Goal: Task Accomplishment & Management: Manage account settings

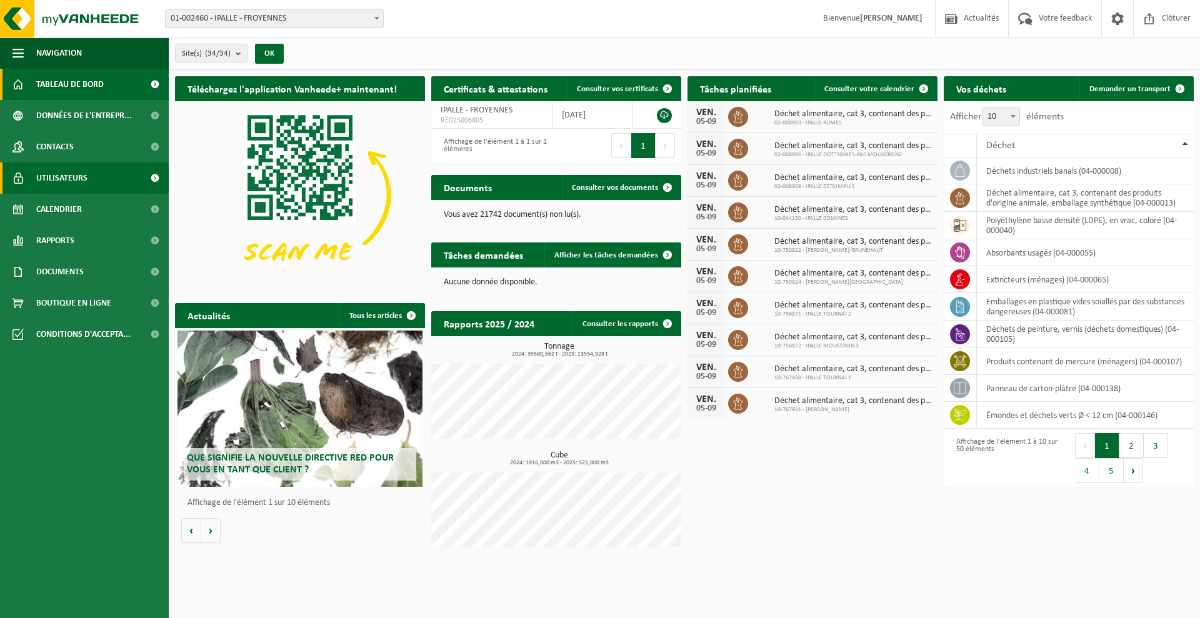
click at [82, 179] on span "Utilisateurs" at bounding box center [61, 178] width 51 height 31
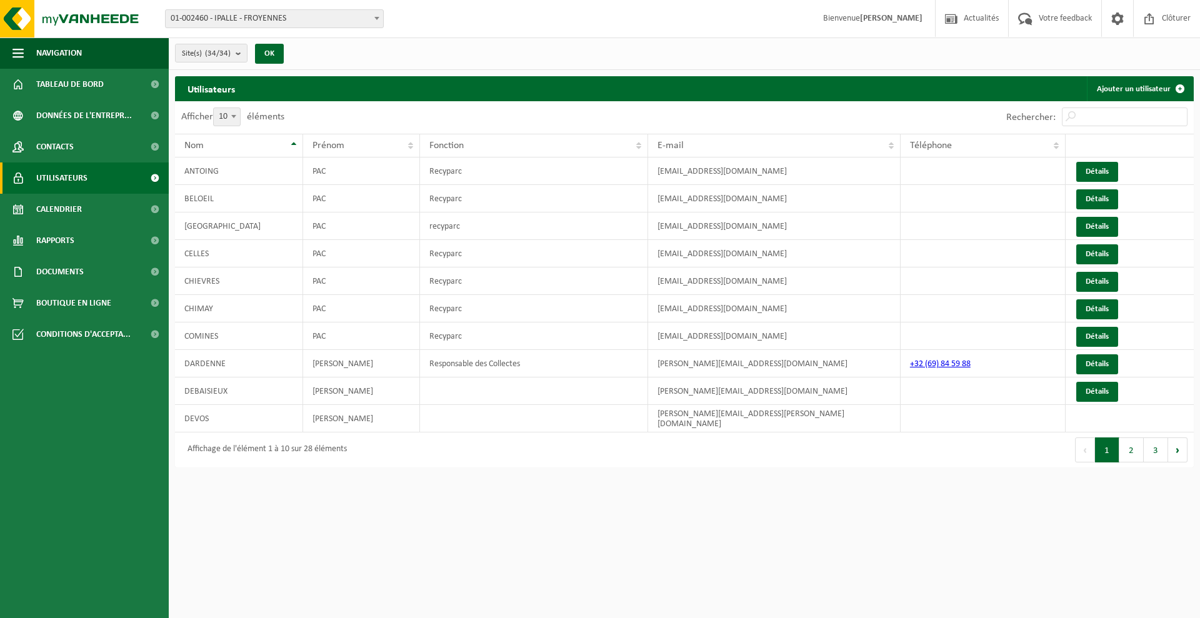
click at [1140, 444] on button "2" at bounding box center [1131, 450] width 24 height 25
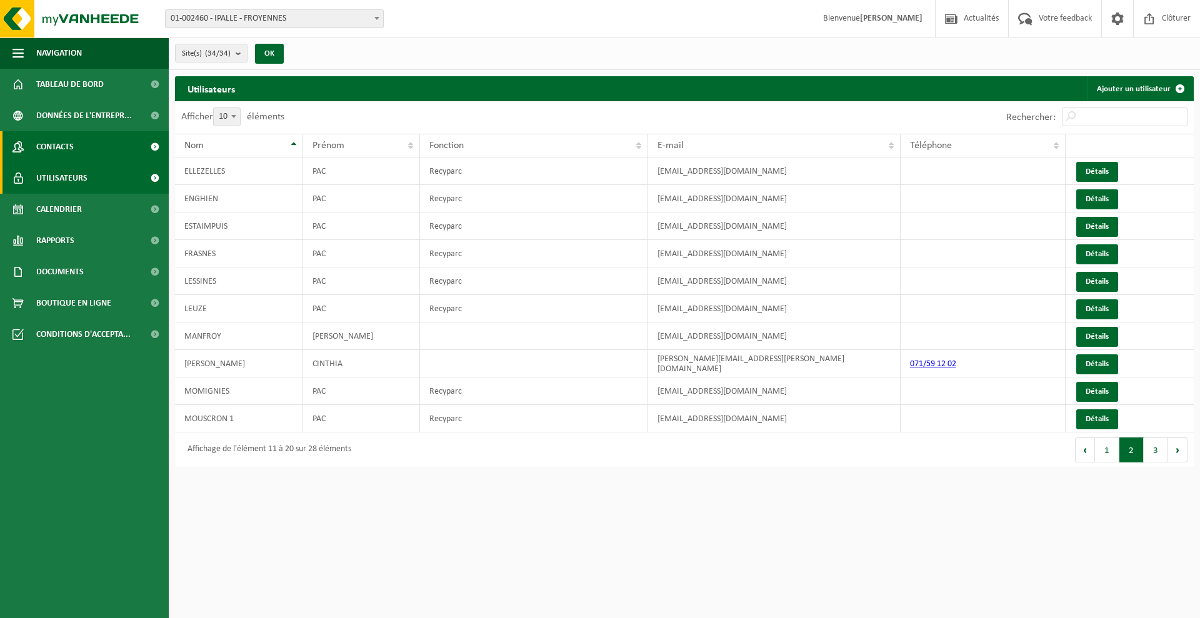
click at [71, 147] on span "Contacts" at bounding box center [55, 146] width 38 height 31
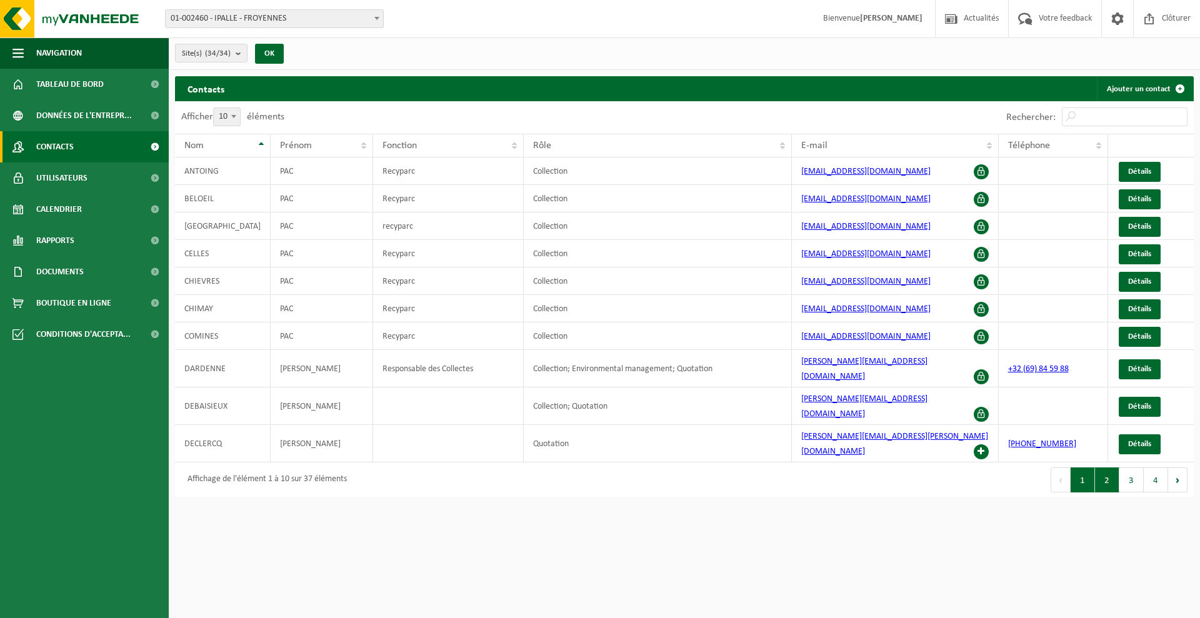
click at [1113, 468] on button "2" at bounding box center [1107, 480] width 24 height 25
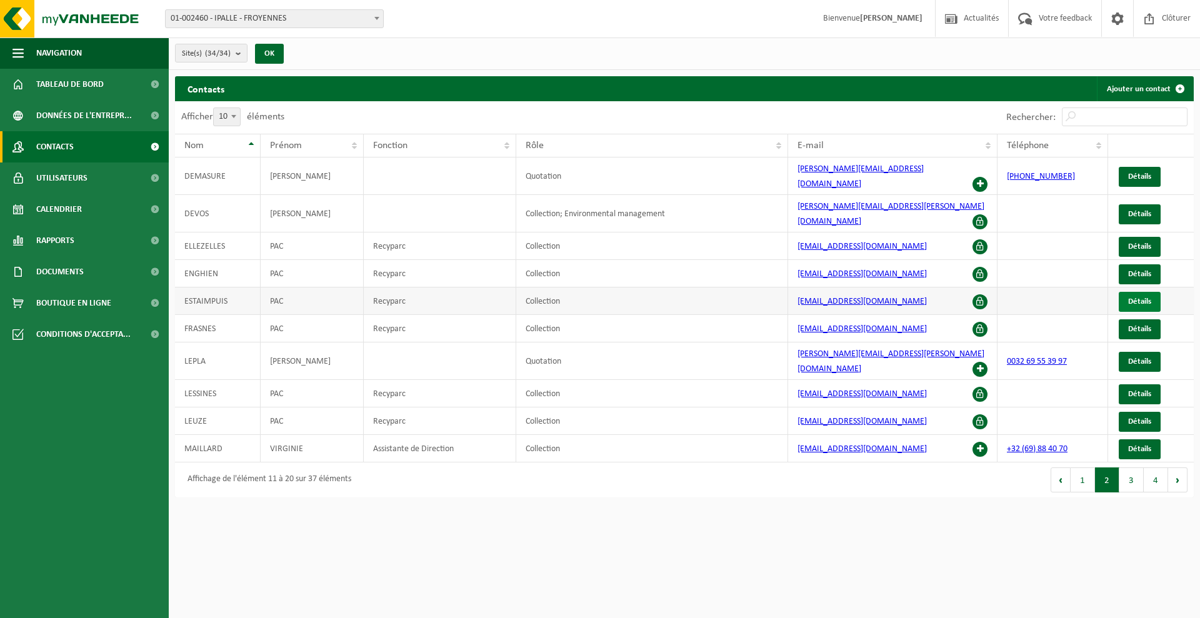
click at [1132, 292] on link "Détails" at bounding box center [1140, 302] width 42 height 20
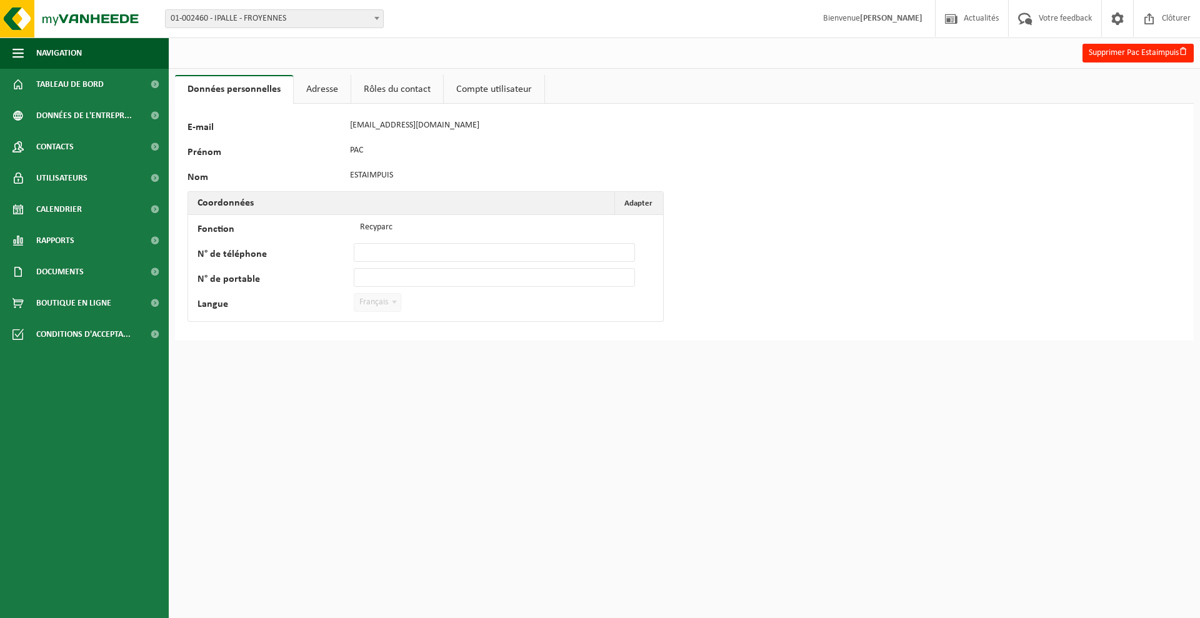
click at [316, 87] on link "Adresse" at bounding box center [322, 89] width 57 height 29
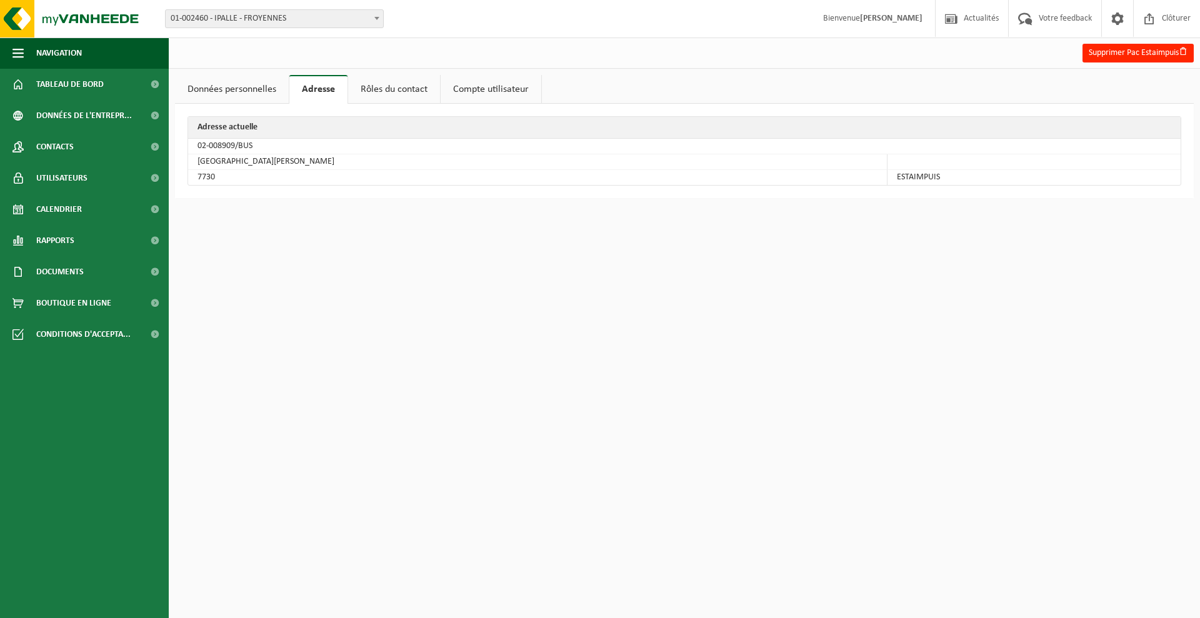
click at [379, 86] on link "Rôles du contact" at bounding box center [394, 89] width 92 height 29
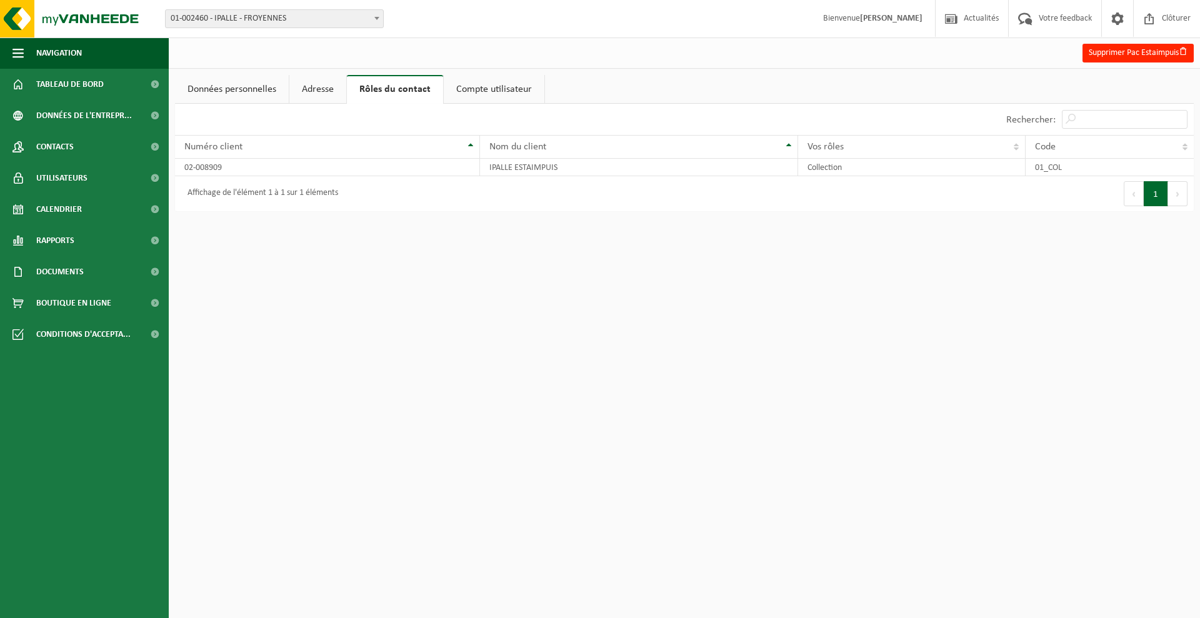
click at [507, 81] on link "Compte utilisateur" at bounding box center [494, 89] width 101 height 29
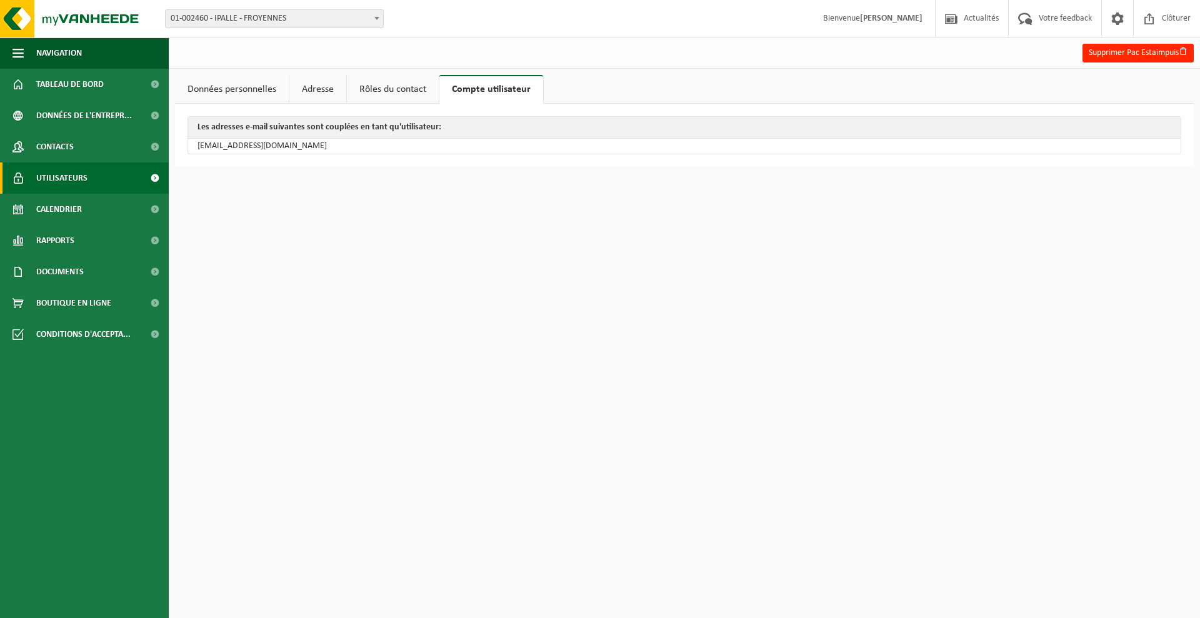
click at [67, 176] on span "Utilisateurs" at bounding box center [61, 178] width 51 height 31
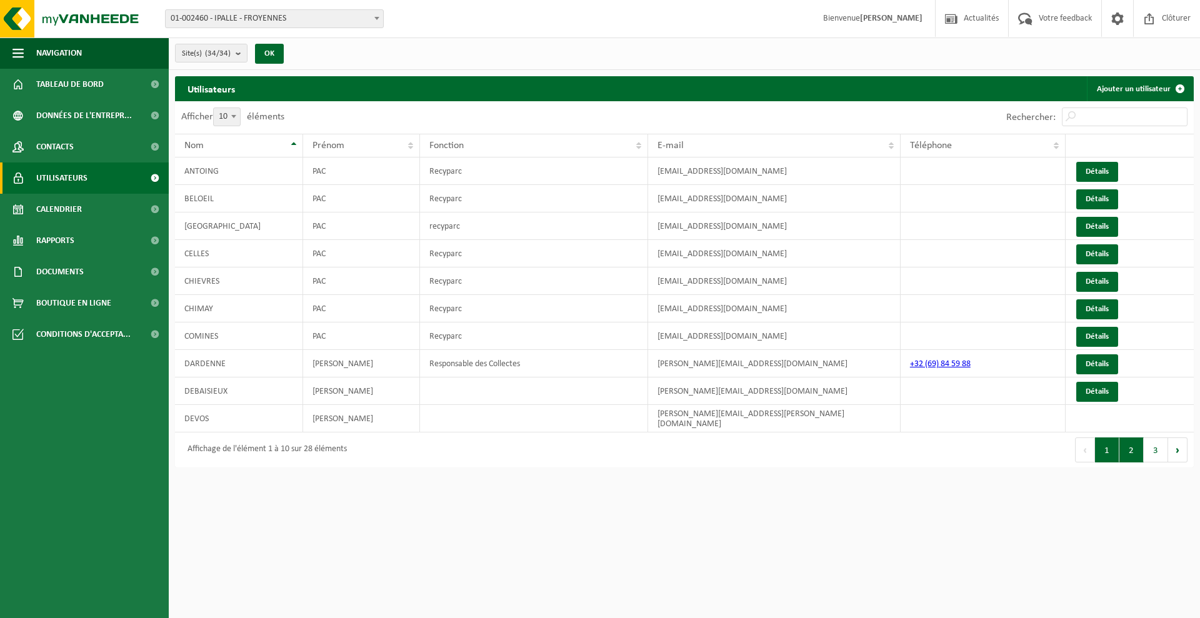
click at [1129, 442] on button "2" at bounding box center [1131, 450] width 24 height 25
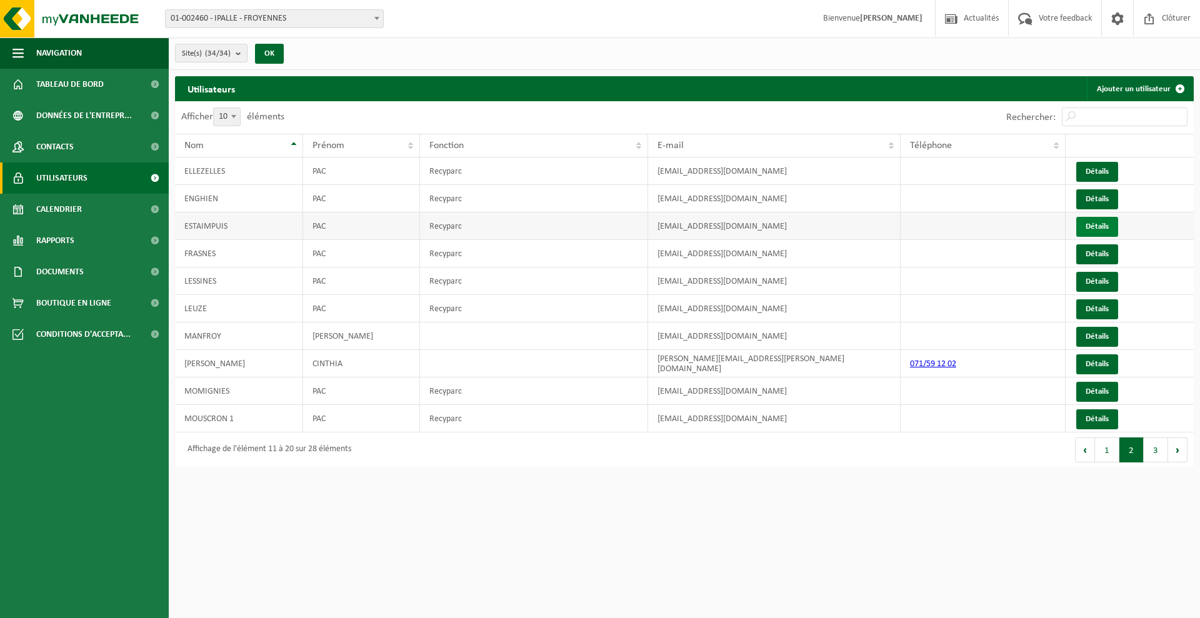
click at [1078, 231] on link "Détails" at bounding box center [1097, 227] width 42 height 20
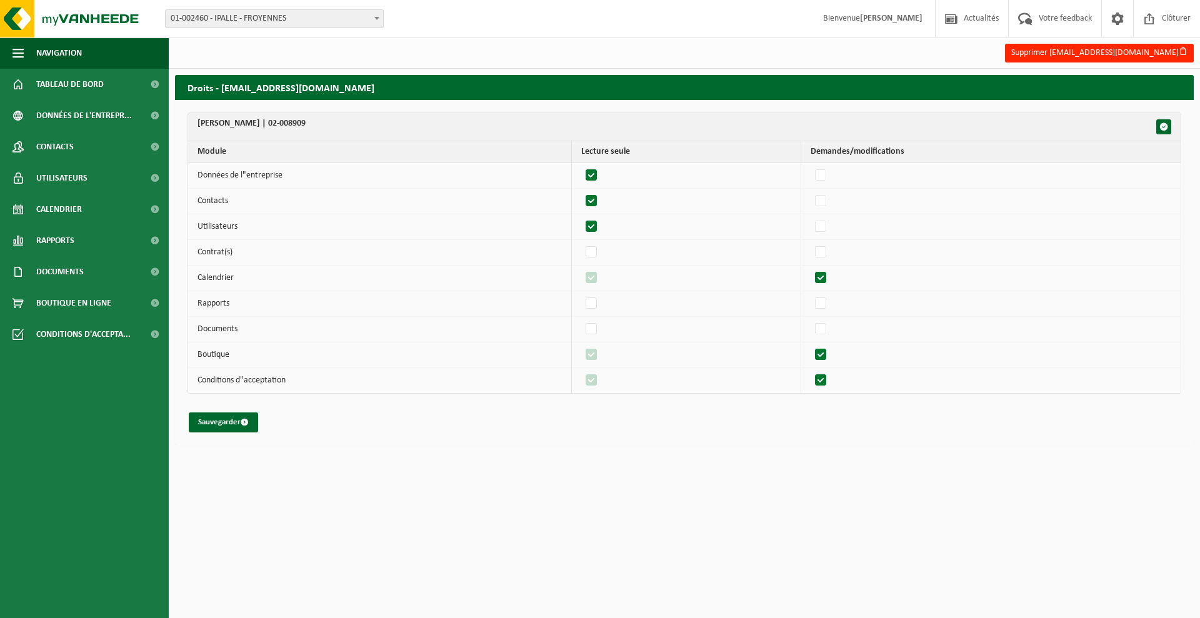
click at [595, 176] on label"] at bounding box center [592, 175] width 18 height 19
click at [581, 166] on input "checkbox" at bounding box center [581, 166] width 1 height 1
checkbox input "false"
click at [601, 202] on label"] at bounding box center [592, 201] width 18 height 19
click at [581, 192] on input "checkbox" at bounding box center [581, 191] width 1 height 1
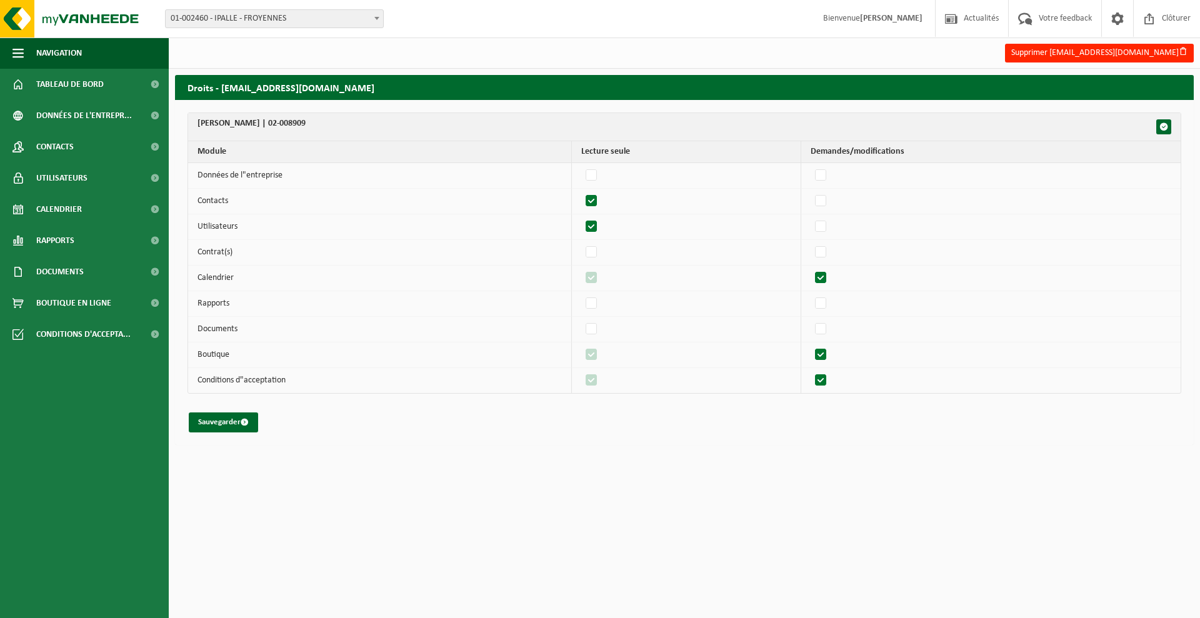
checkbox input "false"
click at [601, 227] on label"] at bounding box center [592, 227] width 18 height 19
click at [581, 218] on input "checkbox" at bounding box center [581, 217] width 1 height 1
checkbox input "false"
click at [828, 277] on label"] at bounding box center [822, 278] width 18 height 19
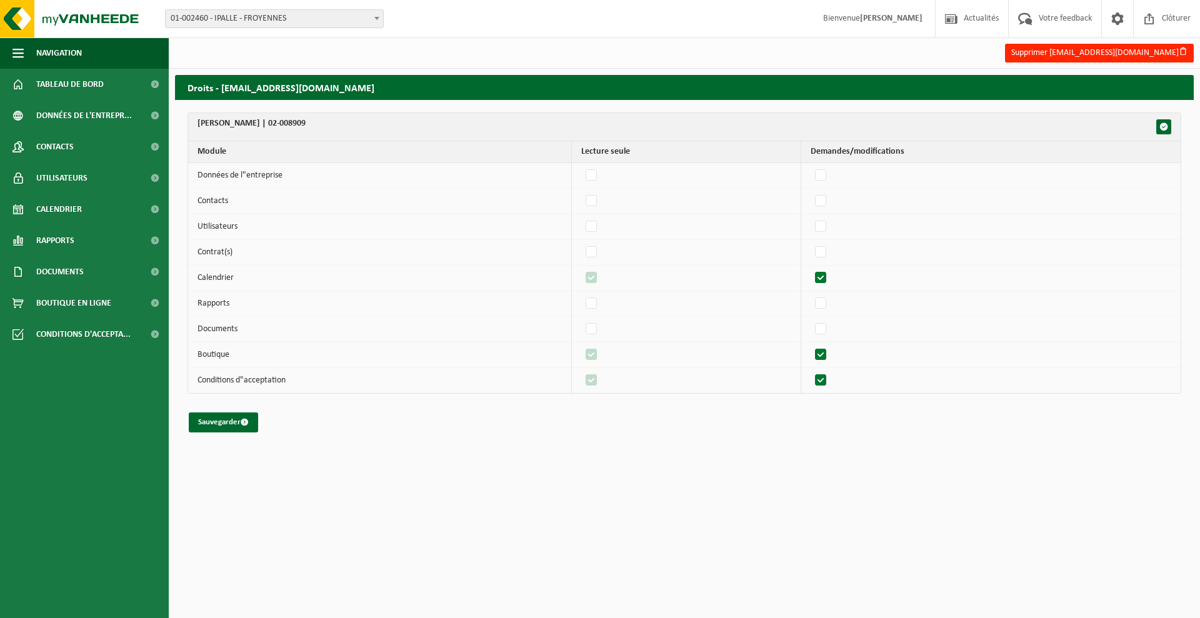
click at [811, 269] on input "checkbox" at bounding box center [810, 268] width 1 height 1
checkbox input "false"
click at [825, 328] on label"] at bounding box center [822, 329] width 18 height 19
click at [811, 320] on input "checkbox" at bounding box center [810, 319] width 1 height 1
checkbox input "true"
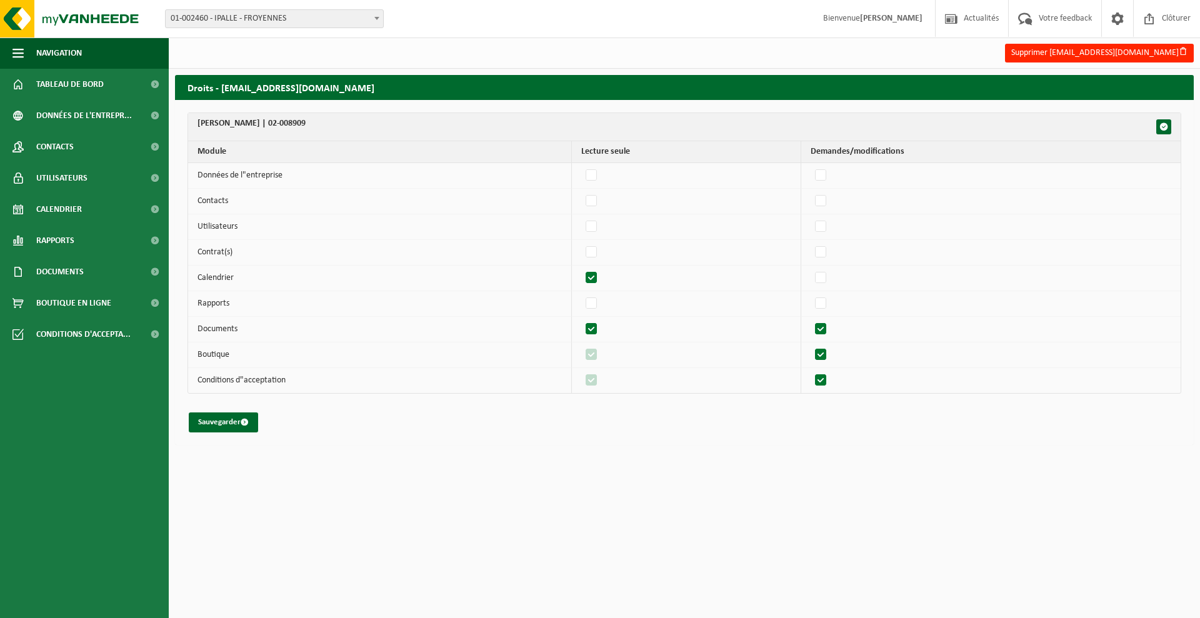
checkbox input "true"
click at [596, 331] on label"] at bounding box center [592, 329] width 18 height 19
click at [829, 328] on label"] at bounding box center [822, 329] width 18 height 19
click at [811, 320] on input "checkbox" at bounding box center [810, 319] width 1 height 1
checkbox input "false"
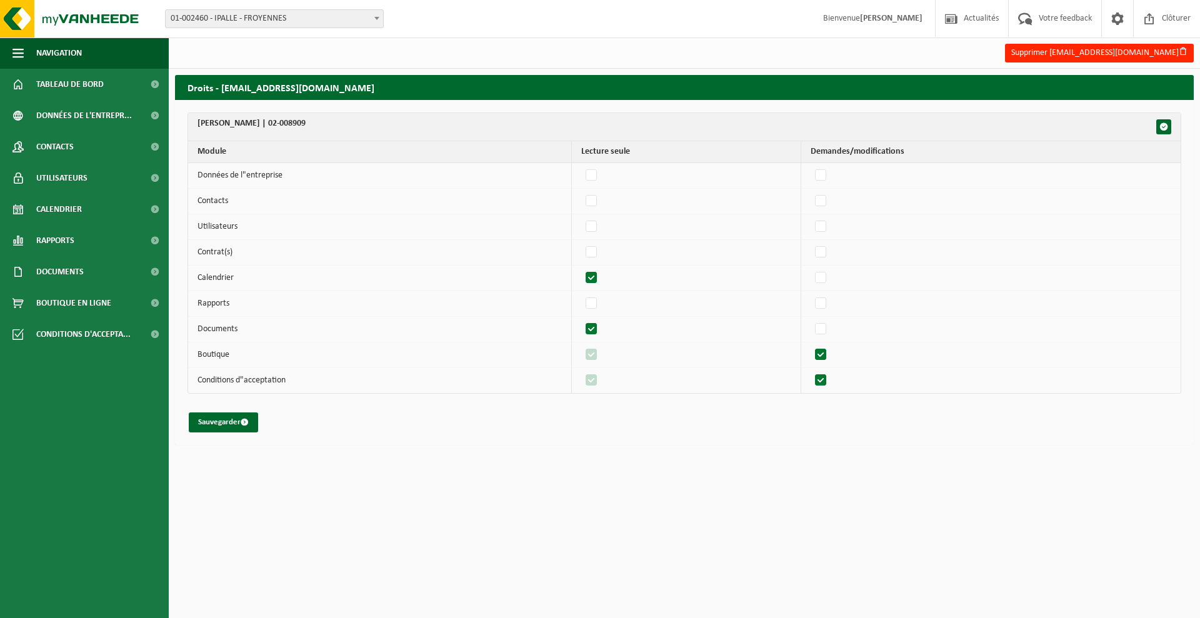
click at [825, 355] on label"] at bounding box center [822, 355] width 18 height 19
click at [811, 346] on input "checkbox" at bounding box center [810, 345] width 1 height 1
checkbox input "false"
click at [824, 378] on label"] at bounding box center [822, 380] width 18 height 19
click at [811, 371] on input "checkbox" at bounding box center [810, 371] width 1 height 1
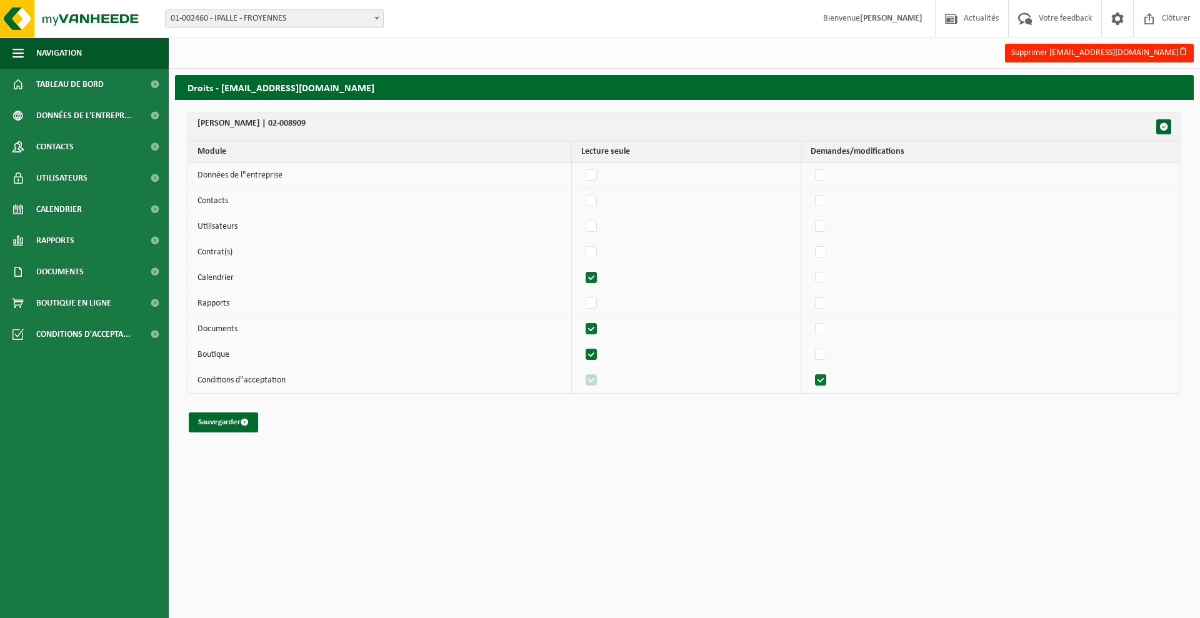
checkbox input "false"
click at [599, 353] on label"] at bounding box center [592, 355] width 18 height 19
click at [581, 346] on input "checkbox" at bounding box center [581, 345] width 1 height 1
checkbox input "false"
click at [601, 379] on label"] at bounding box center [592, 380] width 18 height 19
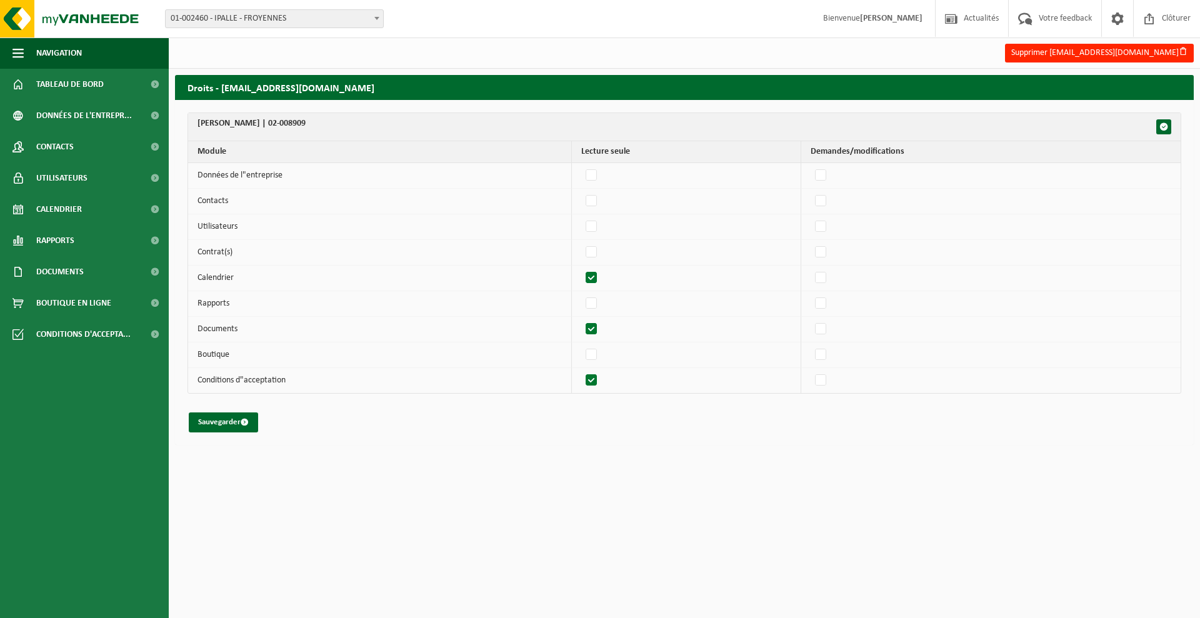
click at [581, 371] on input "checkbox" at bounding box center [581, 371] width 1 height 1
checkbox input "false"
click at [237, 417] on button "Sauvegarder" at bounding box center [223, 423] width 69 height 20
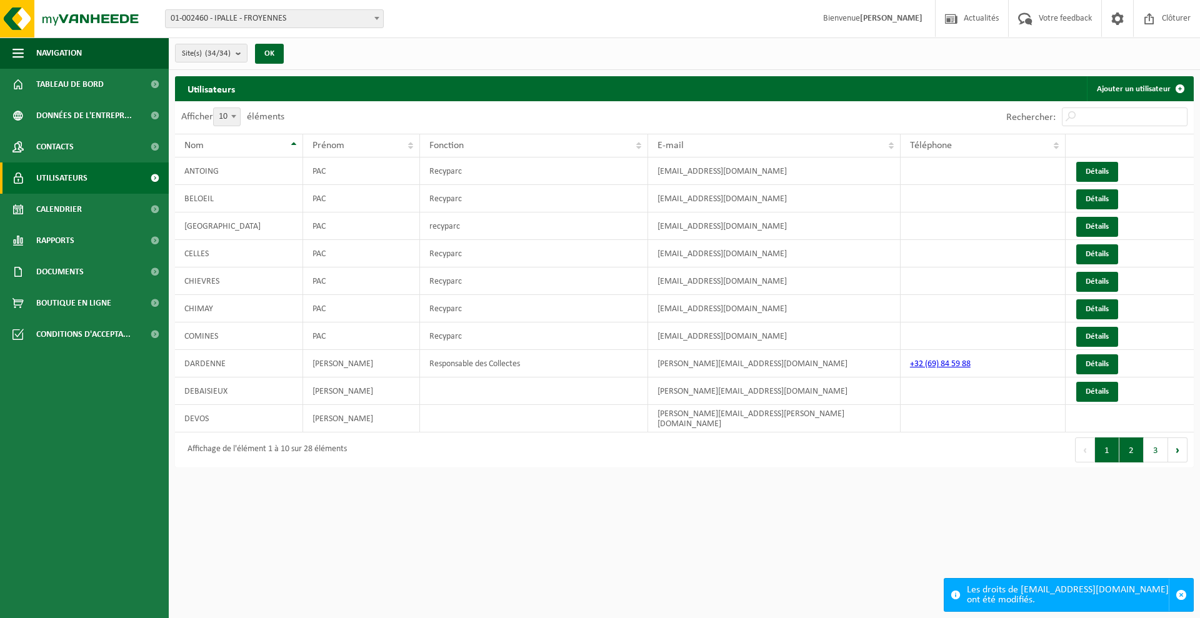
click at [1132, 444] on button "2" at bounding box center [1131, 450] width 24 height 25
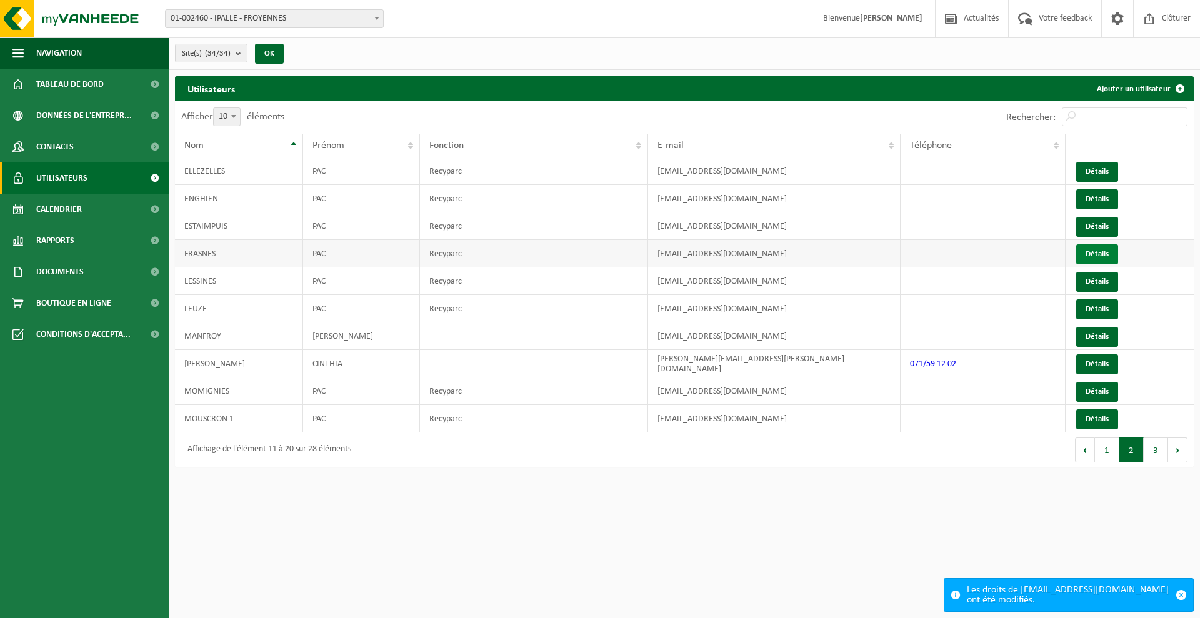
click at [1086, 256] on link "Détails" at bounding box center [1097, 254] width 42 height 20
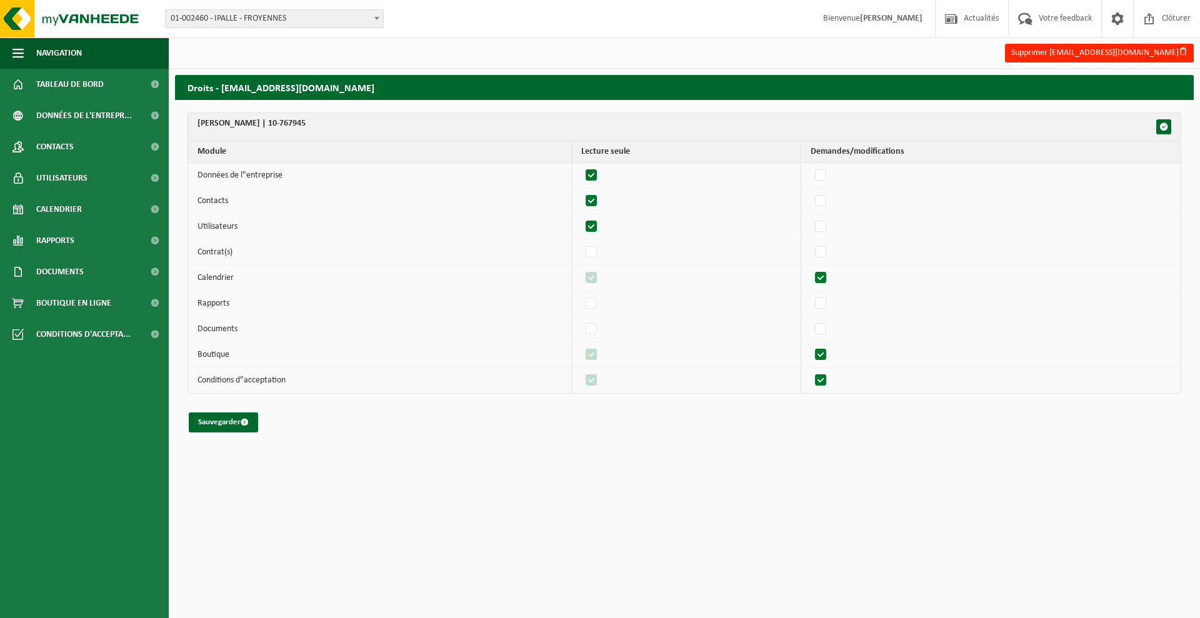
click at [592, 174] on label"] at bounding box center [592, 175] width 18 height 19
click at [581, 166] on input "checkbox" at bounding box center [581, 166] width 1 height 1
checkbox input "false"
click at [595, 204] on label"] at bounding box center [592, 201] width 18 height 19
click at [581, 192] on input "checkbox" at bounding box center [581, 191] width 1 height 1
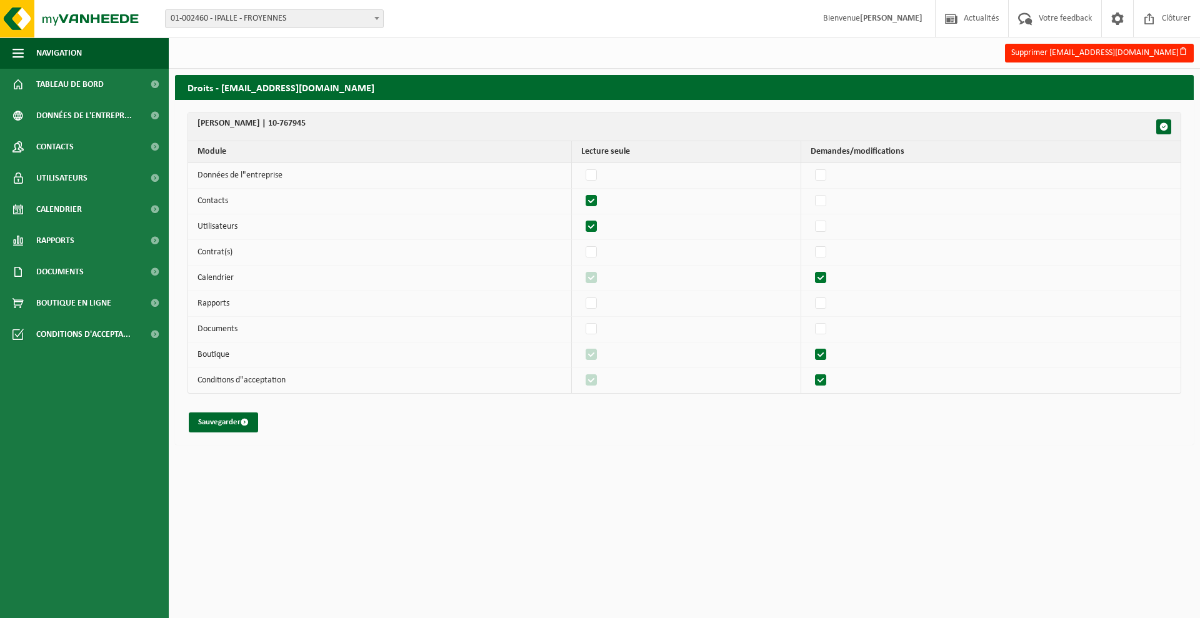
checkbox input "false"
click at [596, 227] on label"] at bounding box center [592, 227] width 18 height 19
click at [581, 218] on input "checkbox" at bounding box center [581, 217] width 1 height 1
checkbox input "false"
click at [830, 276] on label"] at bounding box center [822, 278] width 18 height 19
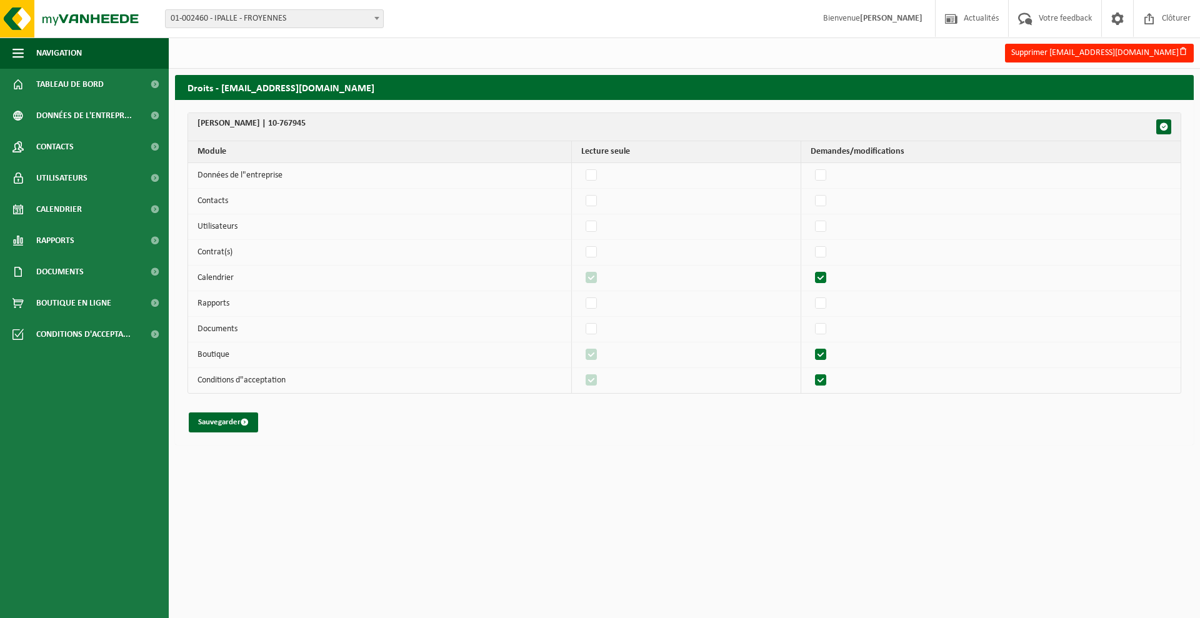
click at [811, 269] on input "checkbox" at bounding box center [810, 268] width 1 height 1
checkbox input "false"
click at [825, 329] on label"] at bounding box center [822, 329] width 18 height 19
click at [811, 320] on input "checkbox" at bounding box center [810, 319] width 1 height 1
checkbox input "true"
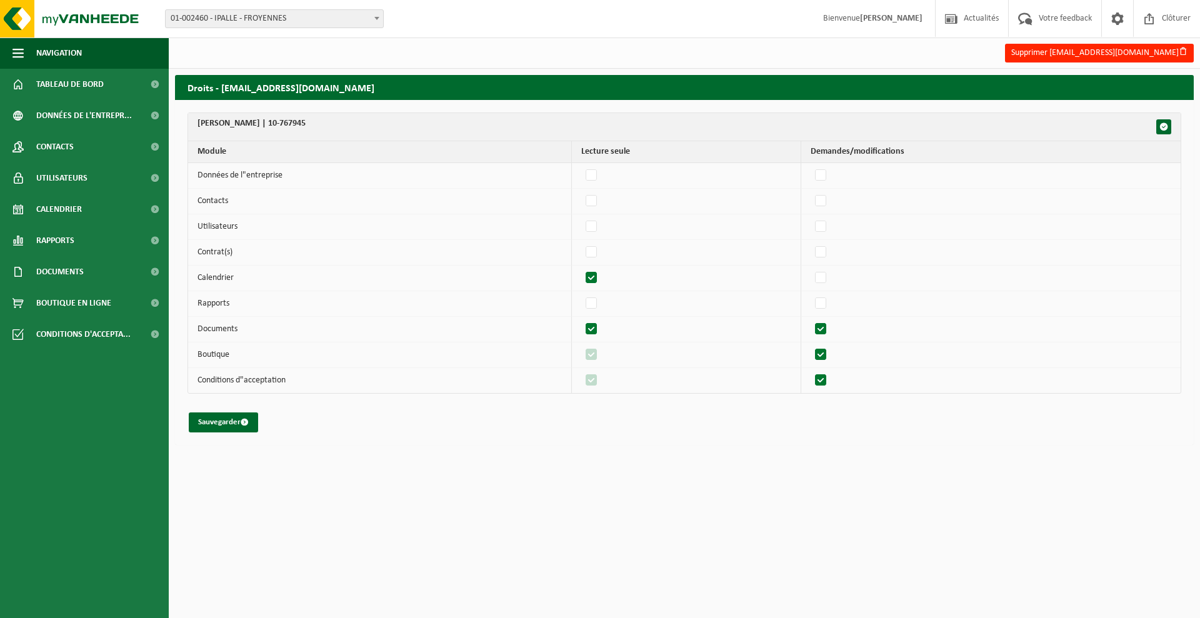
checkbox input "true"
click at [825, 329] on label"] at bounding box center [822, 329] width 18 height 19
click at [811, 320] on input "checkbox" at bounding box center [810, 319] width 1 height 1
checkbox input "false"
click at [822, 354] on label"] at bounding box center [822, 355] width 18 height 19
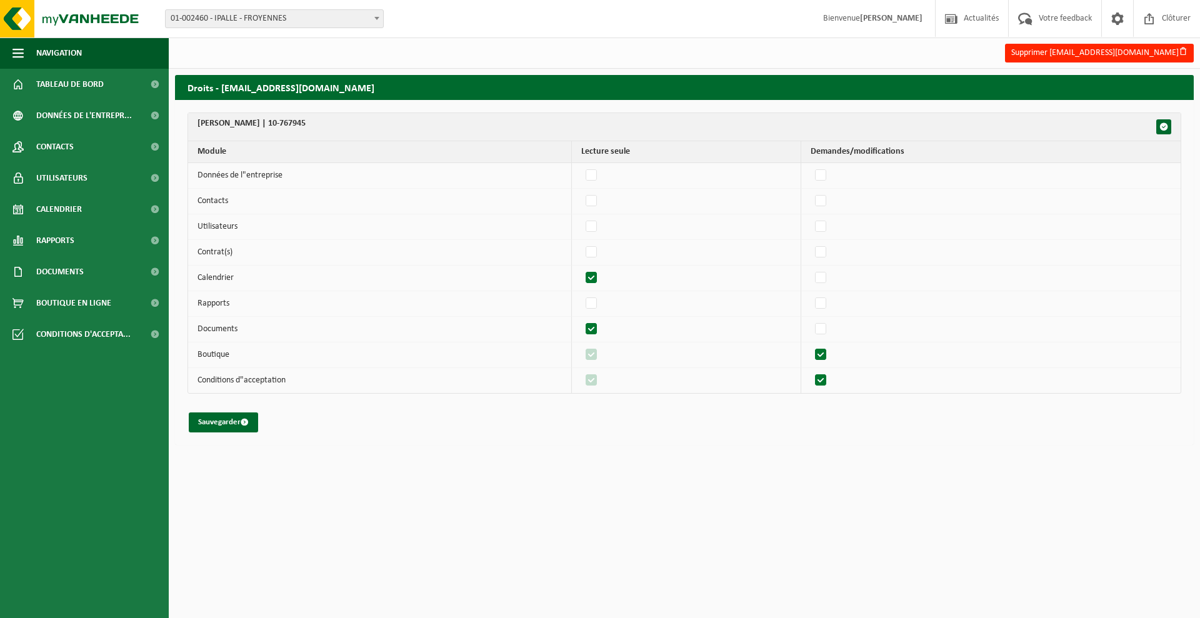
click at [811, 346] on input "checkbox" at bounding box center [810, 345] width 1 height 1
checkbox input "false"
drag, startPoint x: 830, startPoint y: 377, endPoint x: 701, endPoint y: 377, distance: 128.8
click at [829, 377] on label"] at bounding box center [822, 380] width 18 height 19
click at [811, 371] on input "checkbox" at bounding box center [810, 371] width 1 height 1
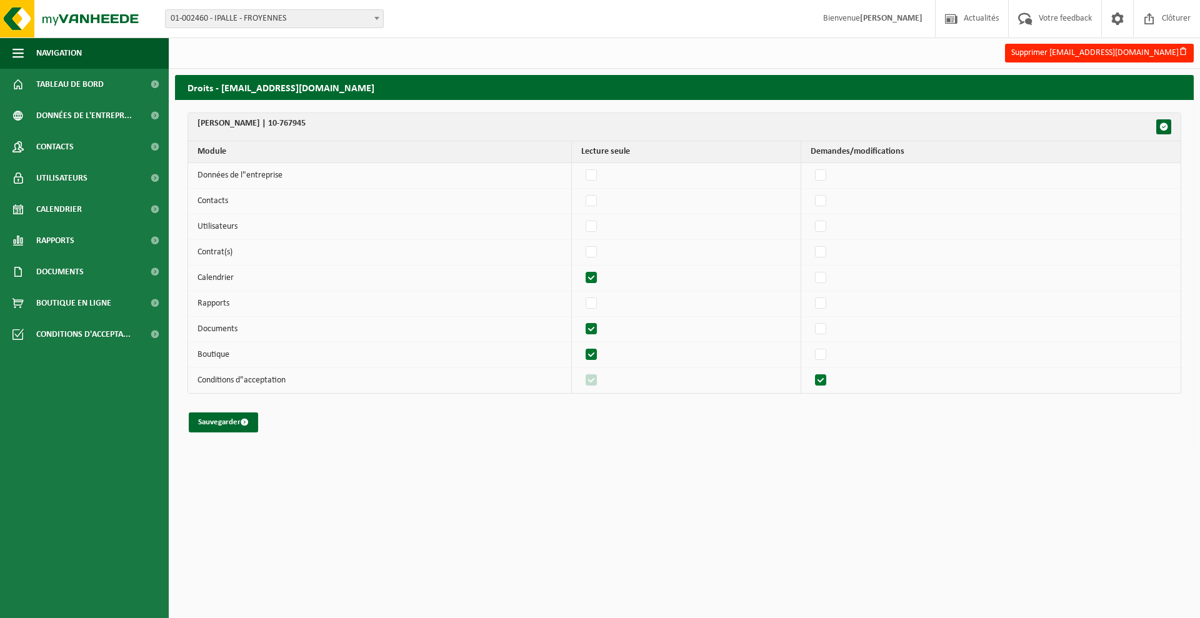
checkbox input "false"
drag, startPoint x: 597, startPoint y: 356, endPoint x: 599, endPoint y: 362, distance: 6.7
click at [597, 356] on label"] at bounding box center [592, 355] width 18 height 19
click at [581, 346] on input "checkbox" at bounding box center [581, 345] width 1 height 1
checkbox input "false"
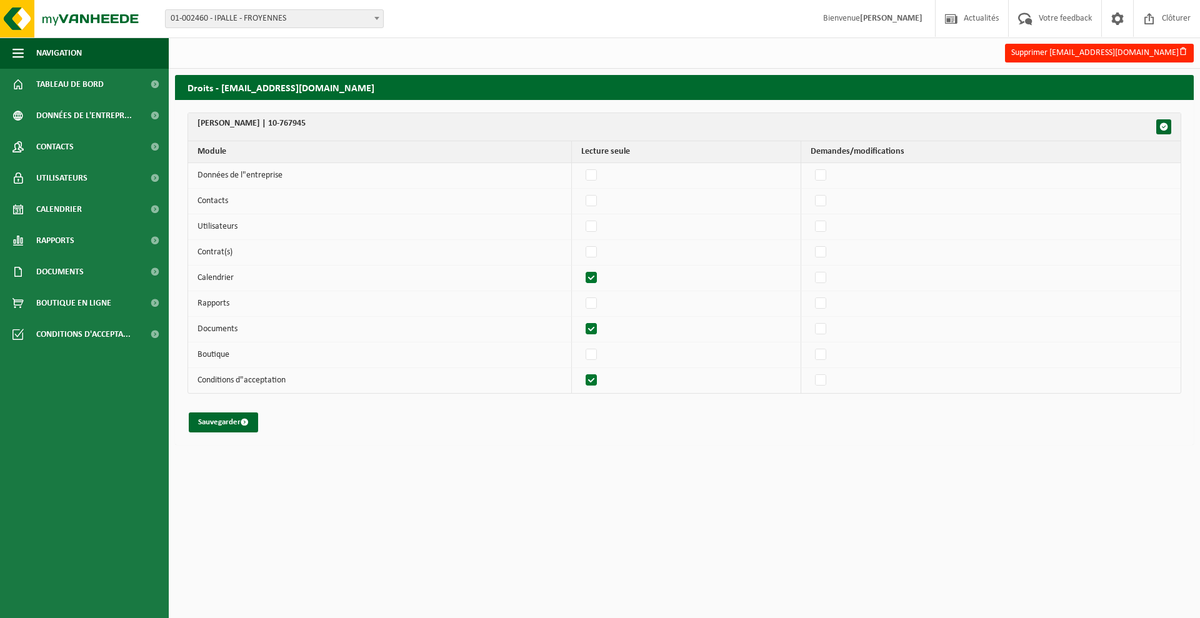
drag, startPoint x: 599, startPoint y: 379, endPoint x: 574, endPoint y: 387, distance: 26.1
click at [598, 379] on label"] at bounding box center [592, 380] width 18 height 19
click at [581, 371] on input "checkbox" at bounding box center [581, 371] width 1 height 1
checkbox input "false"
click at [224, 425] on button "Sauvegarder" at bounding box center [223, 423] width 69 height 20
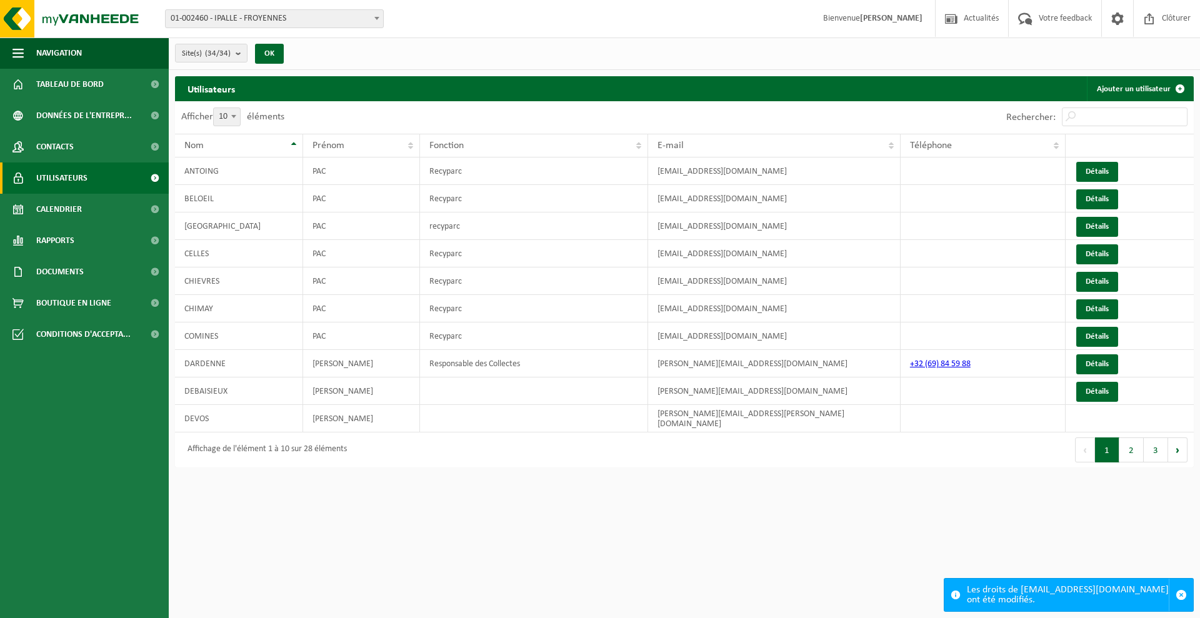
click at [1128, 444] on button "2" at bounding box center [1131, 450] width 24 height 25
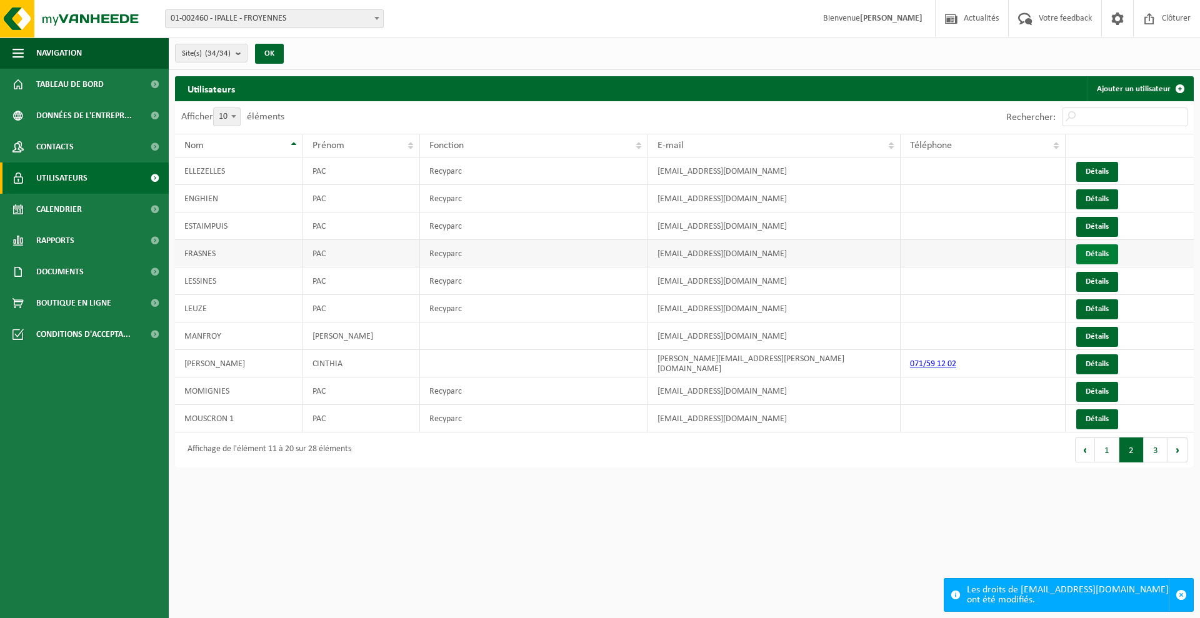
click at [1103, 259] on link "Détails" at bounding box center [1097, 254] width 42 height 20
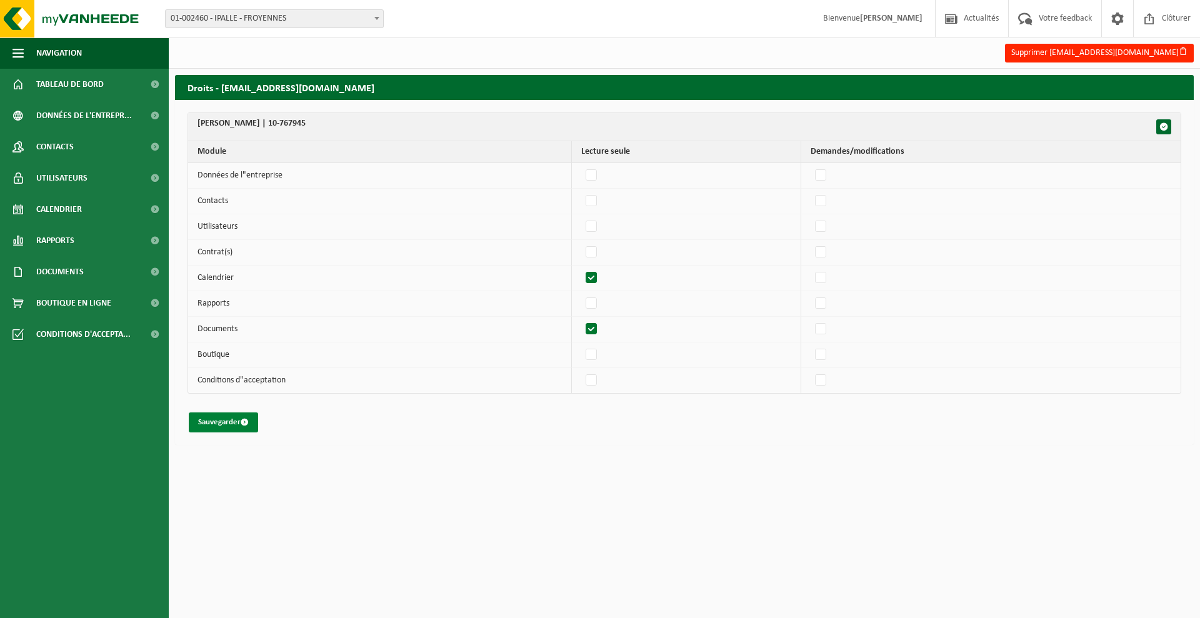
click at [217, 425] on button "Sauvegarder" at bounding box center [223, 423] width 69 height 20
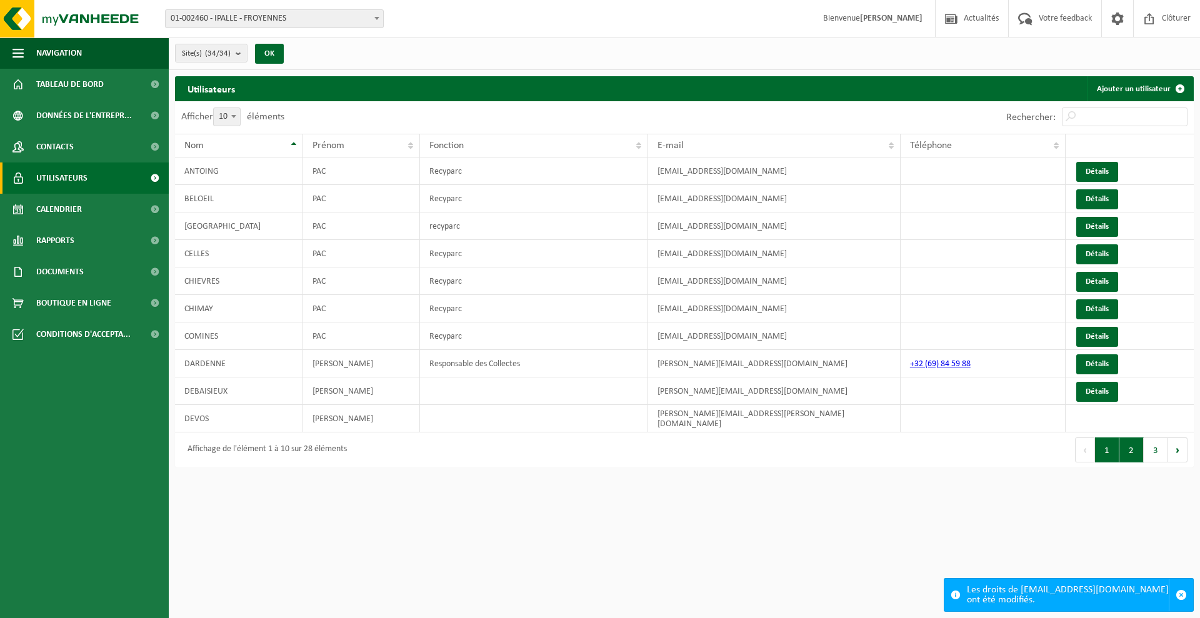
click at [1128, 445] on button "2" at bounding box center [1131, 450] width 24 height 25
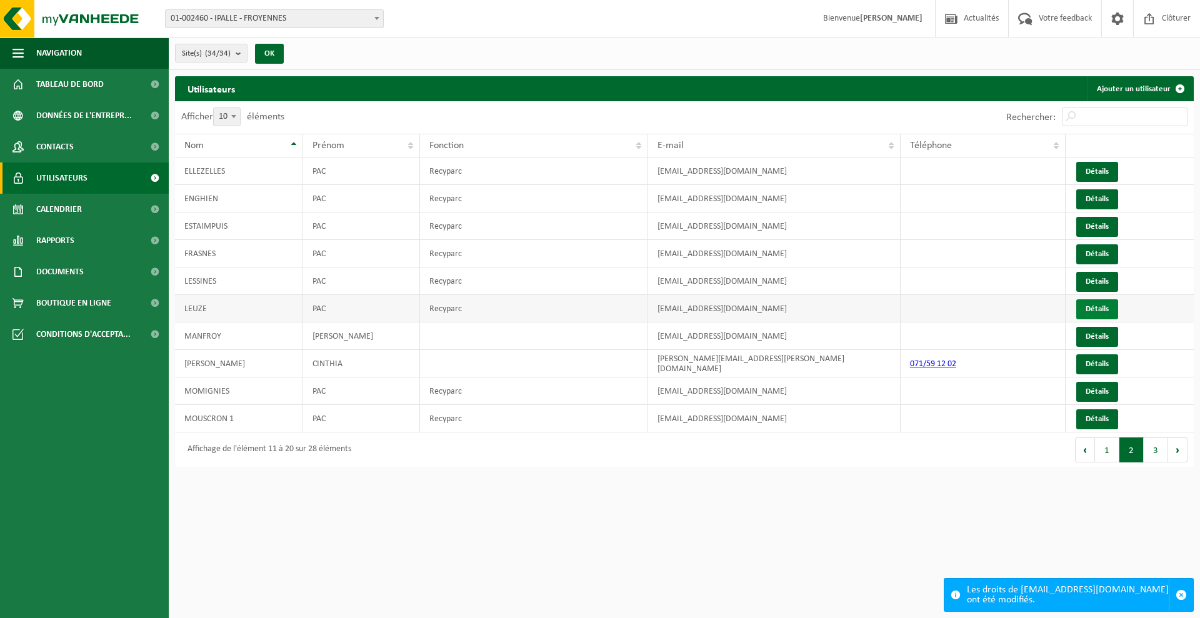
click at [1095, 308] on link "Détails" at bounding box center [1097, 309] width 42 height 20
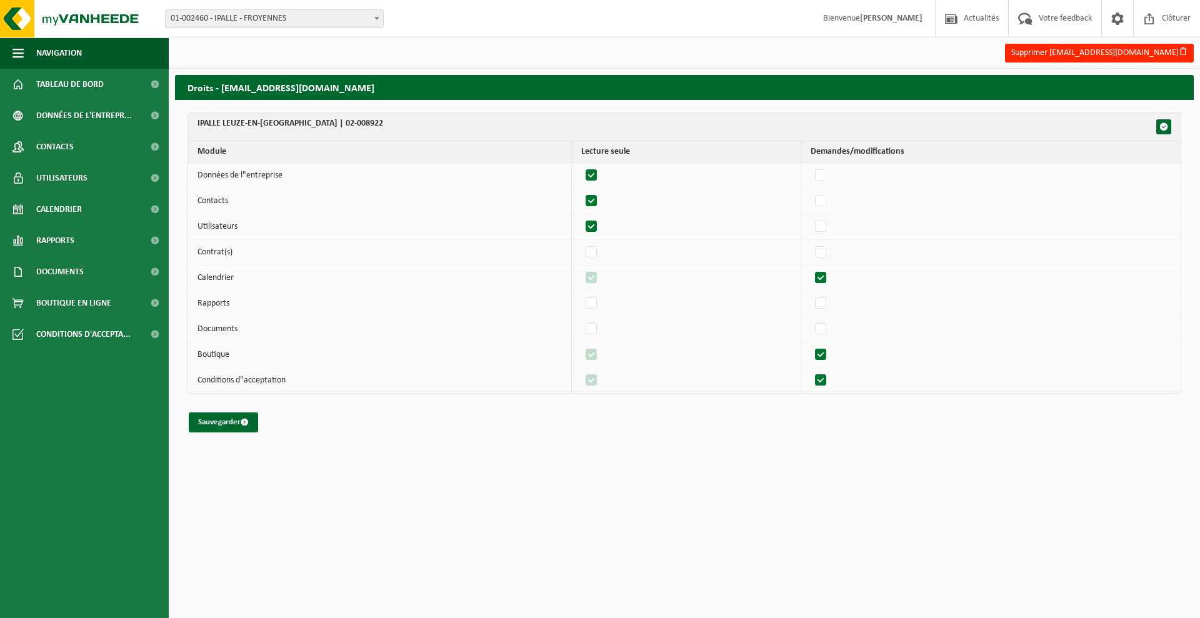
drag, startPoint x: 603, startPoint y: 174, endPoint x: 600, endPoint y: 186, distance: 12.9
click at [601, 175] on label"] at bounding box center [592, 175] width 18 height 19
click at [581, 166] on input "checkbox" at bounding box center [581, 166] width 1 height 1
checkbox input "false"
click at [596, 204] on label"] at bounding box center [592, 201] width 18 height 19
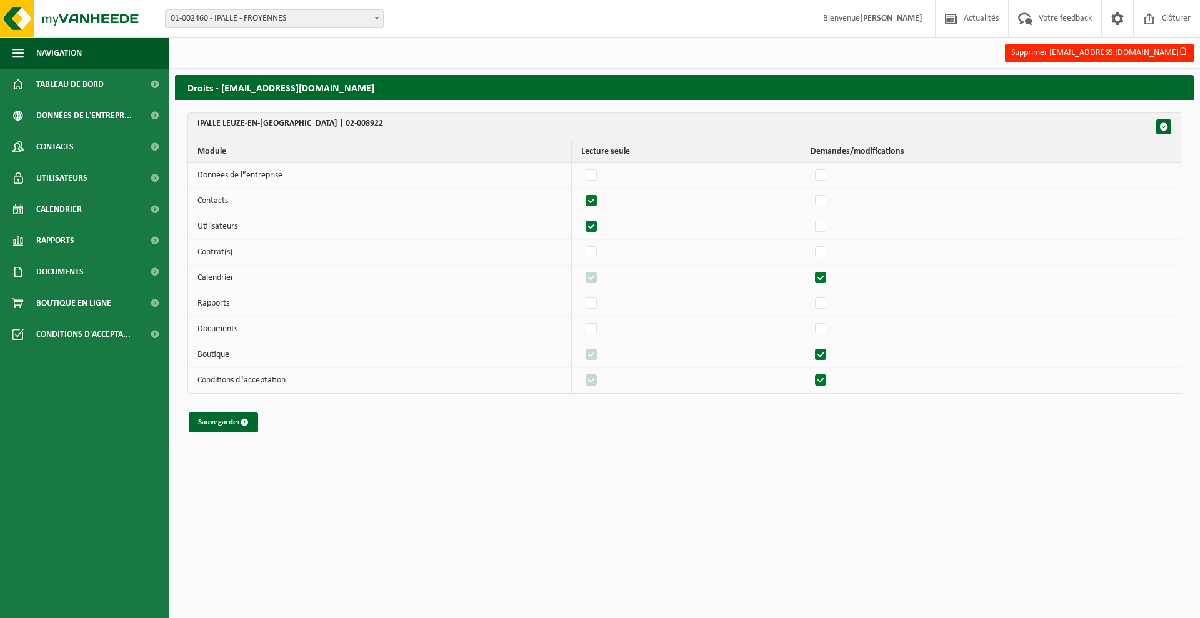
click at [581, 192] on input "checkbox" at bounding box center [581, 191] width 1 height 1
checkbox input "false"
click at [596, 221] on label"] at bounding box center [592, 227] width 18 height 19
click at [581, 218] on input "checkbox" at bounding box center [581, 217] width 1 height 1
checkbox input "false"
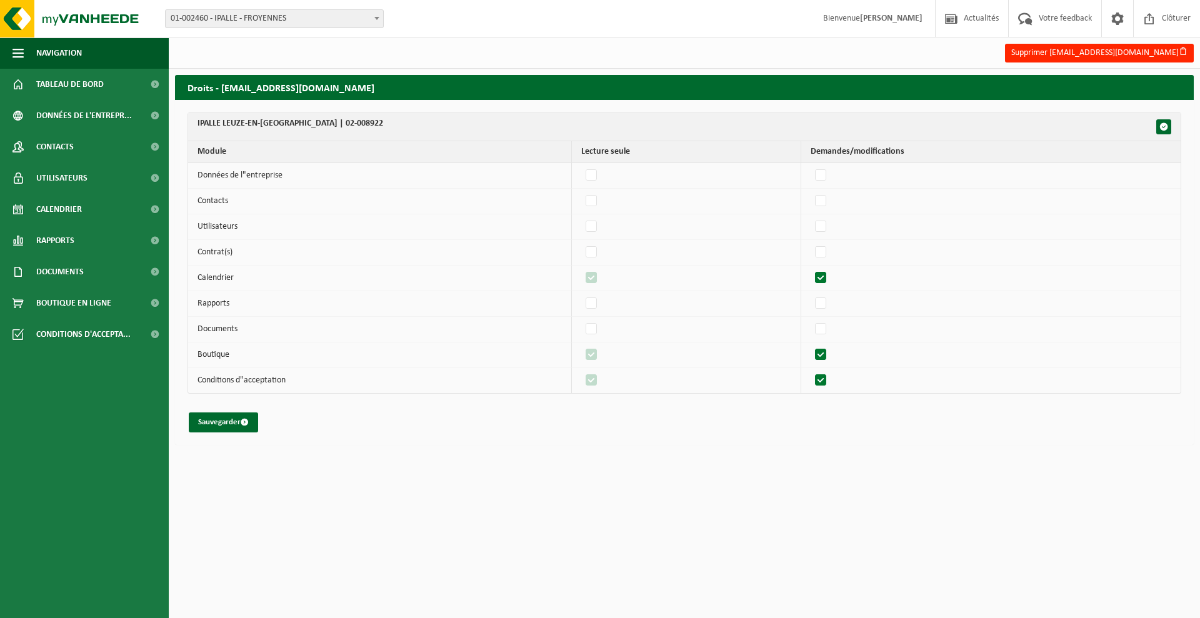
click at [830, 279] on label"] at bounding box center [822, 278] width 18 height 19
click at [811, 269] on input "checkbox" at bounding box center [810, 268] width 1 height 1
checkbox input "false"
drag, startPoint x: 827, startPoint y: 331, endPoint x: 671, endPoint y: 326, distance: 156.3
click at [823, 332] on label"] at bounding box center [822, 329] width 18 height 19
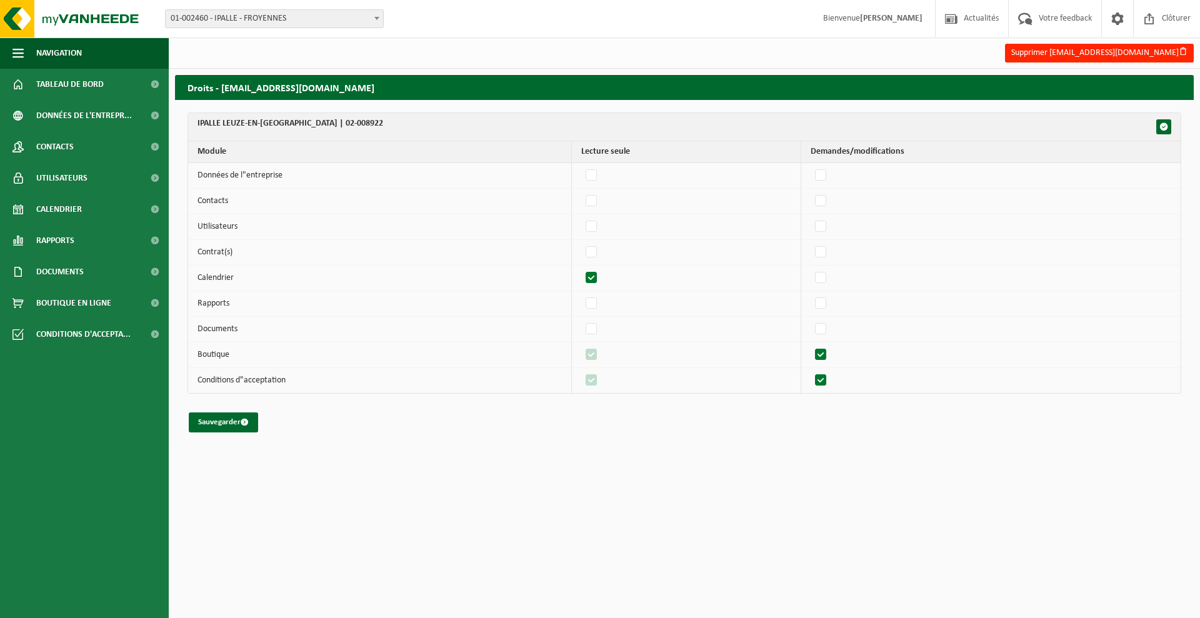
click at [811, 320] on input "checkbox" at bounding box center [810, 319] width 1 height 1
checkbox input "true"
click at [828, 328] on label"] at bounding box center [822, 329] width 18 height 19
click at [811, 320] on input "checkbox" at bounding box center [810, 319] width 1 height 1
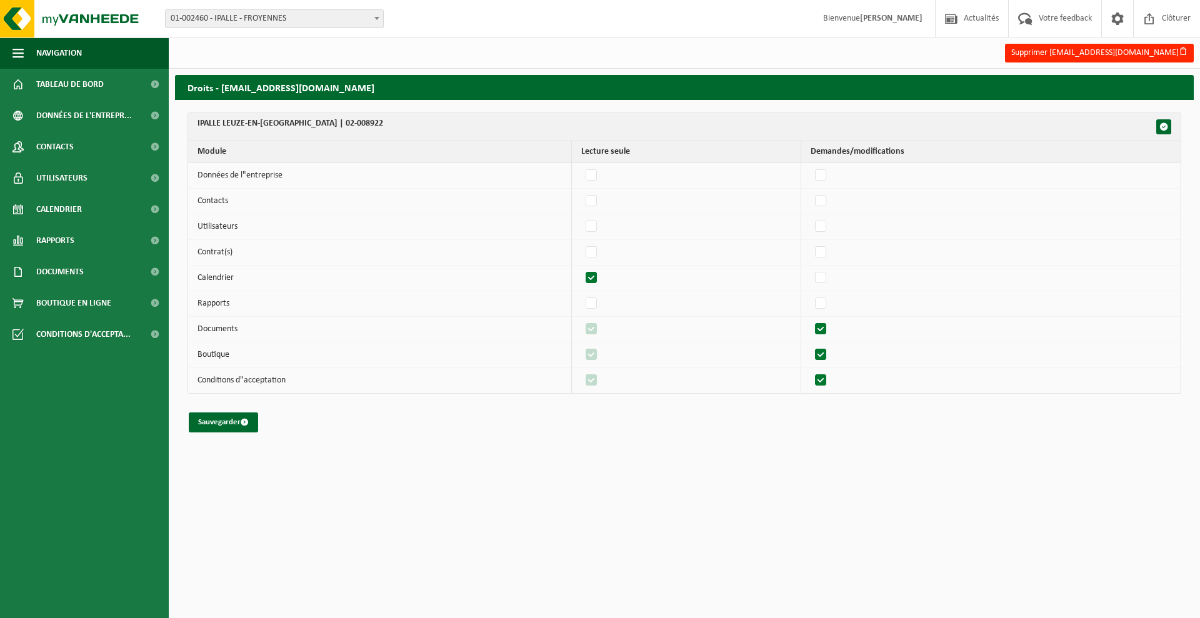
checkbox input "false"
click at [826, 348] on label"] at bounding box center [822, 355] width 18 height 19
click at [811, 346] on input "checkbox" at bounding box center [810, 345] width 1 height 1
checkbox input "false"
click at [826, 379] on label"] at bounding box center [822, 380] width 18 height 19
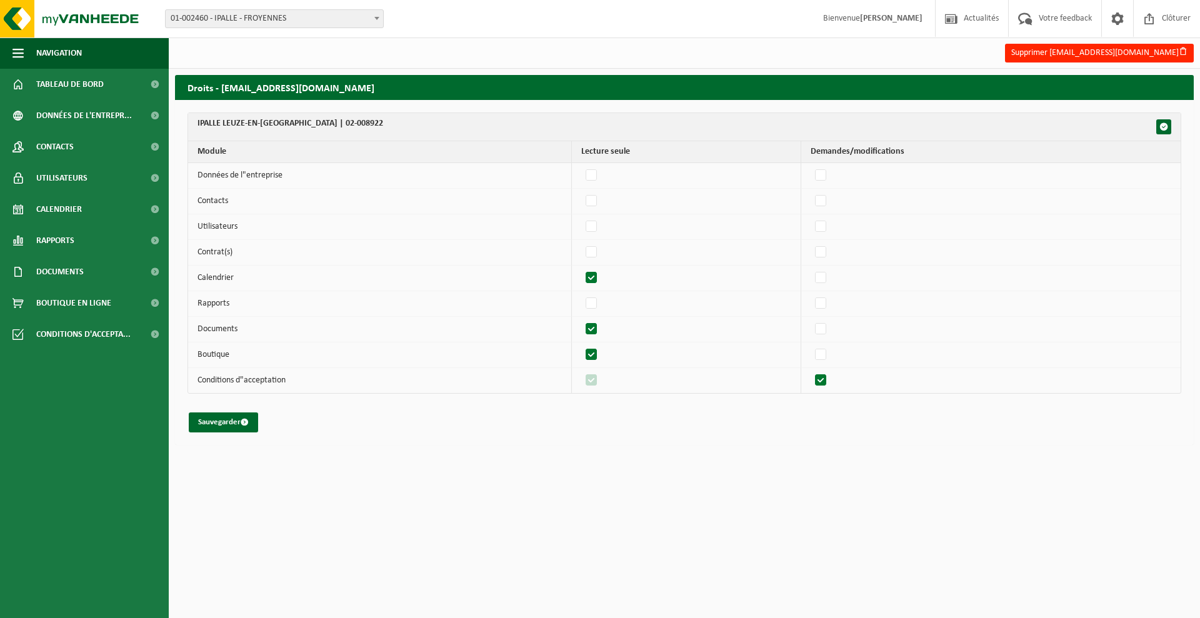
click at [811, 371] on input "checkbox" at bounding box center [810, 371] width 1 height 1
checkbox input "false"
click at [594, 381] on label"] at bounding box center [592, 380] width 18 height 19
click at [581, 371] on input "checkbox" at bounding box center [581, 371] width 1 height 1
checkbox input "false"
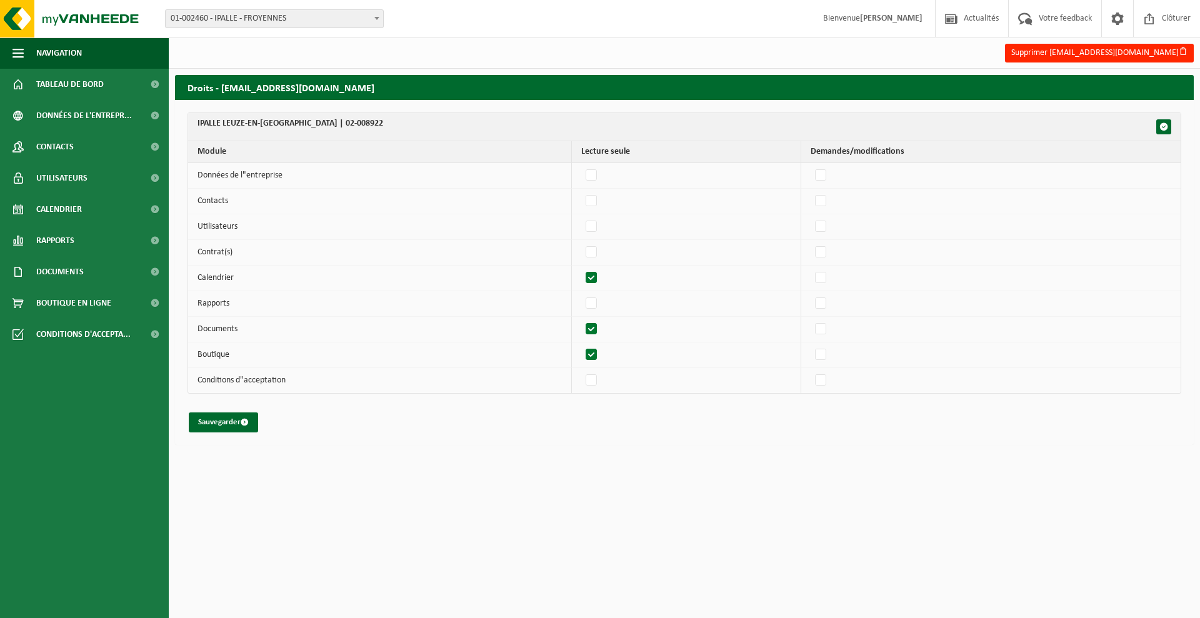
click at [597, 358] on label"] at bounding box center [592, 355] width 18 height 19
click at [581, 346] on input "checkbox" at bounding box center [581, 345] width 1 height 1
checkbox input "false"
click at [212, 421] on button "Sauvegarder" at bounding box center [223, 423] width 69 height 20
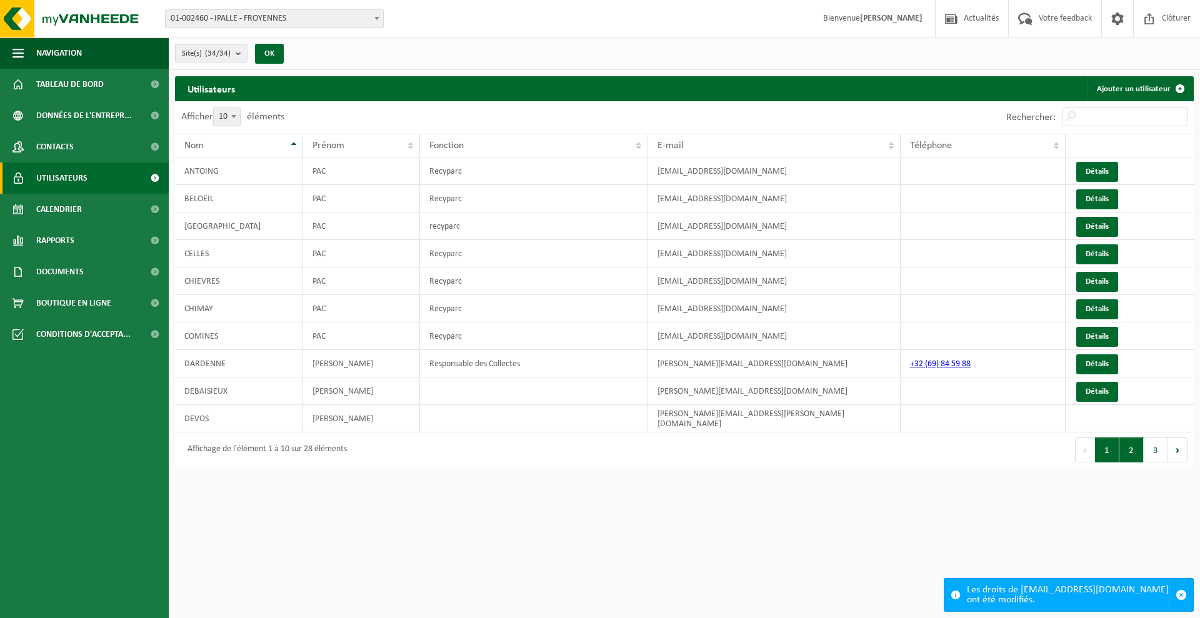
click at [1126, 443] on button "2" at bounding box center [1131, 450] width 24 height 25
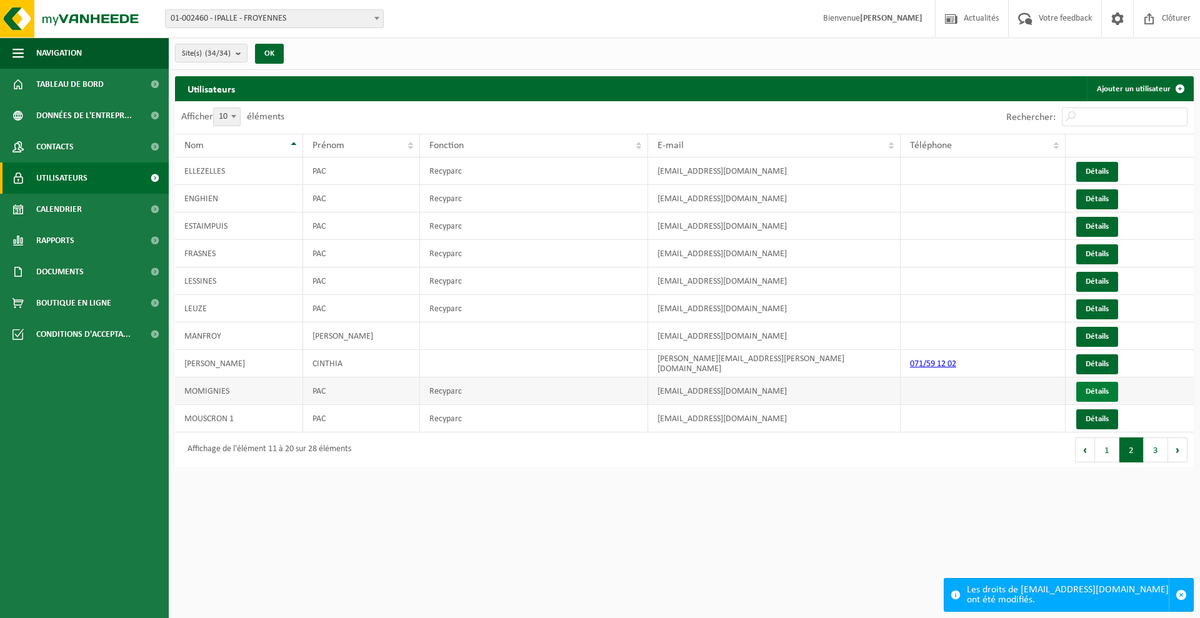
click at [1093, 394] on link "Détails" at bounding box center [1097, 392] width 42 height 20
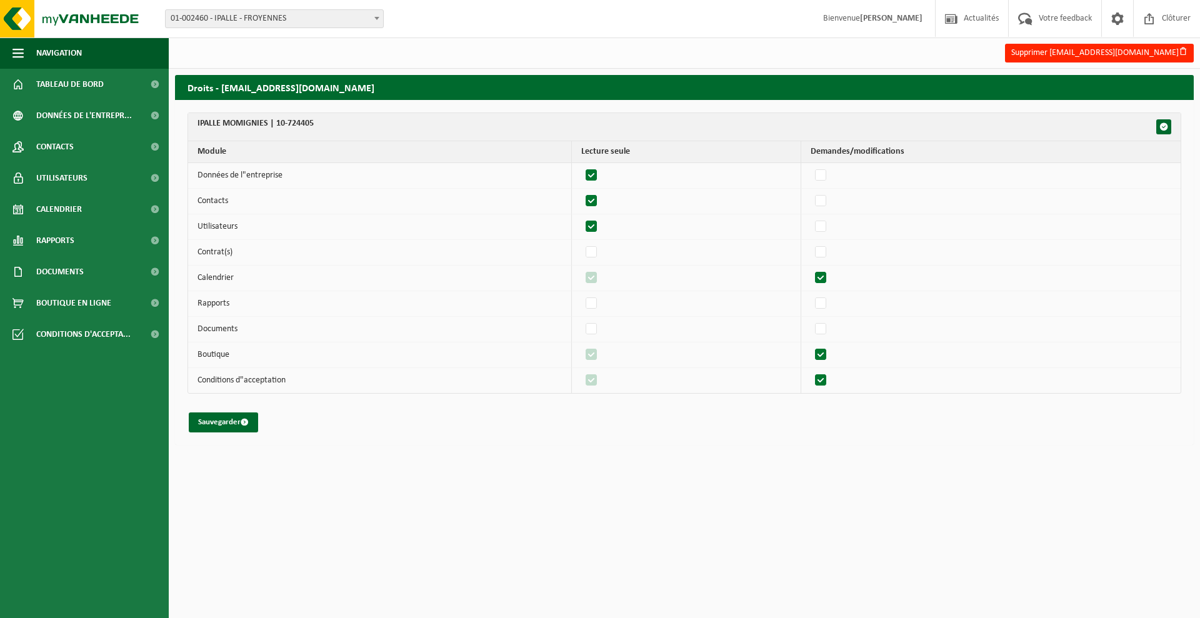
click at [600, 176] on label"] at bounding box center [592, 175] width 18 height 19
click at [581, 166] on input "checkbox" at bounding box center [581, 166] width 1 height 1
checkbox input "false"
click at [593, 200] on label"] at bounding box center [592, 201] width 18 height 19
click at [581, 192] on input "checkbox" at bounding box center [581, 191] width 1 height 1
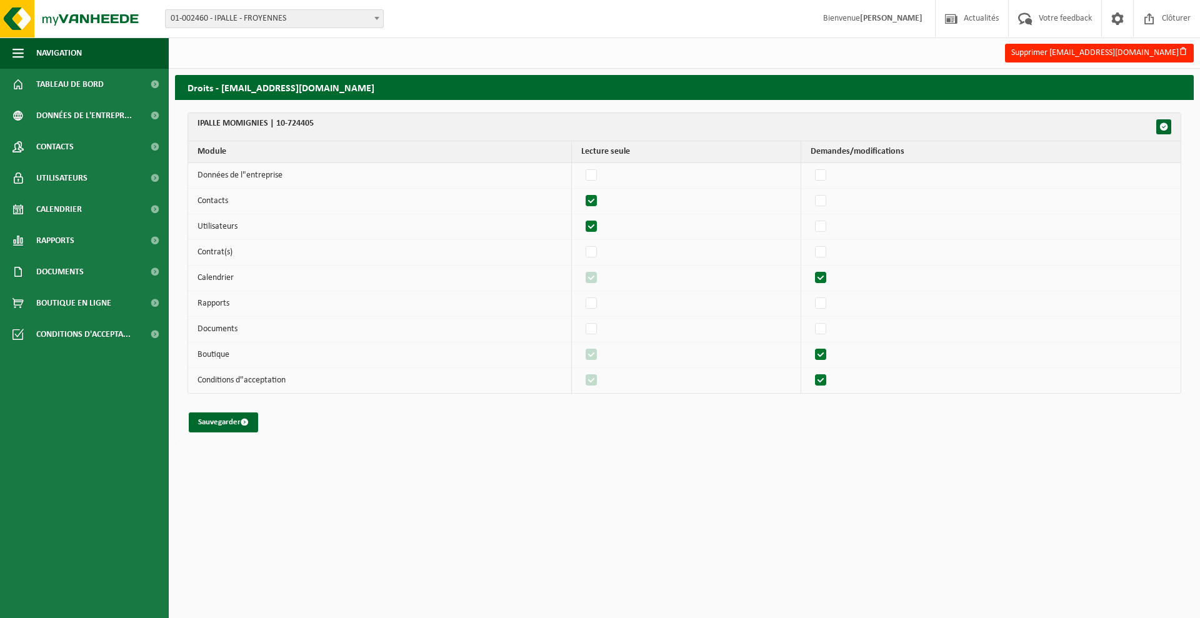
checkbox input "false"
click at [596, 223] on label"] at bounding box center [592, 227] width 18 height 19
click at [581, 218] on input "checkbox" at bounding box center [581, 217] width 1 height 1
checkbox input "false"
click at [829, 277] on label"] at bounding box center [822, 278] width 18 height 19
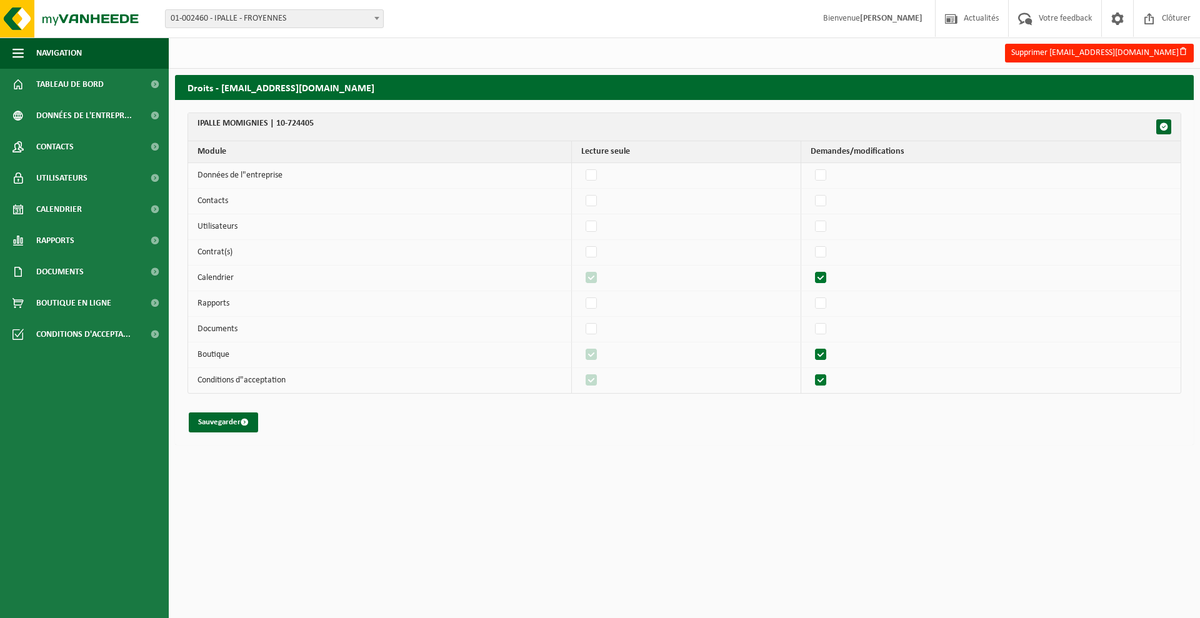
click at [811, 269] on input "checkbox" at bounding box center [810, 268] width 1 height 1
checkbox input "false"
click at [829, 332] on label"] at bounding box center [822, 329] width 18 height 19
click at [811, 320] on input "checkbox" at bounding box center [810, 319] width 1 height 1
checkbox input "true"
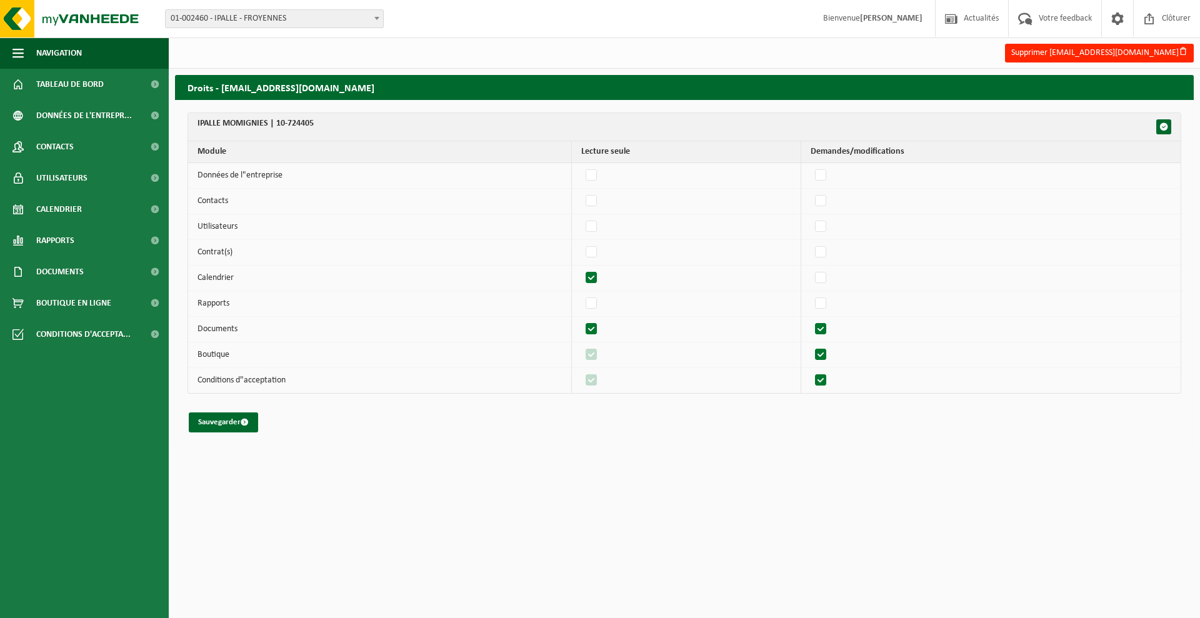
checkbox input "true"
click at [828, 331] on label"] at bounding box center [822, 329] width 18 height 19
click at [811, 320] on input "checkbox" at bounding box center [810, 319] width 1 height 1
checkbox input "false"
click at [821, 353] on label"] at bounding box center [822, 355] width 18 height 19
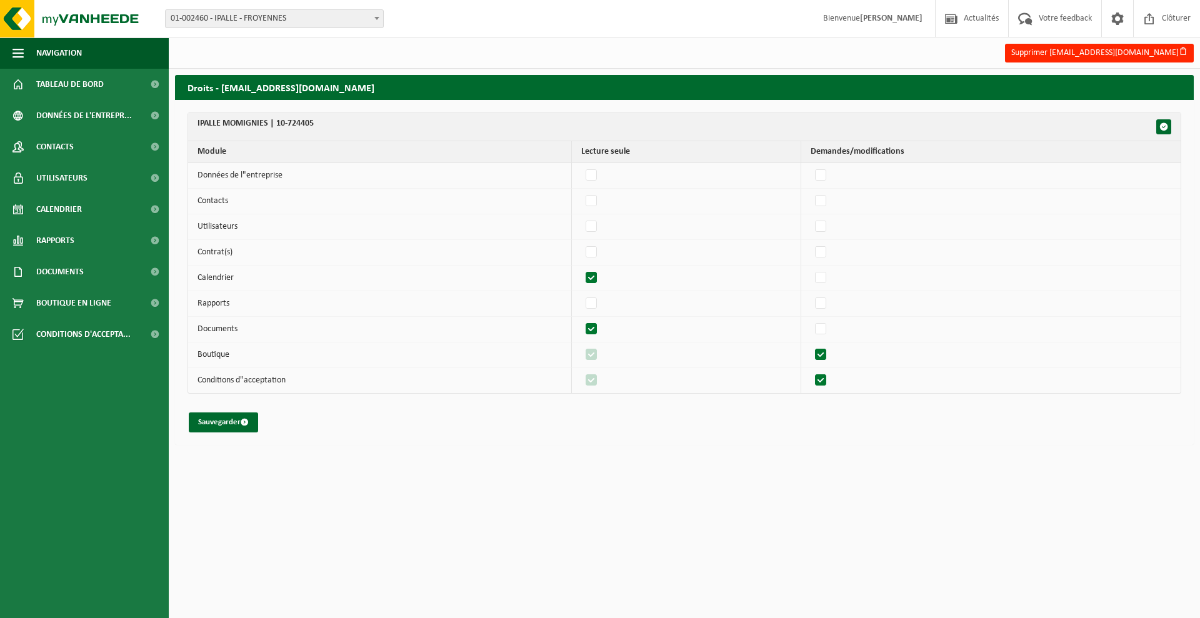
click at [811, 346] on input "checkbox" at bounding box center [810, 345] width 1 height 1
checkbox input "false"
click at [821, 376] on label"] at bounding box center [822, 380] width 18 height 19
click at [811, 371] on input "checkbox" at bounding box center [810, 371] width 1 height 1
checkbox input "false"
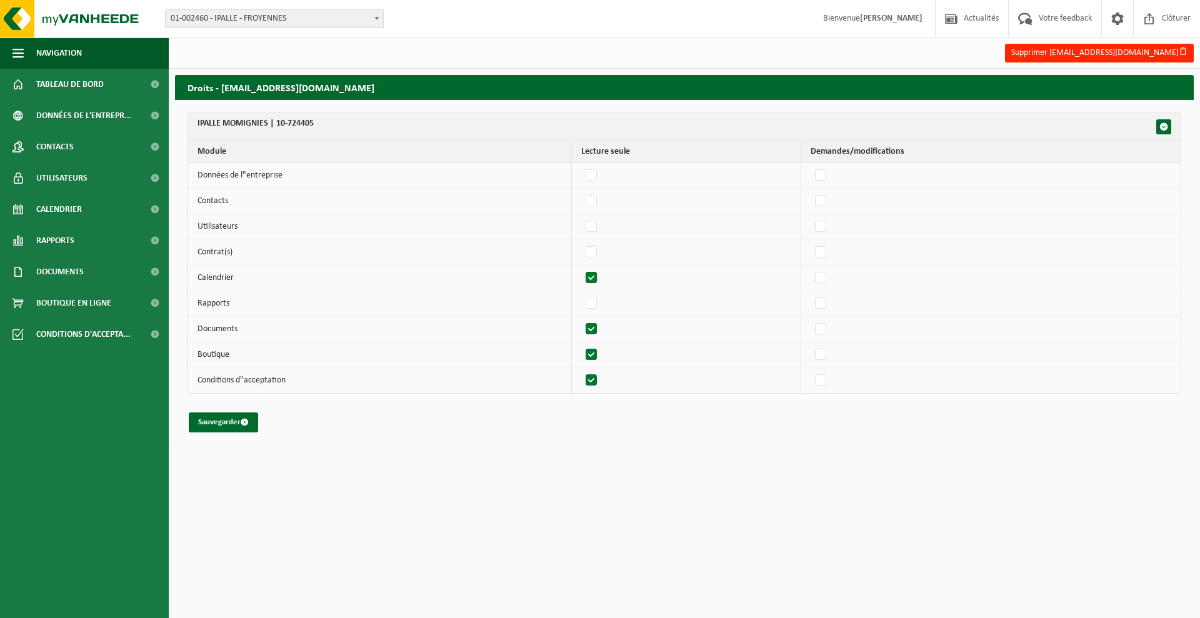
click at [600, 358] on label"] at bounding box center [592, 355] width 18 height 19
click at [581, 346] on input "checkbox" at bounding box center [581, 345] width 1 height 1
checkbox input "false"
click at [600, 376] on label"] at bounding box center [592, 380] width 18 height 19
click at [581, 371] on input "checkbox" at bounding box center [581, 371] width 1 height 1
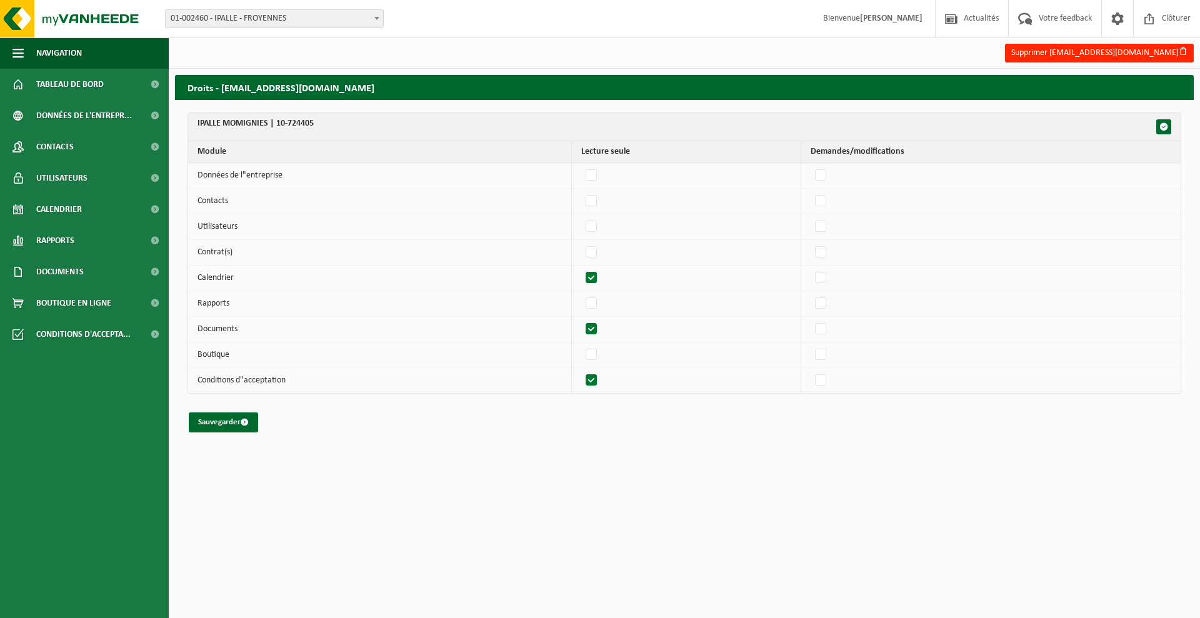
checkbox input "false"
click at [207, 425] on button "Sauvegarder" at bounding box center [223, 423] width 69 height 20
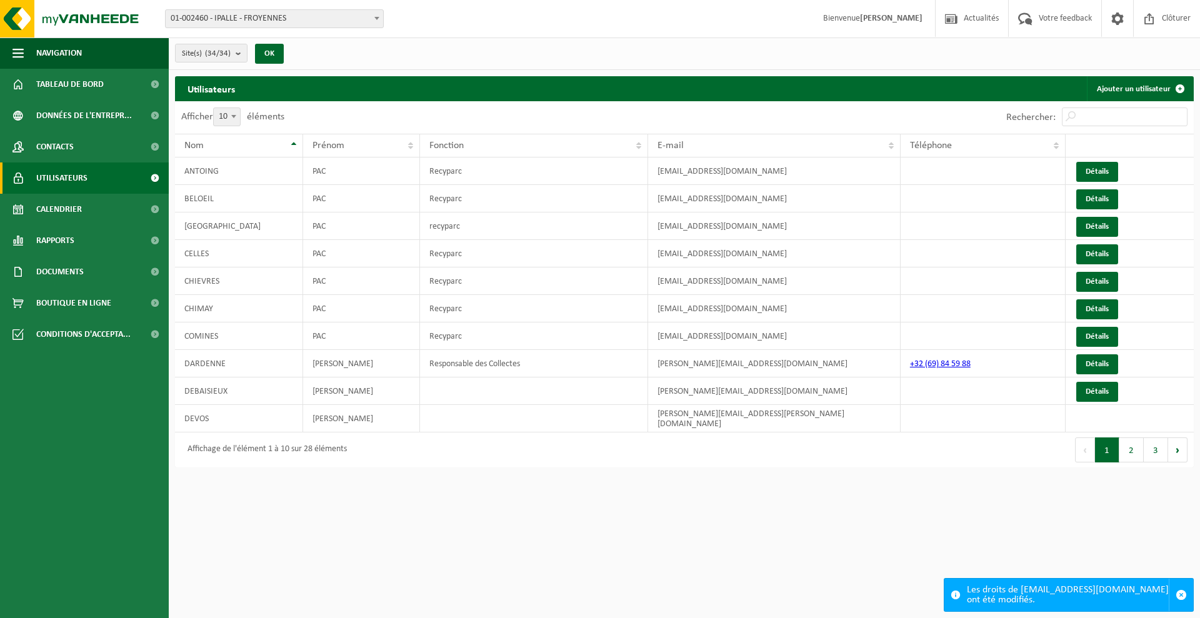
click at [1136, 449] on button "2" at bounding box center [1131, 450] width 24 height 25
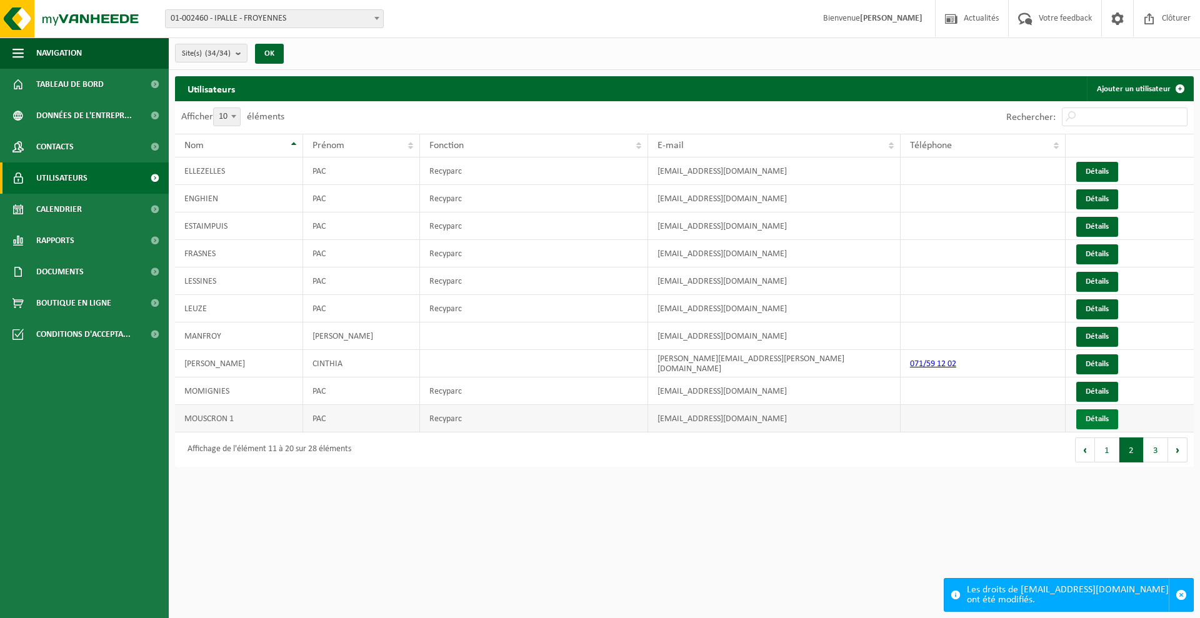
click at [1104, 416] on link "Détails" at bounding box center [1097, 419] width 42 height 20
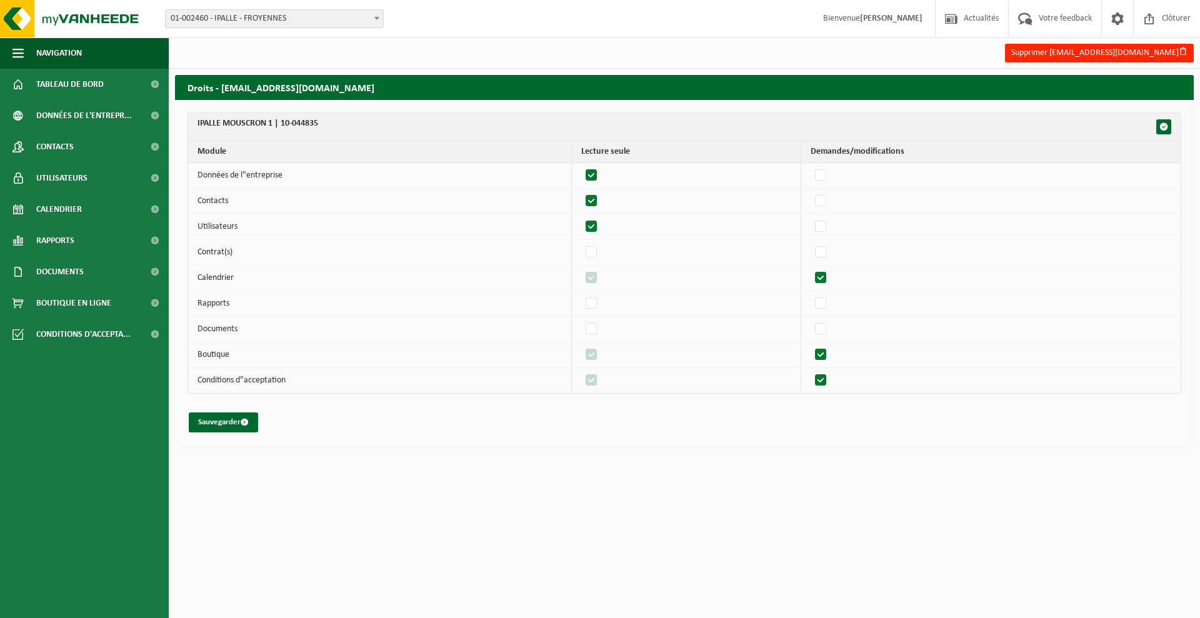
click at [596, 173] on label"] at bounding box center [592, 175] width 18 height 19
click at [581, 166] on input "checkbox" at bounding box center [581, 166] width 1 height 1
checkbox input "false"
click at [595, 199] on label"] at bounding box center [592, 201] width 18 height 19
click at [581, 192] on input "checkbox" at bounding box center [581, 191] width 1 height 1
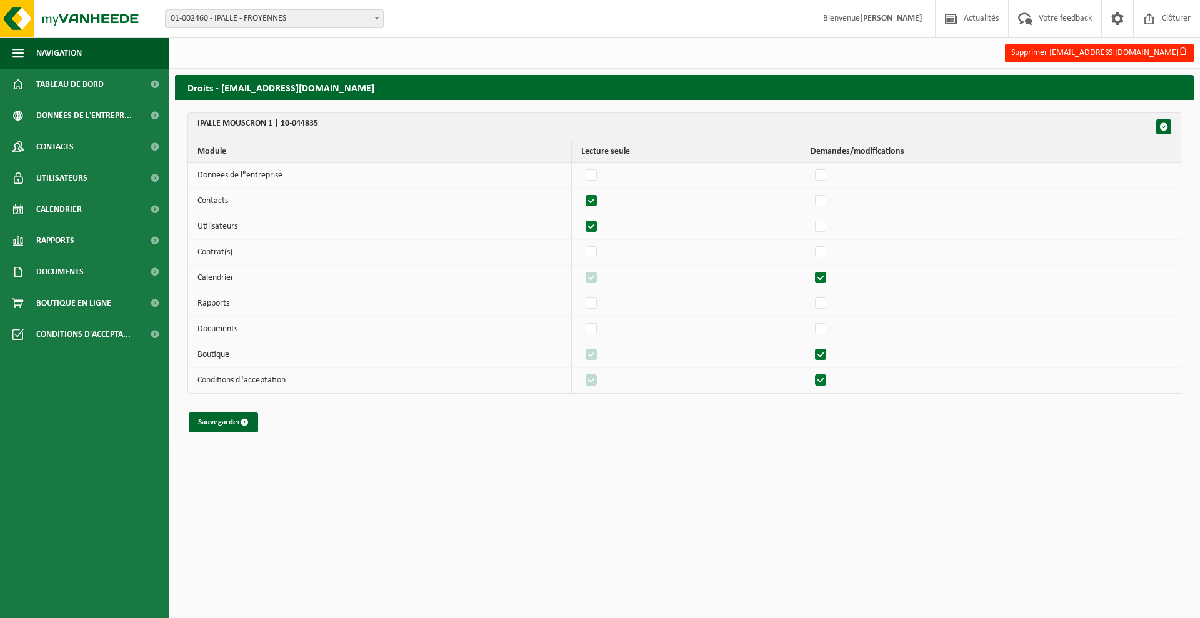
checkbox input "false"
click at [593, 224] on label"] at bounding box center [592, 227] width 18 height 19
click at [581, 218] on input "checkbox" at bounding box center [581, 217] width 1 height 1
checkbox input "false"
click at [828, 274] on label"] at bounding box center [822, 278] width 18 height 19
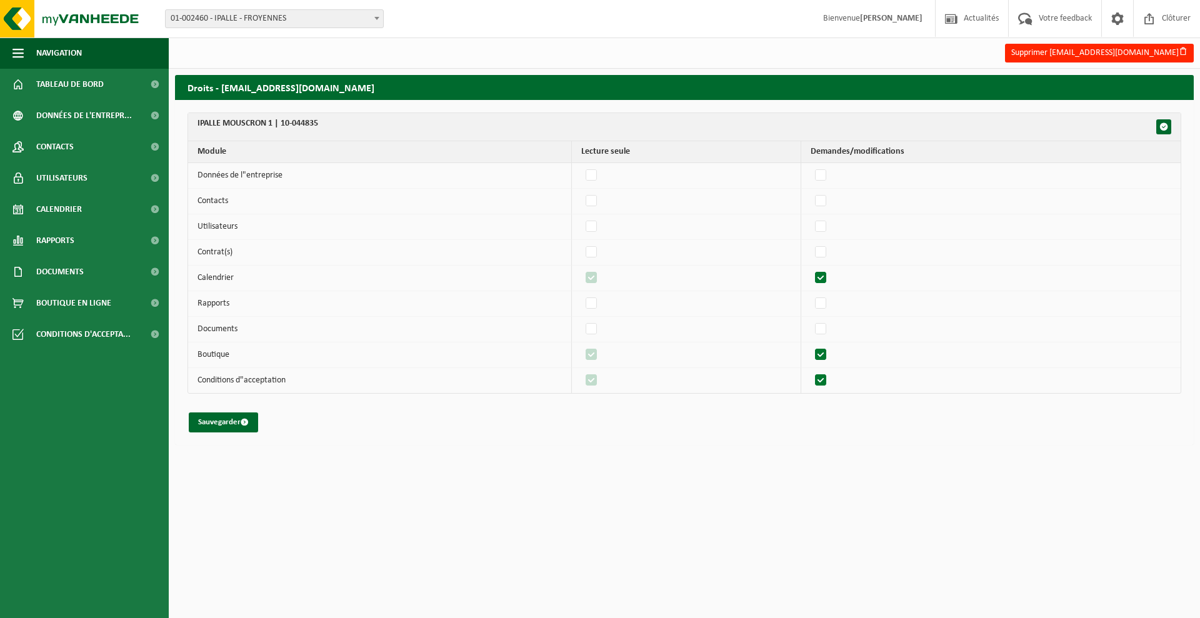
click at [811, 269] on input "checkbox" at bounding box center [810, 268] width 1 height 1
checkbox input "false"
click at [830, 306] on label"] at bounding box center [822, 303] width 18 height 19
click at [811, 294] on input "checkbox" at bounding box center [810, 294] width 1 height 1
checkbox input "true"
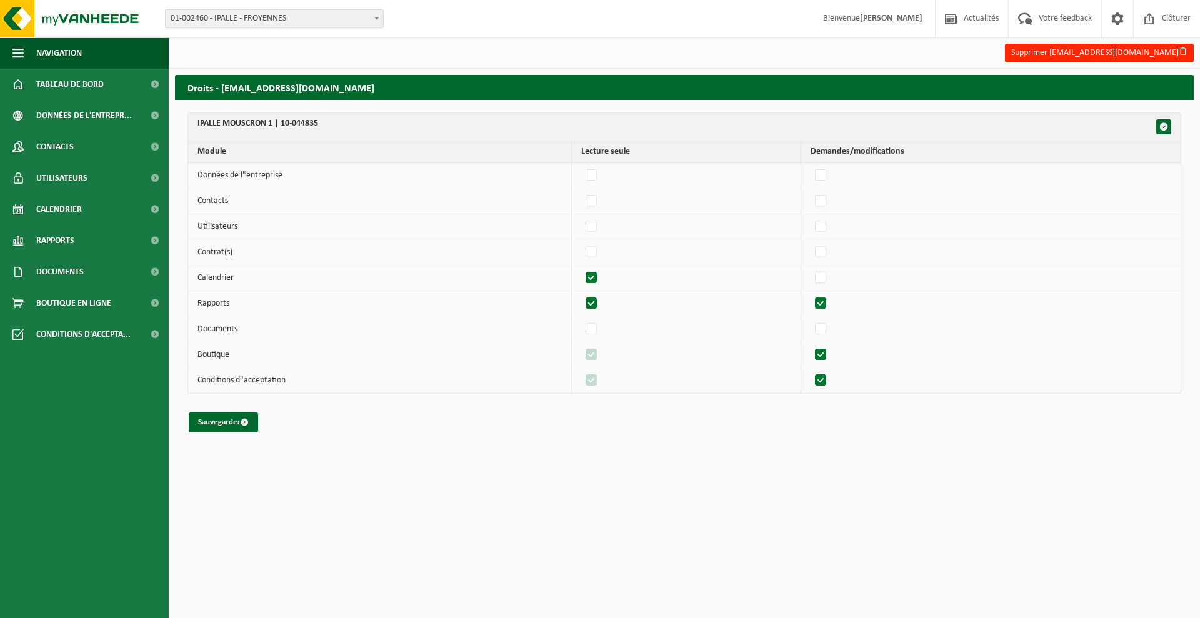
checkbox input "true"
click at [830, 306] on label"] at bounding box center [822, 303] width 18 height 19
click at [811, 294] on input "checkbox" at bounding box center [810, 294] width 1 height 1
checkbox input "false"
click at [594, 304] on label"] at bounding box center [592, 303] width 18 height 19
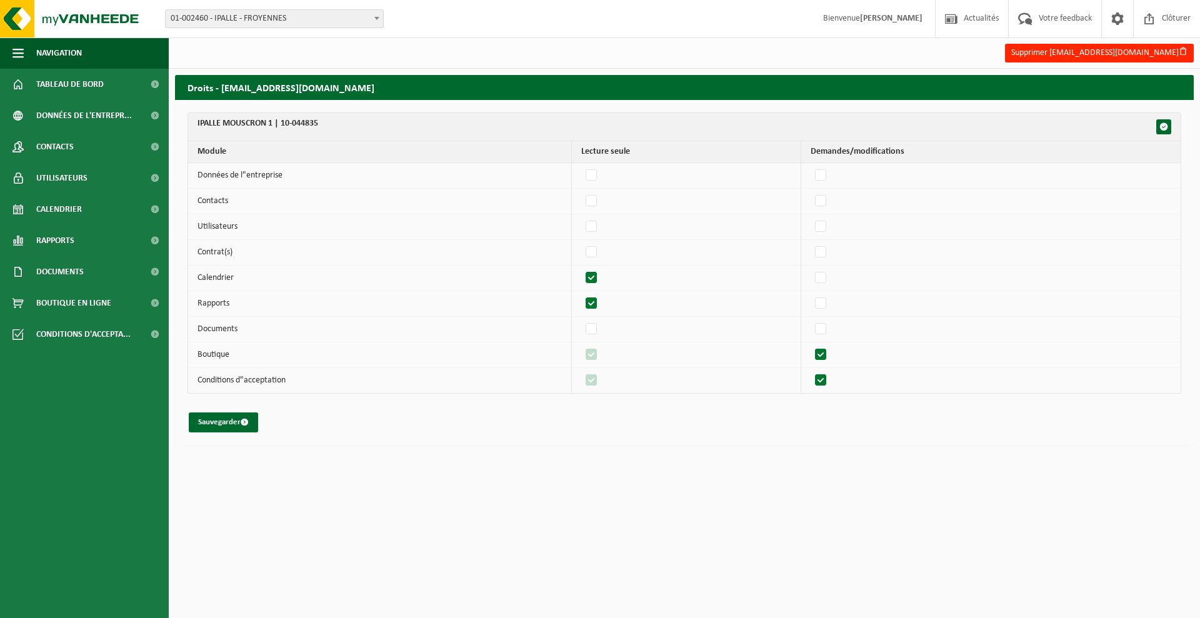
click at [581, 294] on input "checkbox" at bounding box center [581, 294] width 1 height 1
checkbox input "false"
click at [824, 331] on label"] at bounding box center [822, 329] width 18 height 19
click at [811, 320] on input "checkbox" at bounding box center [810, 319] width 1 height 1
checkbox input "true"
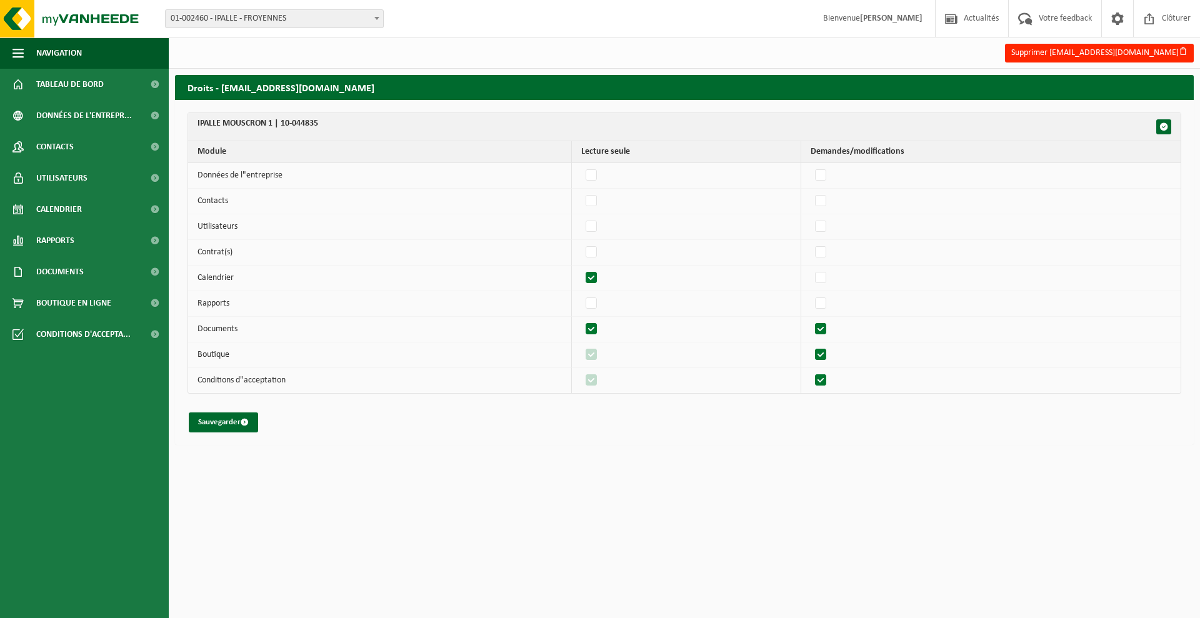
checkbox input "true"
click at [824, 327] on label"] at bounding box center [822, 329] width 18 height 19
click at [811, 320] on input "checkbox" at bounding box center [810, 319] width 1 height 1
checkbox input "false"
click at [821, 349] on label"] at bounding box center [822, 355] width 18 height 19
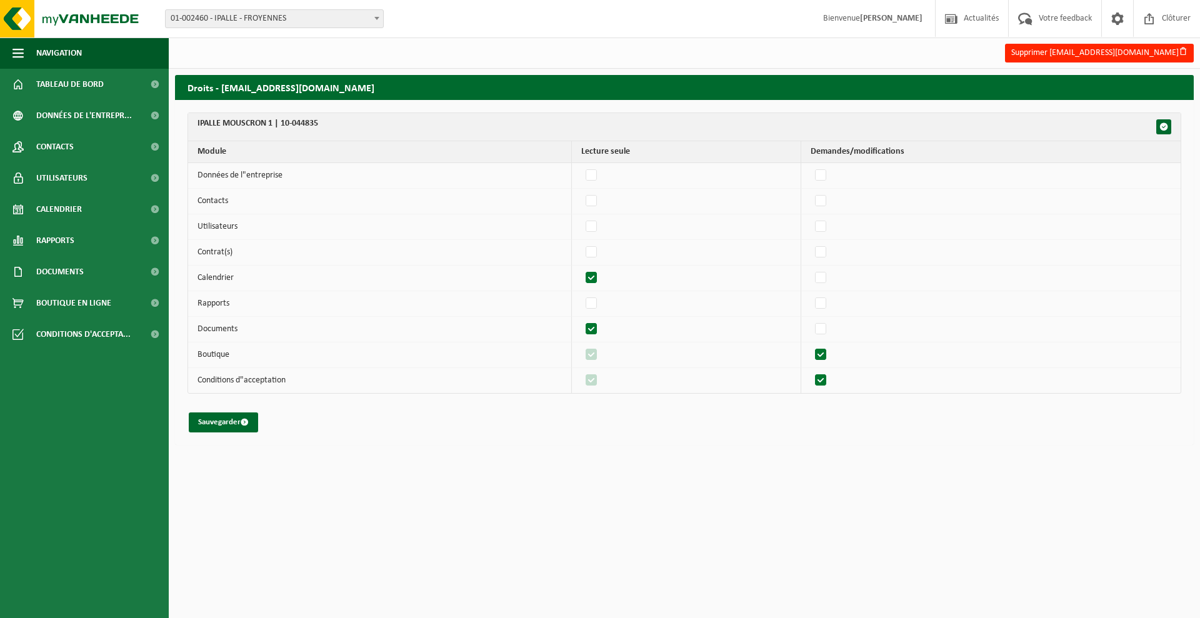
click at [811, 346] on input "checkbox" at bounding box center [810, 345] width 1 height 1
checkbox input "false"
click at [827, 383] on label"] at bounding box center [822, 380] width 18 height 19
click at [811, 371] on input "checkbox" at bounding box center [810, 371] width 1 height 1
checkbox input "false"
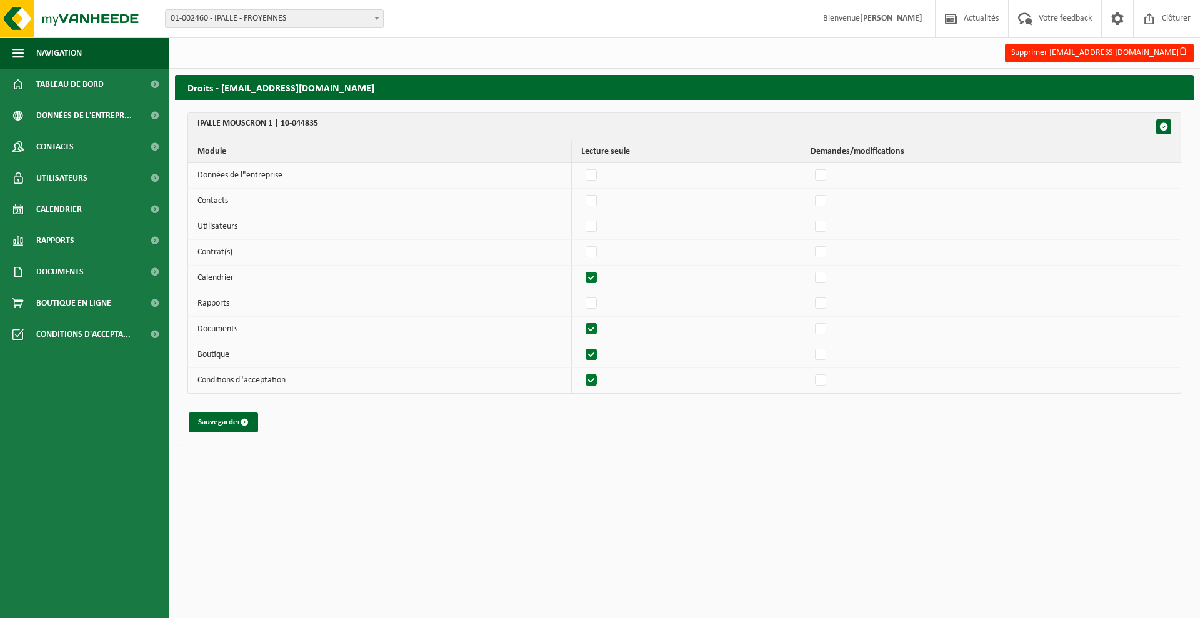
click at [596, 379] on label"] at bounding box center [592, 380] width 18 height 19
click at [581, 371] on input "checkbox" at bounding box center [581, 371] width 1 height 1
checkbox input "false"
click at [599, 354] on label"] at bounding box center [592, 355] width 18 height 19
click at [581, 346] on input "checkbox" at bounding box center [581, 345] width 1 height 1
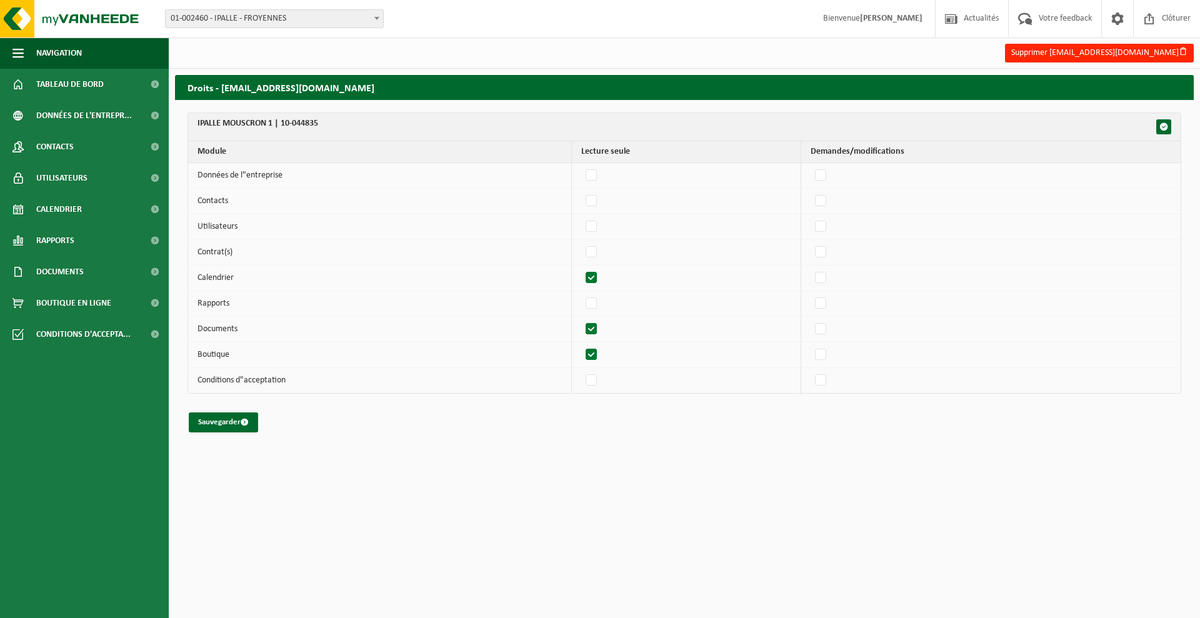
checkbox input "false"
click at [221, 426] on button "Sauvegarder" at bounding box center [223, 423] width 69 height 20
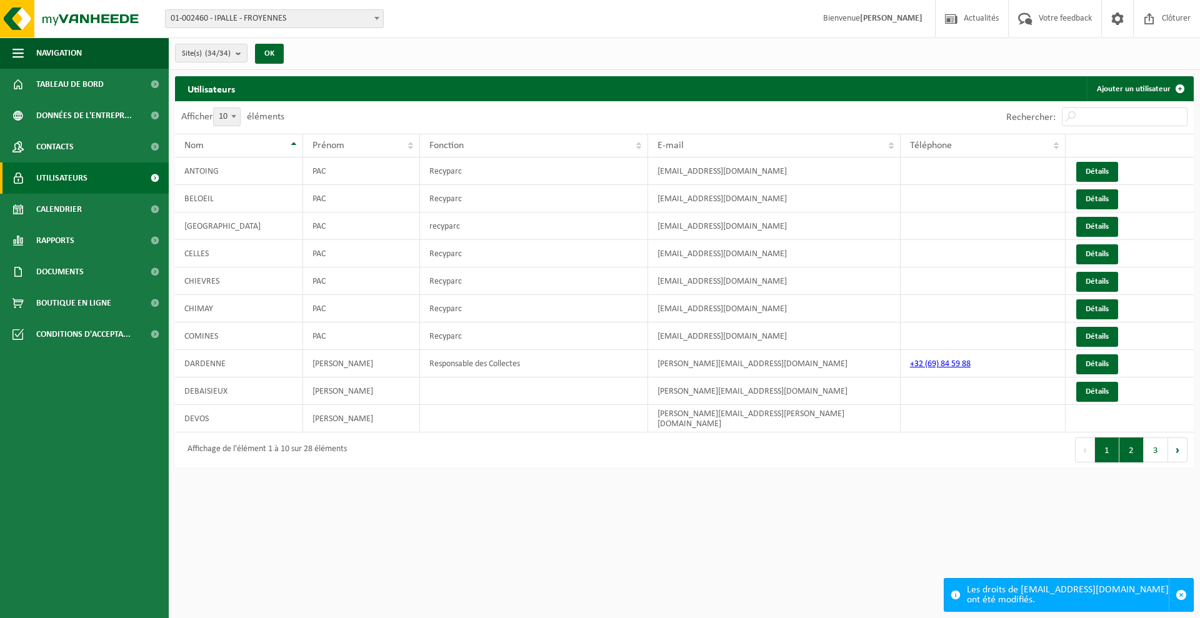
click at [1139, 446] on button "2" at bounding box center [1131, 450] width 24 height 25
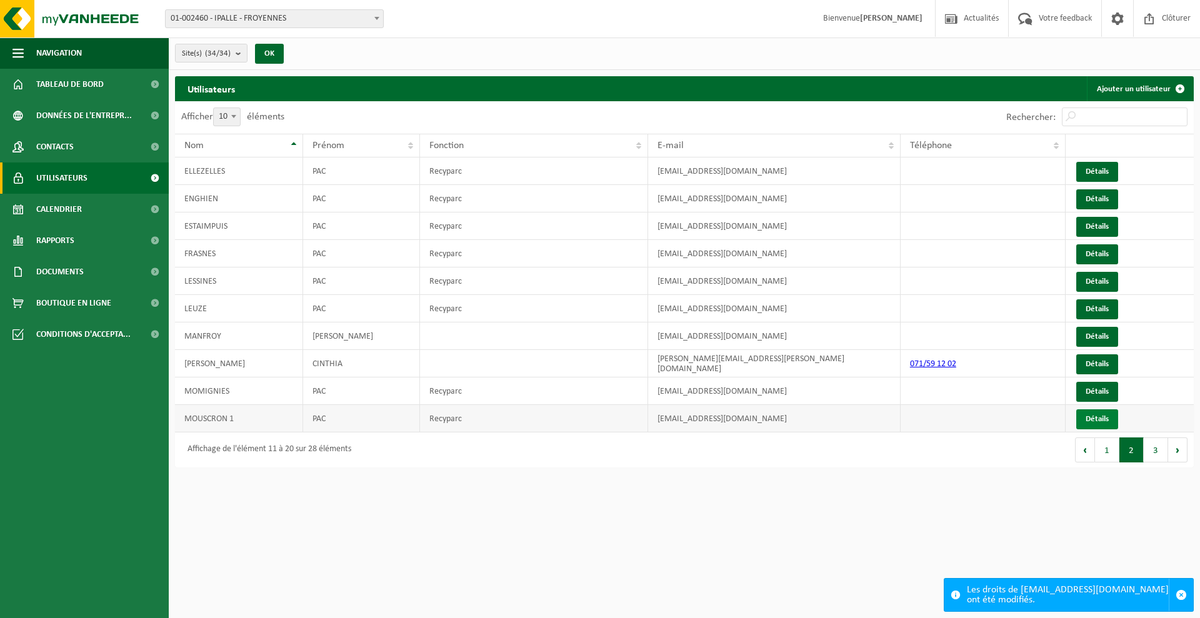
click at [1093, 421] on link "Détails" at bounding box center [1097, 419] width 42 height 20
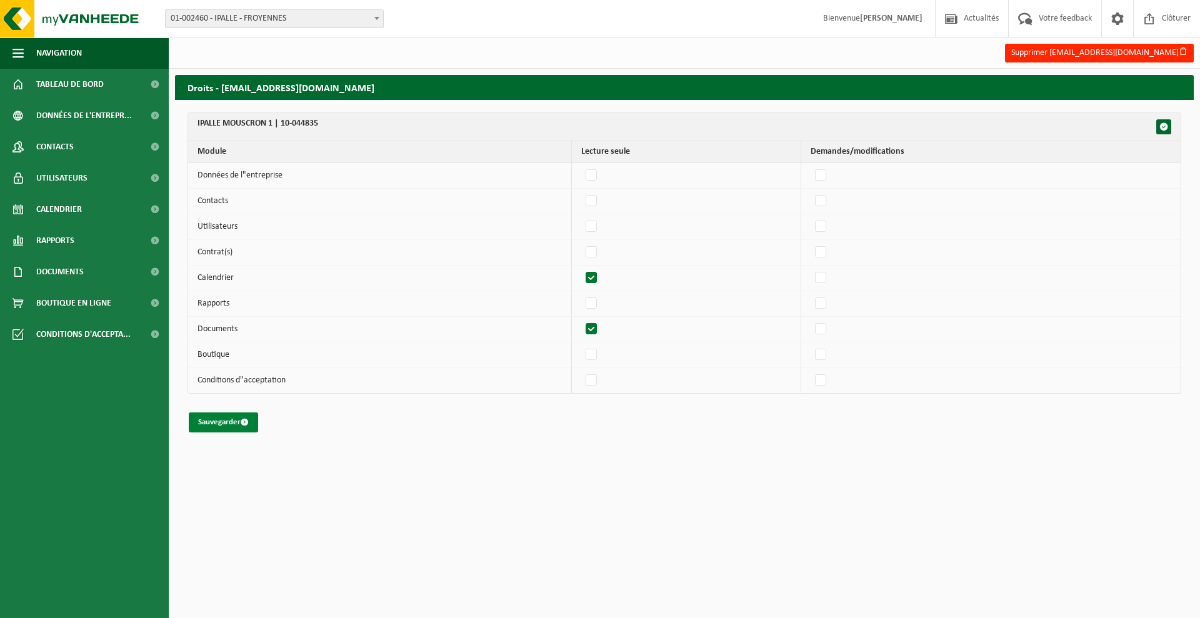
click at [219, 421] on button "Sauvegarder" at bounding box center [223, 423] width 69 height 20
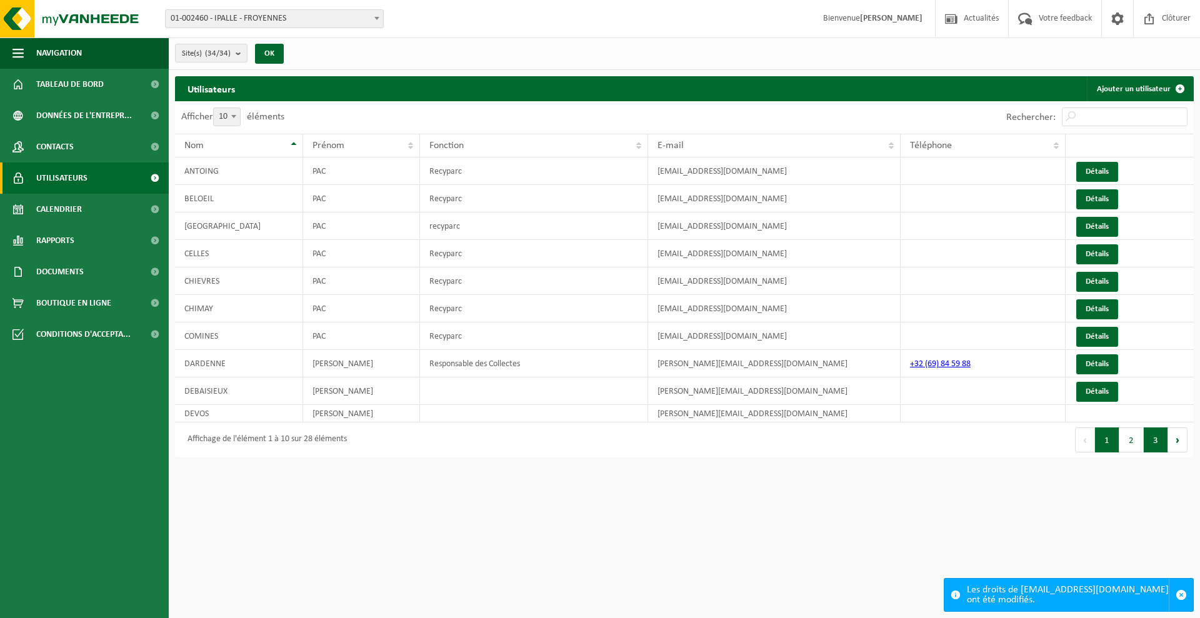
click at [1146, 443] on button "3" at bounding box center [1156, 440] width 24 height 25
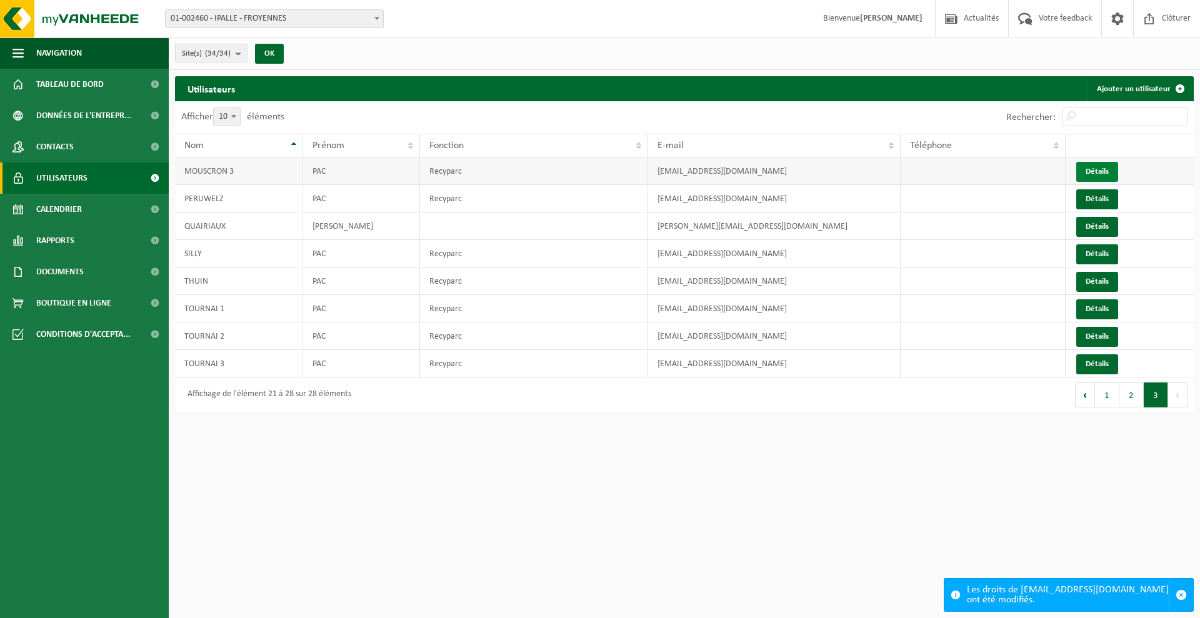
click at [1089, 175] on link "Détails" at bounding box center [1097, 172] width 42 height 20
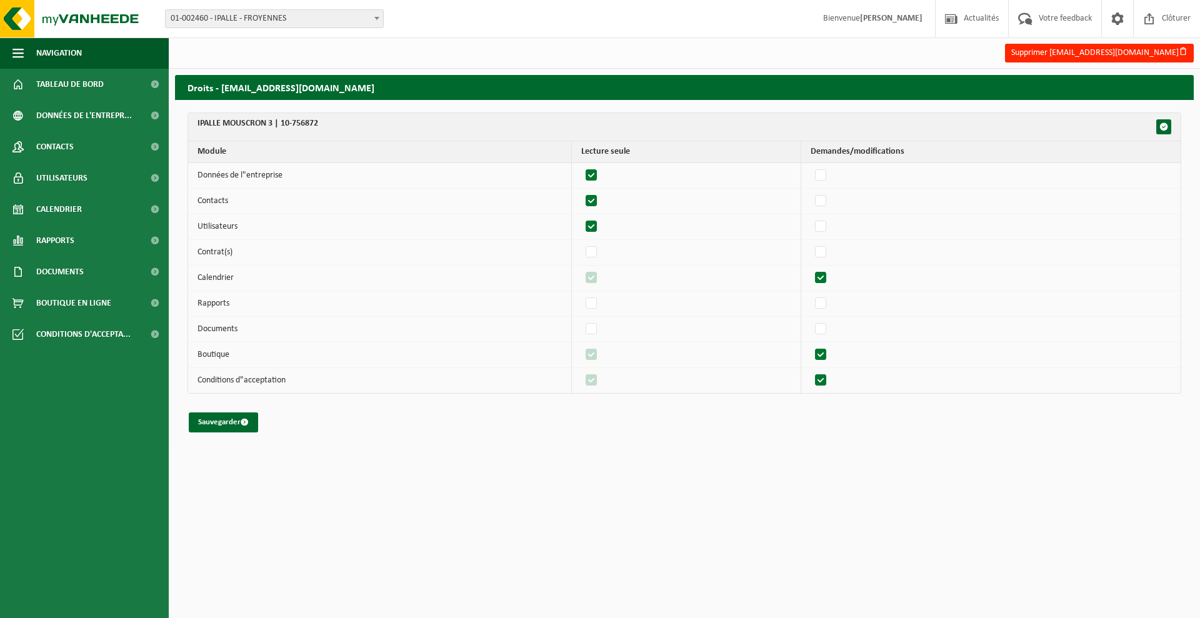
click at [598, 177] on label"] at bounding box center [592, 175] width 18 height 19
click at [581, 166] on input "checkbox" at bounding box center [581, 166] width 1 height 1
checkbox input "false"
click at [597, 203] on label"] at bounding box center [592, 201] width 18 height 19
click at [581, 192] on input "checkbox" at bounding box center [581, 191] width 1 height 1
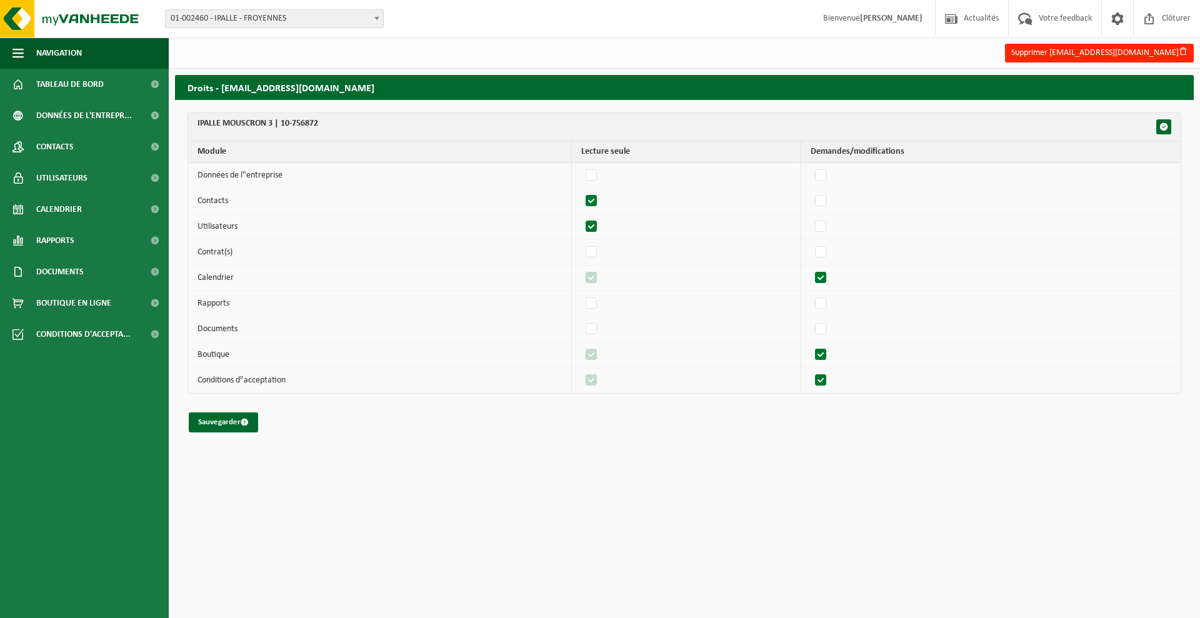
checkbox input "false"
click at [600, 221] on label"] at bounding box center [592, 227] width 18 height 19
click at [581, 218] on input "checkbox" at bounding box center [581, 217] width 1 height 1
checkbox input "false"
click at [819, 278] on label"] at bounding box center [822, 278] width 18 height 19
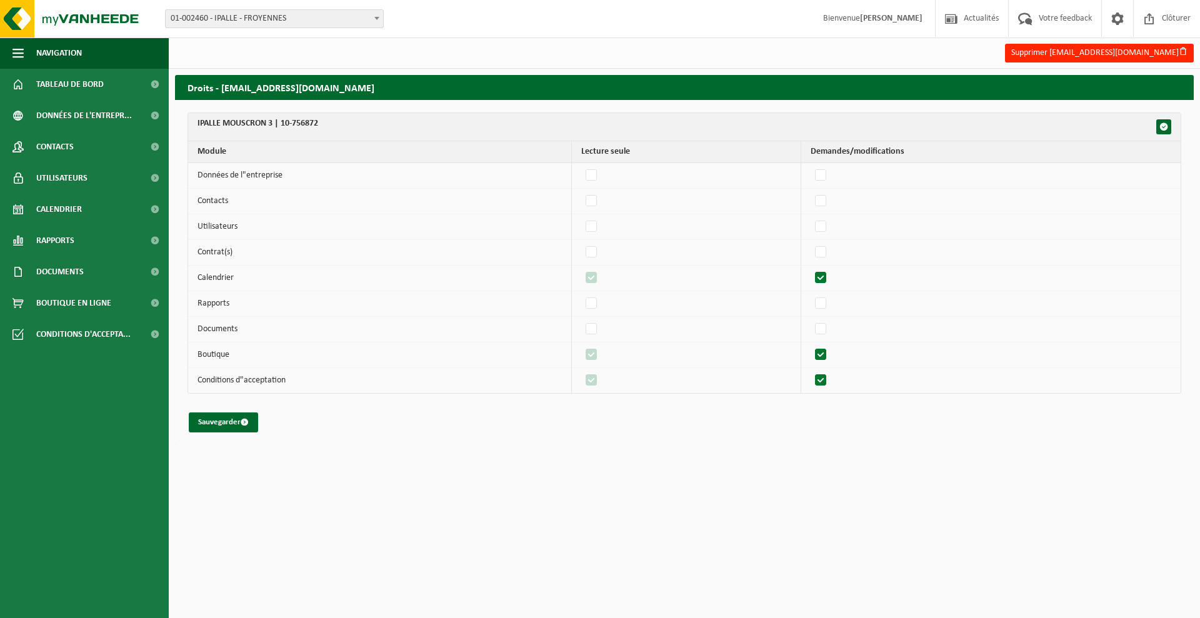
click at [811, 269] on input "checkbox" at bounding box center [810, 268] width 1 height 1
checkbox input "false"
click at [823, 353] on label"] at bounding box center [822, 355] width 18 height 19
click at [811, 346] on input "checkbox" at bounding box center [810, 345] width 1 height 1
checkbox input "false"
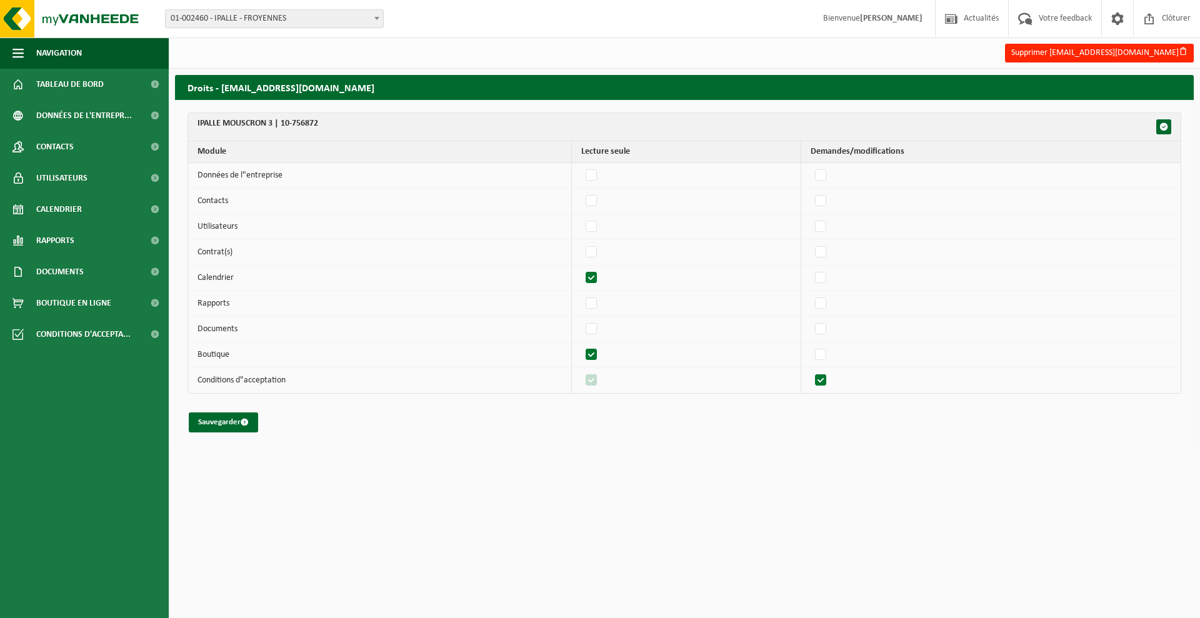
click at [598, 353] on label"] at bounding box center [592, 355] width 18 height 19
click at [581, 346] on input "checkbox" at bounding box center [581, 345] width 1 height 1
checkbox input "false"
click at [598, 333] on label"] at bounding box center [592, 329] width 18 height 19
click at [581, 320] on input "checkbox" at bounding box center [581, 319] width 1 height 1
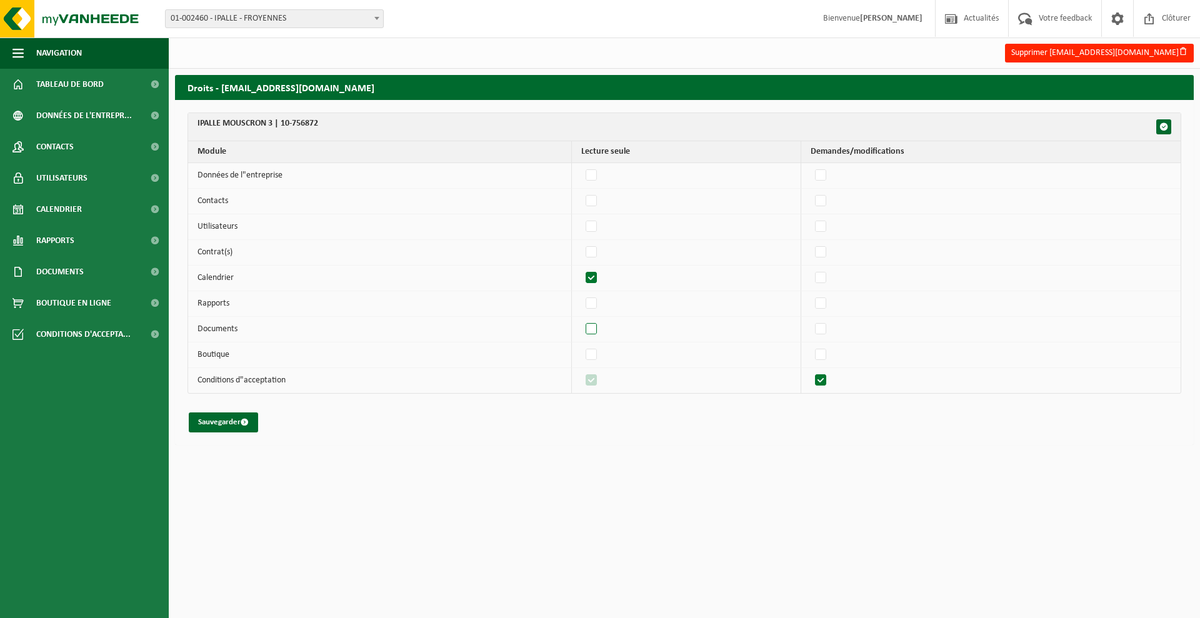
checkbox input "true"
click at [822, 376] on label"] at bounding box center [822, 380] width 18 height 19
click at [811, 371] on input "checkbox" at bounding box center [810, 371] width 1 height 1
checkbox input "false"
click at [600, 377] on label"] at bounding box center [592, 380] width 18 height 19
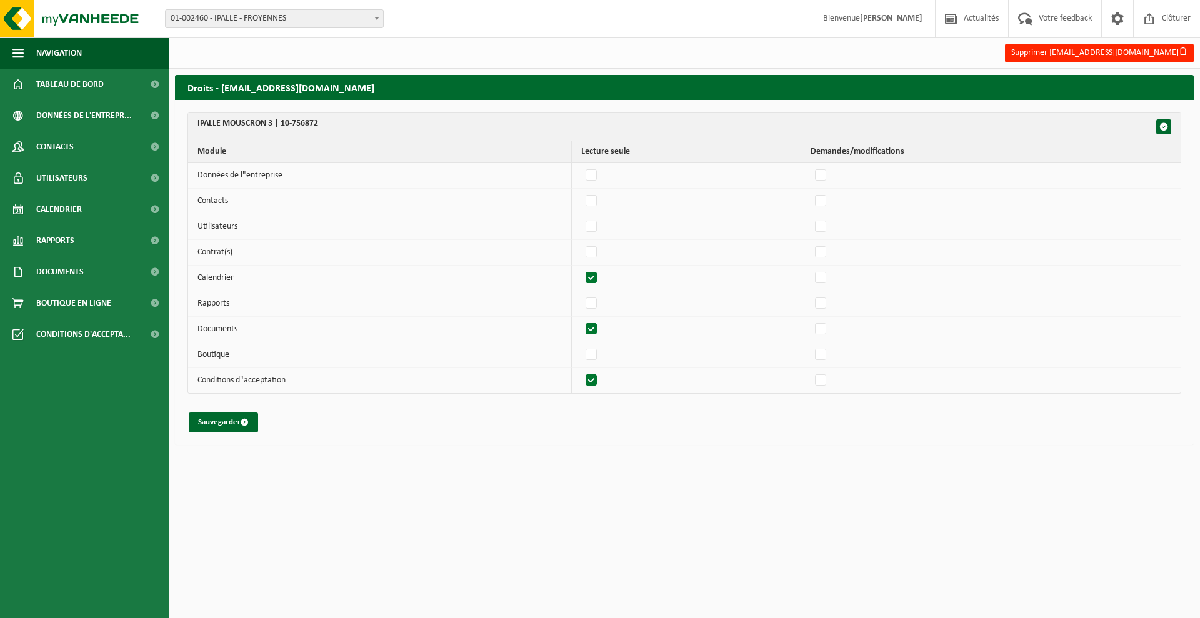
click at [581, 371] on input "checkbox" at bounding box center [581, 371] width 1 height 1
checkbox input "false"
click at [223, 421] on button "Sauvegarder" at bounding box center [223, 423] width 69 height 20
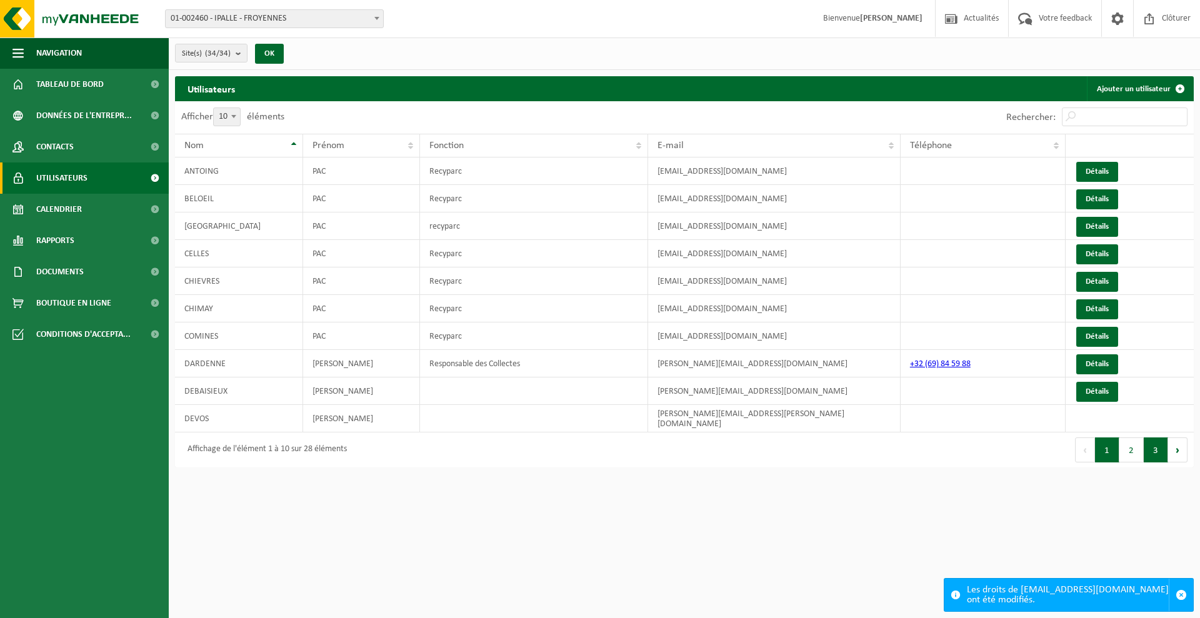
click at [1149, 444] on button "3" at bounding box center [1156, 450] width 24 height 25
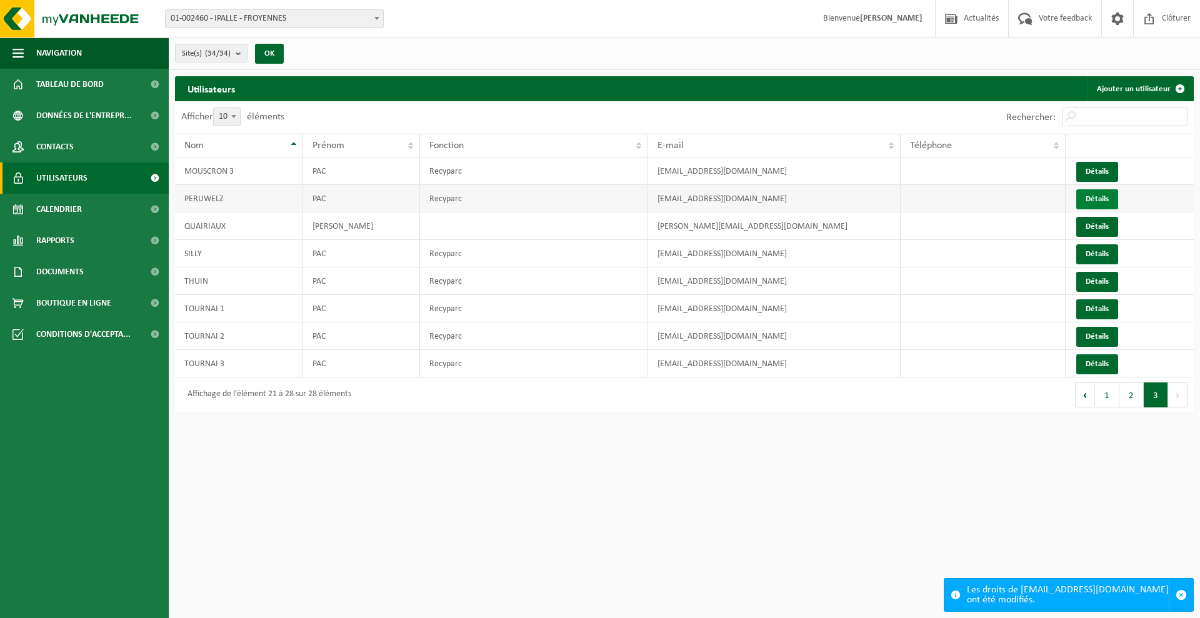
click at [1113, 194] on link "Détails" at bounding box center [1097, 199] width 42 height 20
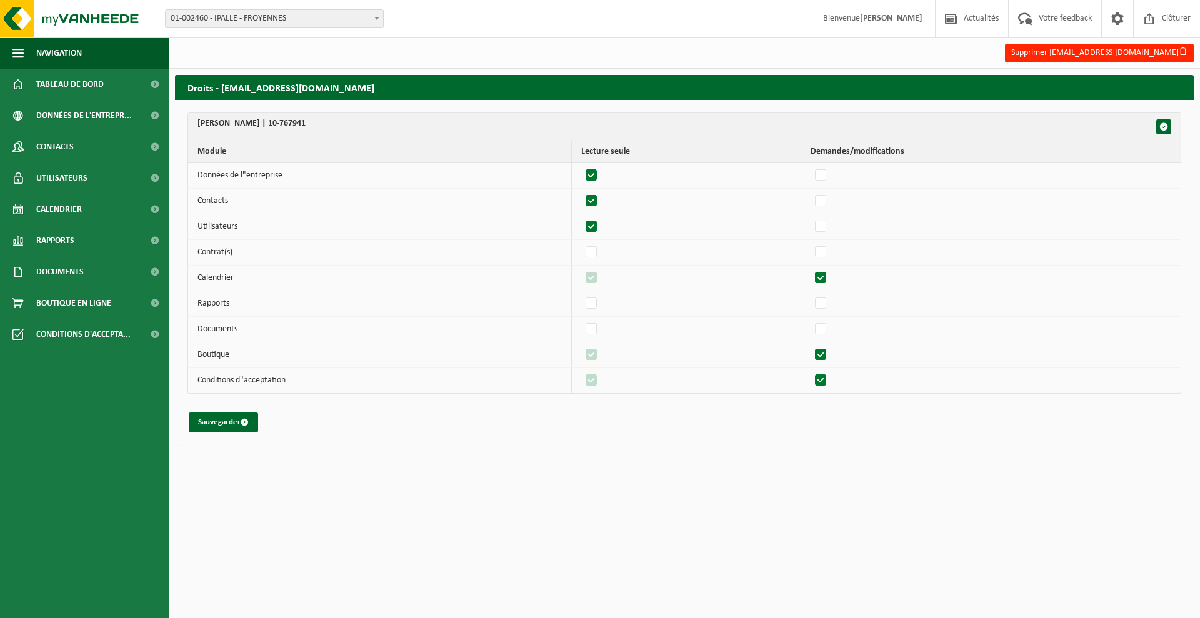
click at [597, 176] on label"] at bounding box center [592, 175] width 18 height 19
click at [581, 166] on input "checkbox" at bounding box center [581, 166] width 1 height 1
checkbox input "false"
click at [600, 202] on label"] at bounding box center [592, 201] width 18 height 19
click at [581, 192] on input "checkbox" at bounding box center [581, 191] width 1 height 1
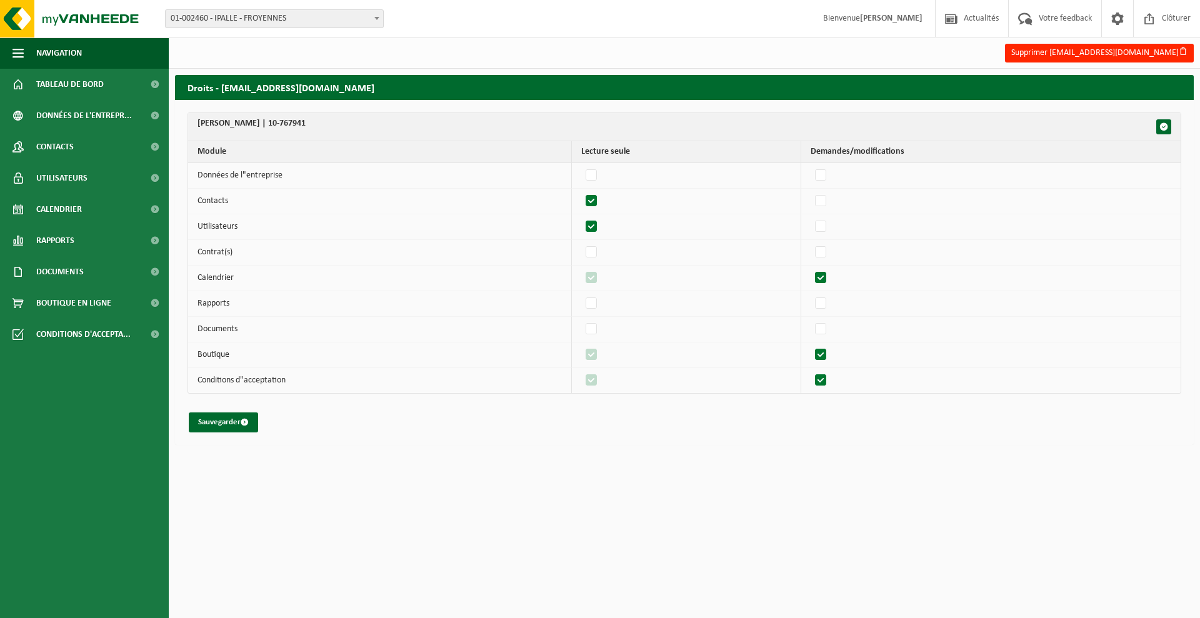
checkbox input "false"
click at [596, 222] on label"] at bounding box center [592, 227] width 18 height 19
click at [581, 218] on input "checkbox" at bounding box center [581, 217] width 1 height 1
checkbox input "false"
click at [830, 279] on label"] at bounding box center [822, 278] width 18 height 19
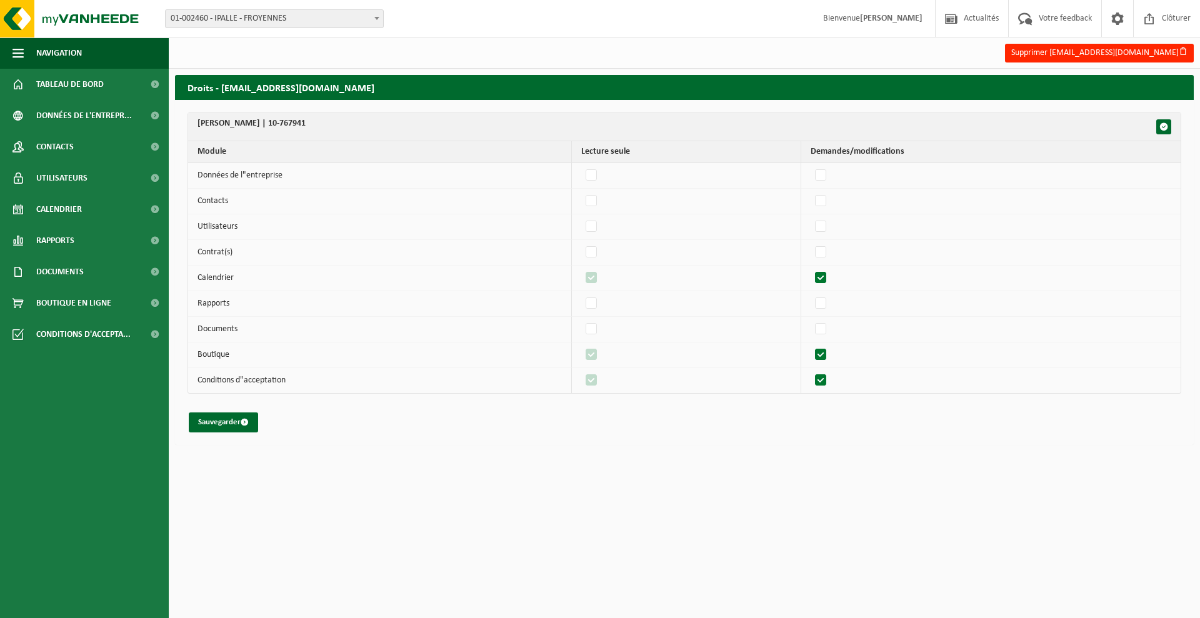
click at [811, 269] on input "checkbox" at bounding box center [810, 268] width 1 height 1
checkbox input "false"
click at [828, 332] on label"] at bounding box center [822, 329] width 18 height 19
click at [811, 320] on input "checkbox" at bounding box center [810, 319] width 1 height 1
checkbox input "true"
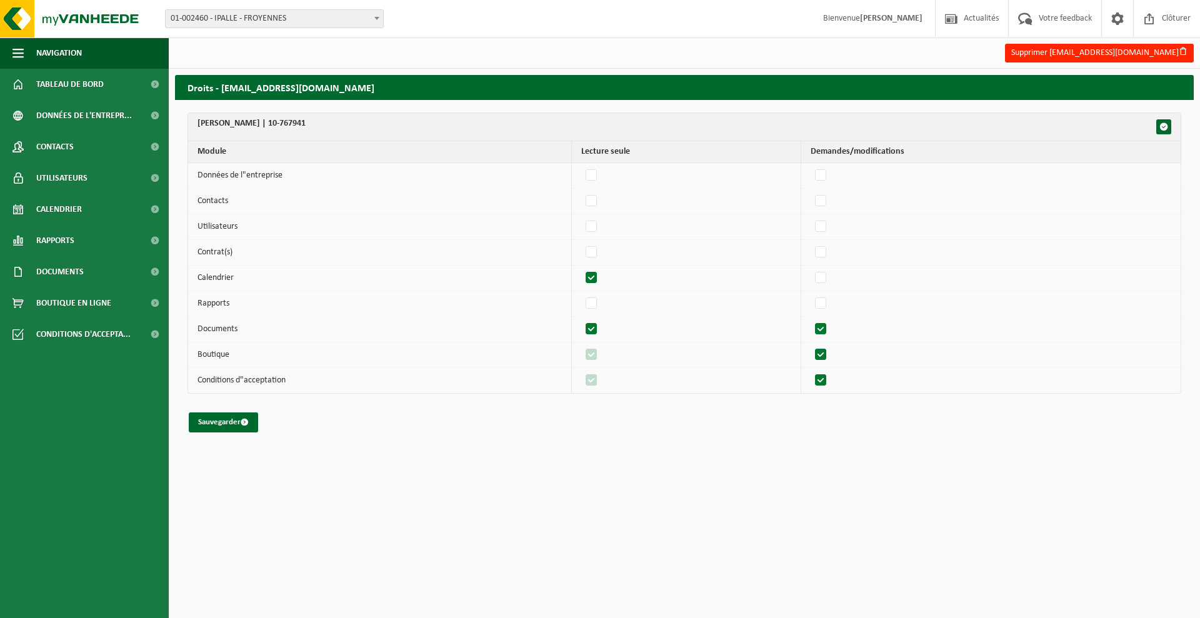
checkbox input "true"
click at [825, 324] on label"] at bounding box center [822, 329] width 18 height 19
click at [811, 320] on input "checkbox" at bounding box center [810, 319] width 1 height 1
checkbox input "false"
click at [826, 355] on label"] at bounding box center [822, 355] width 18 height 19
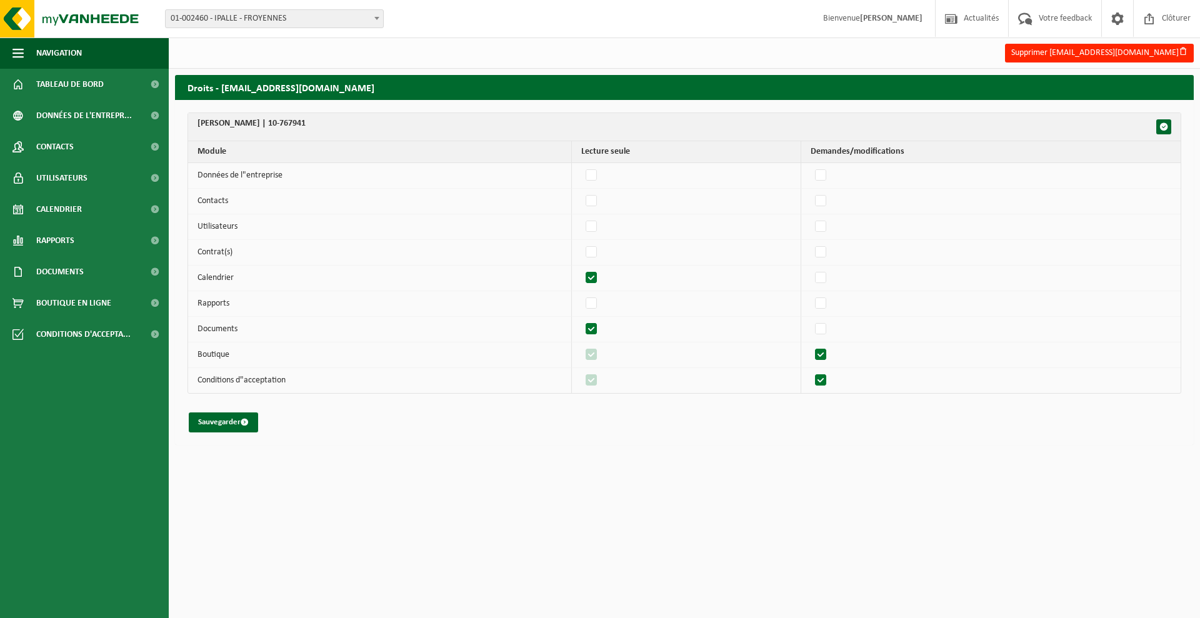
click at [811, 346] on input "checkbox" at bounding box center [810, 345] width 1 height 1
checkbox input "false"
click at [823, 374] on label"] at bounding box center [822, 380] width 18 height 19
click at [811, 371] on input "checkbox" at bounding box center [810, 371] width 1 height 1
checkbox input "false"
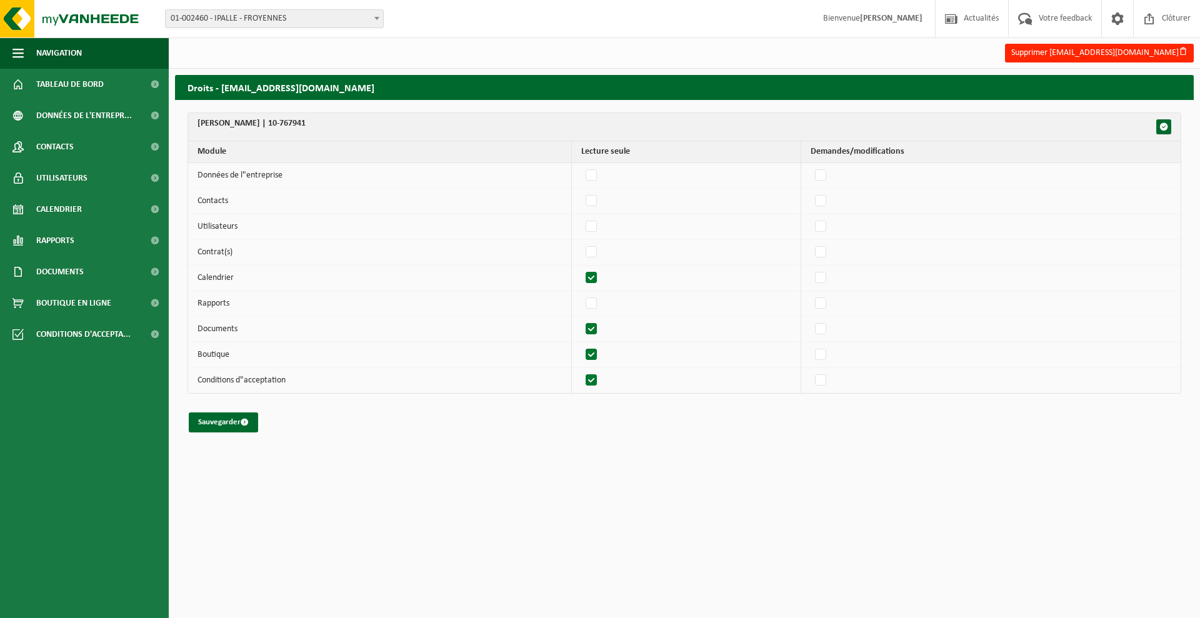
click at [599, 354] on label"] at bounding box center [592, 355] width 18 height 19
click at [581, 346] on input "checkbox" at bounding box center [581, 345] width 1 height 1
checkbox input "false"
click at [594, 379] on label"] at bounding box center [592, 380] width 18 height 19
click at [581, 371] on input "checkbox" at bounding box center [581, 371] width 1 height 1
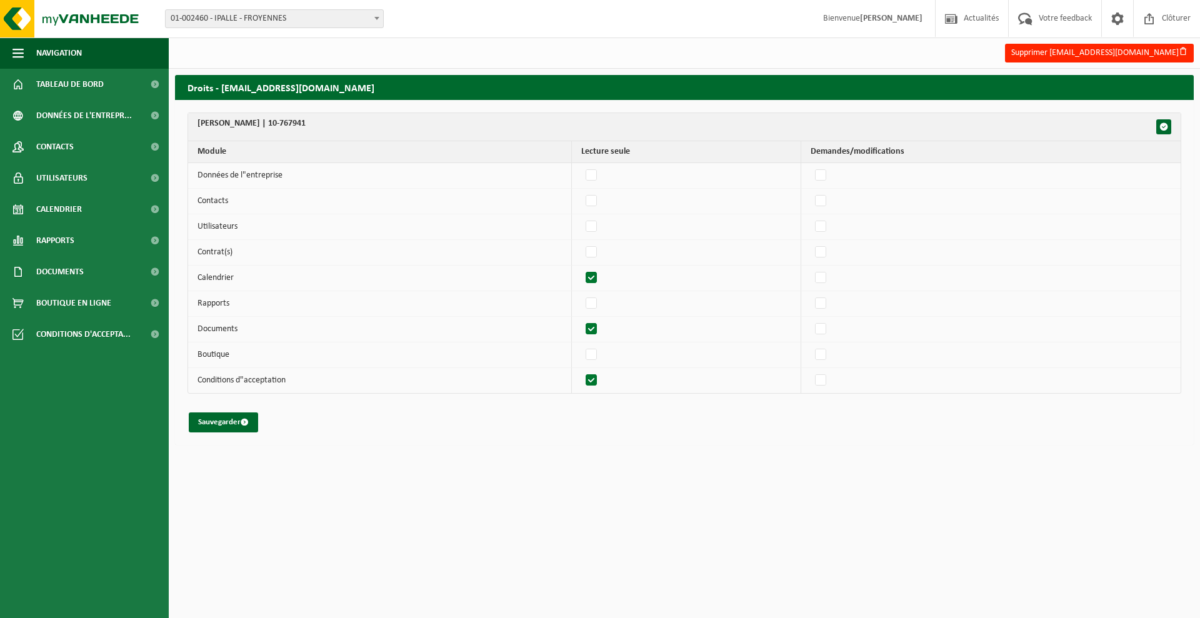
checkbox input "false"
click at [221, 419] on button "Sauvegarder" at bounding box center [223, 423] width 69 height 20
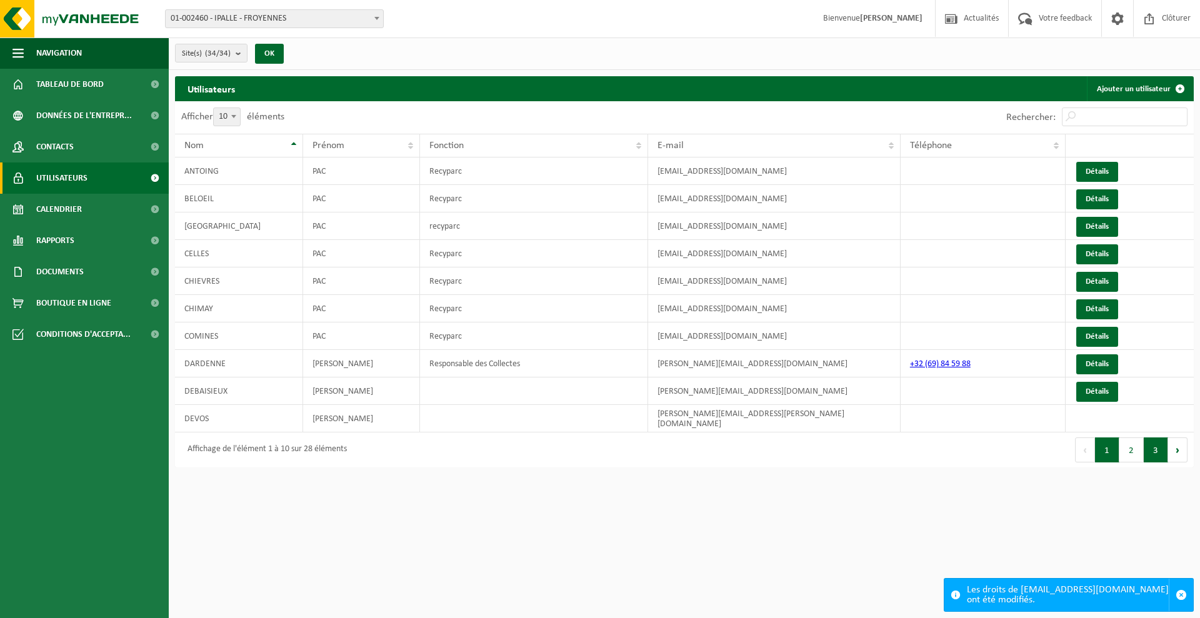
click at [1156, 441] on button "3" at bounding box center [1156, 450] width 24 height 25
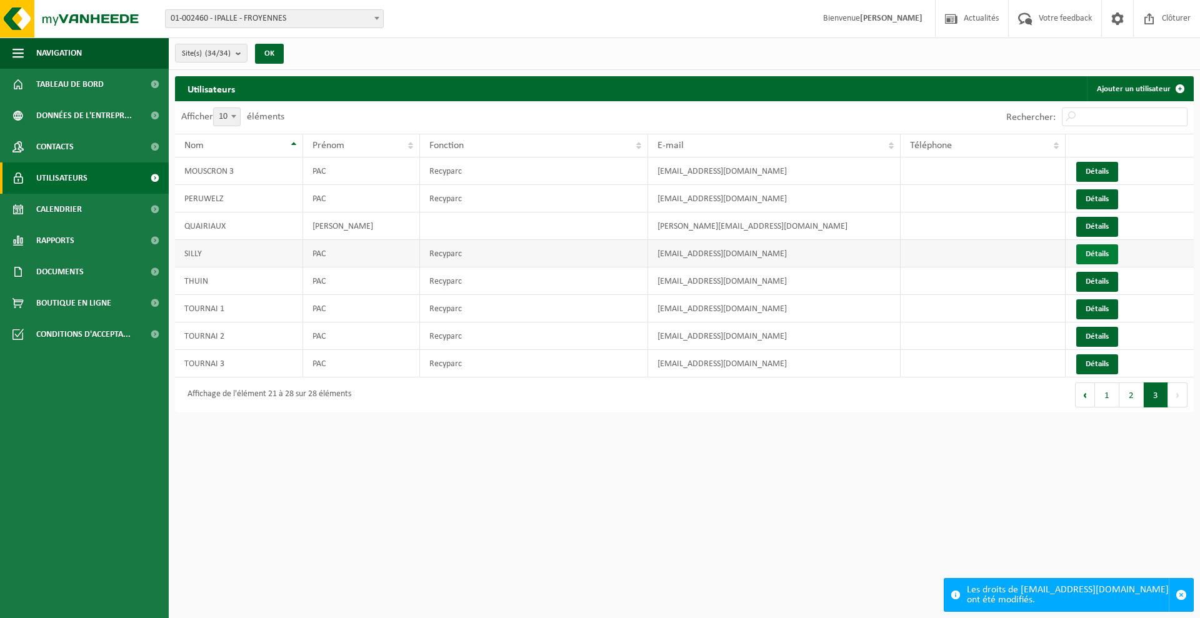
click at [1105, 252] on link "Détails" at bounding box center [1097, 254] width 42 height 20
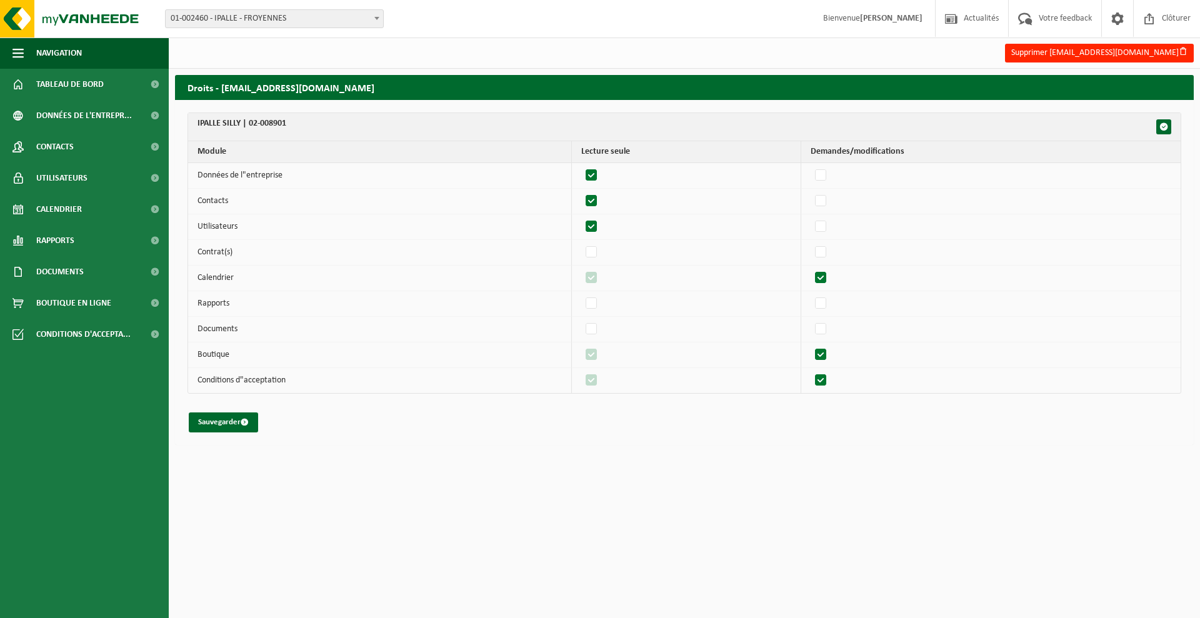
click at [601, 169] on label"] at bounding box center [592, 175] width 18 height 19
click at [581, 166] on input "checkbox" at bounding box center [581, 166] width 1 height 1
checkbox input "false"
click at [592, 199] on label"] at bounding box center [592, 201] width 18 height 19
click at [581, 192] on input "checkbox" at bounding box center [581, 191] width 1 height 1
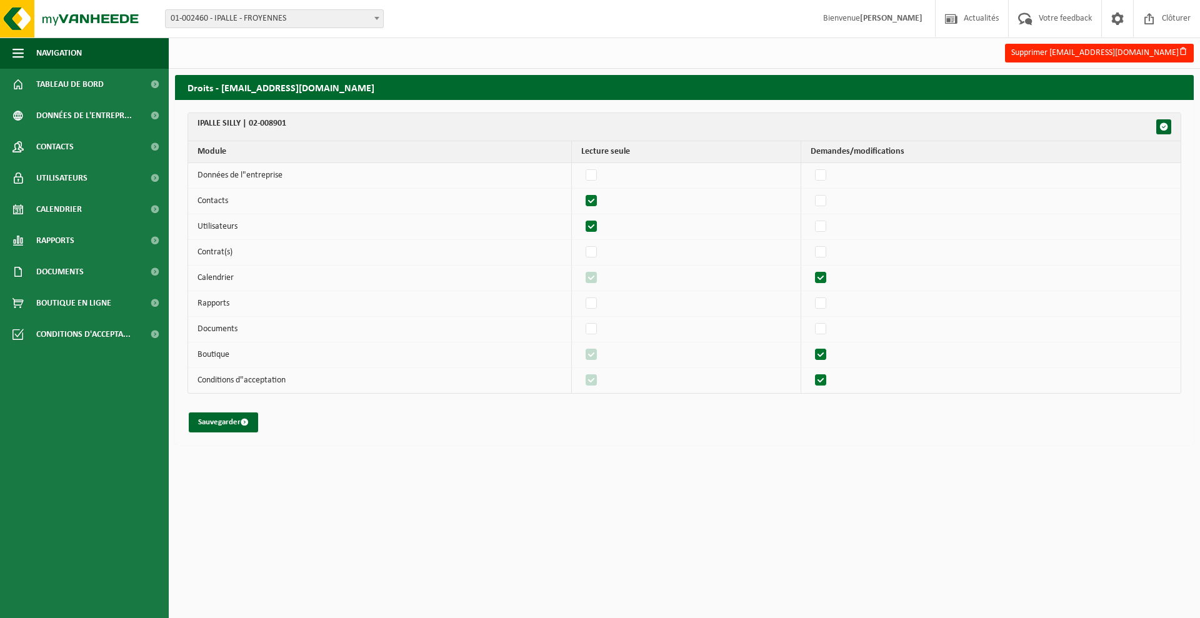
checkbox input "false"
click at [594, 224] on label"] at bounding box center [592, 227] width 18 height 19
click at [581, 218] on input "checkbox" at bounding box center [581, 217] width 1 height 1
checkbox input "false"
click at [826, 280] on label"] at bounding box center [822, 278] width 18 height 19
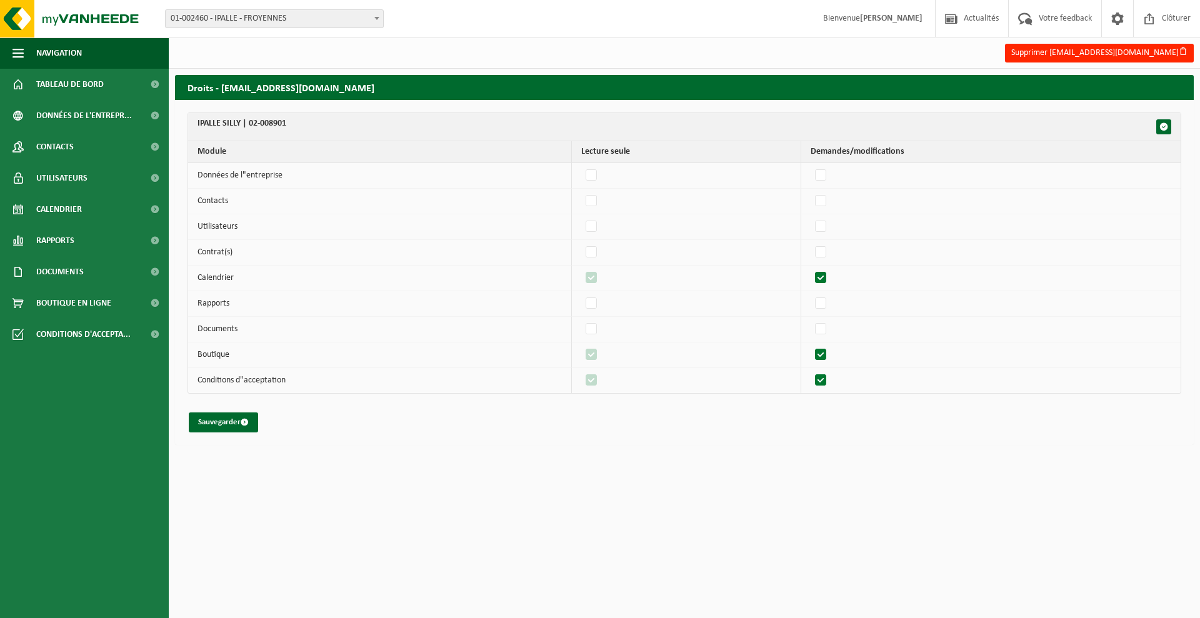
click at [811, 269] on input "checkbox" at bounding box center [810, 268] width 1 height 1
checkbox input "false"
click at [824, 333] on label"] at bounding box center [822, 329] width 18 height 19
click at [811, 320] on input "checkbox" at bounding box center [810, 319] width 1 height 1
checkbox input "true"
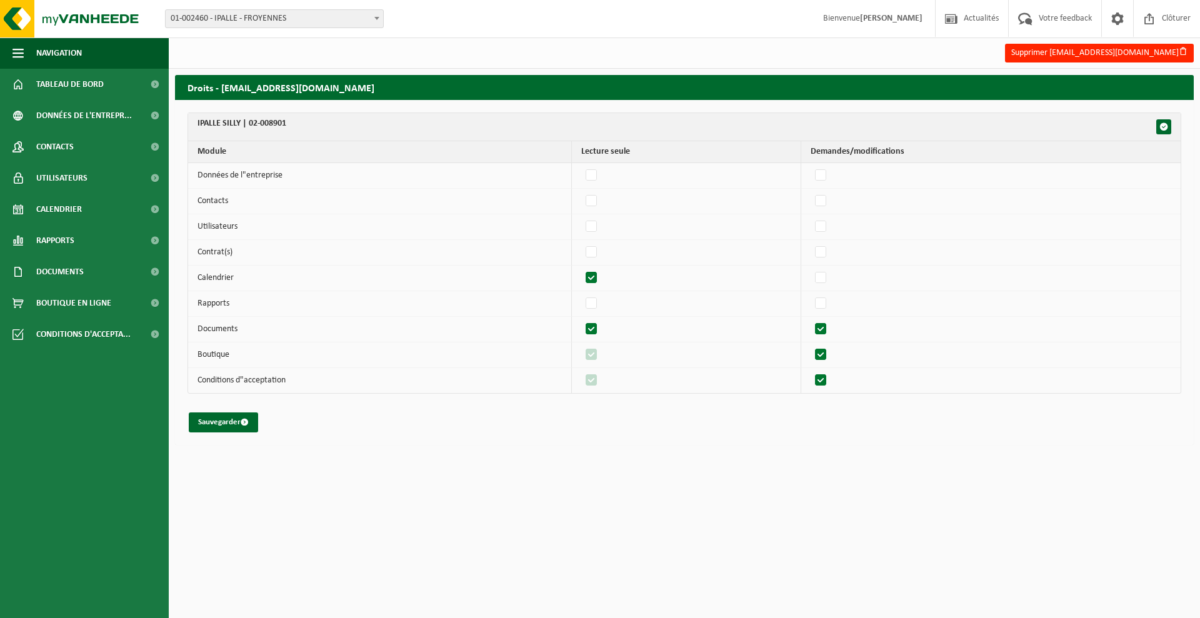
checkbox input "true"
click at [830, 327] on label"] at bounding box center [822, 329] width 18 height 19
click at [811, 320] on input "checkbox" at bounding box center [810, 319] width 1 height 1
checkbox input "false"
click at [821, 348] on label"] at bounding box center [822, 355] width 18 height 19
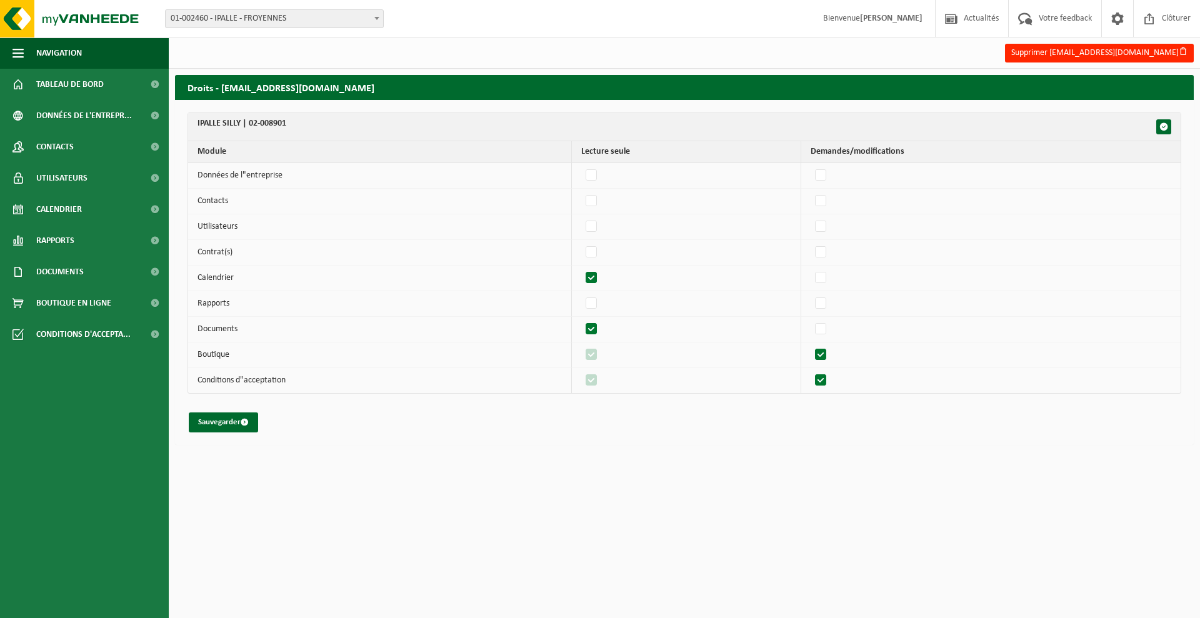
click at [811, 346] on input "checkbox" at bounding box center [810, 345] width 1 height 1
checkbox input "false"
click at [821, 379] on label"] at bounding box center [822, 380] width 18 height 19
click at [811, 371] on input "checkbox" at bounding box center [810, 371] width 1 height 1
checkbox input "false"
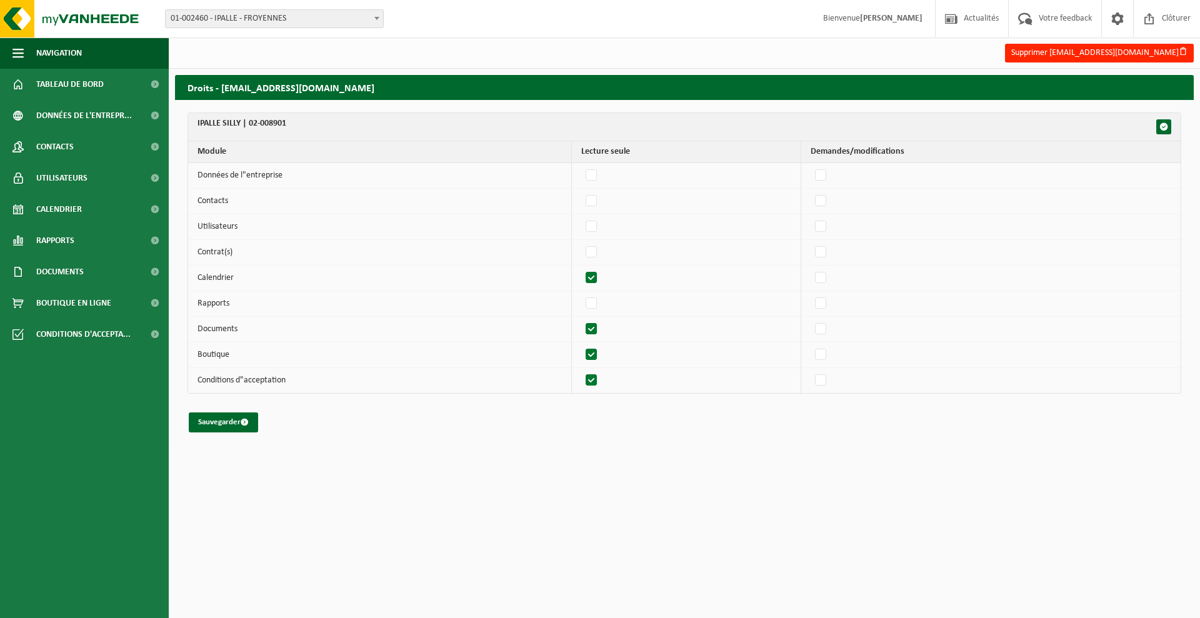
click at [601, 352] on label"] at bounding box center [592, 355] width 18 height 19
click at [581, 346] on input "checkbox" at bounding box center [581, 345] width 1 height 1
checkbox input "false"
click at [597, 372] on label"] at bounding box center [592, 380] width 18 height 19
click at [581, 371] on input "checkbox" at bounding box center [581, 371] width 1 height 1
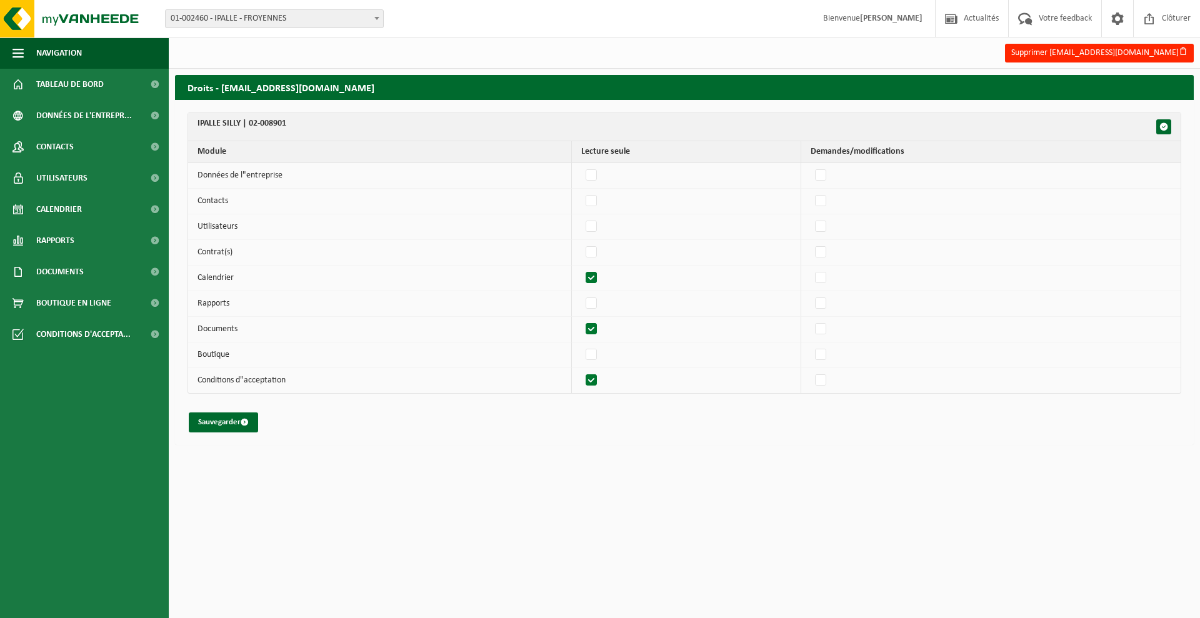
checkbox input "false"
click at [235, 425] on button "Sauvegarder" at bounding box center [223, 423] width 69 height 20
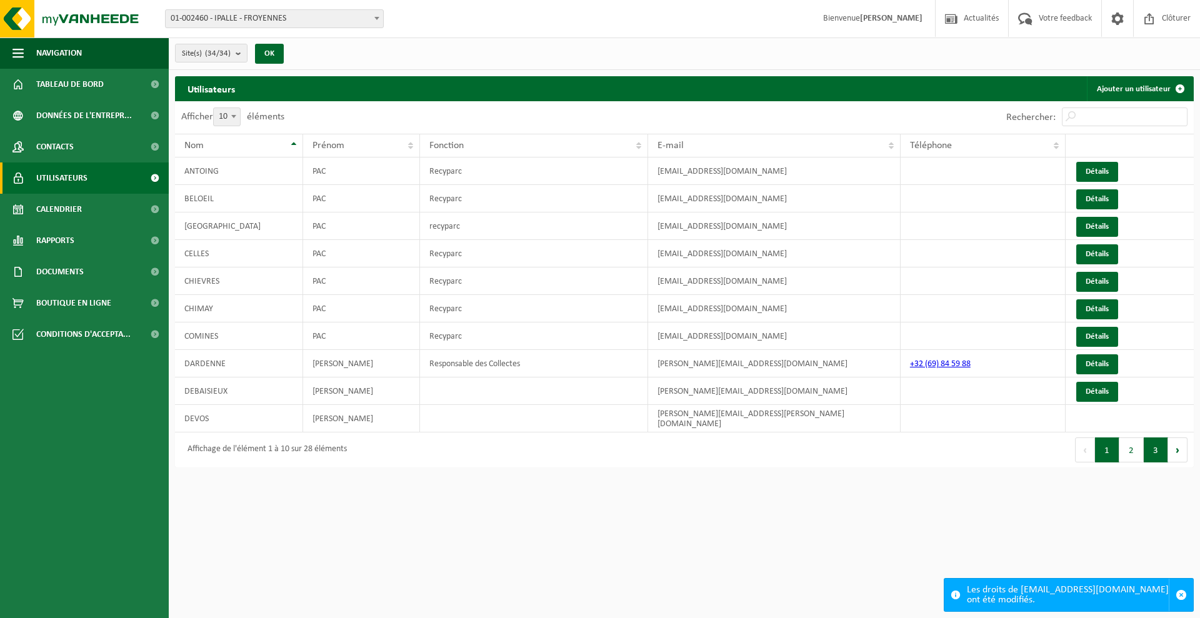
click at [1145, 438] on button "3" at bounding box center [1156, 450] width 24 height 25
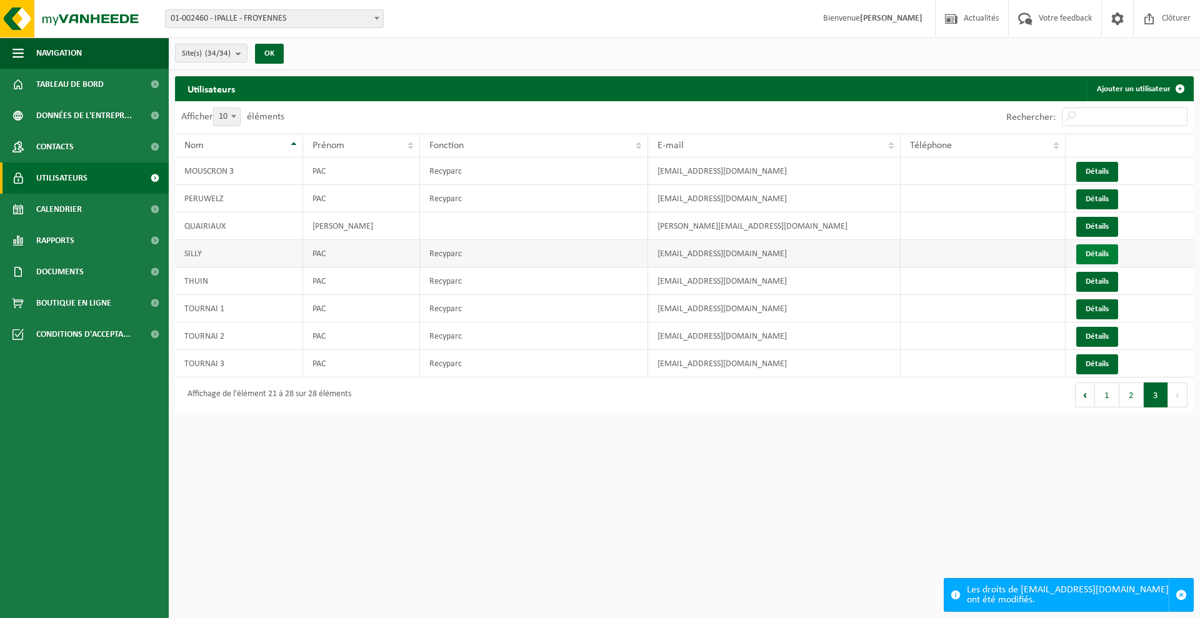
click at [1095, 255] on link "Détails" at bounding box center [1097, 254] width 42 height 20
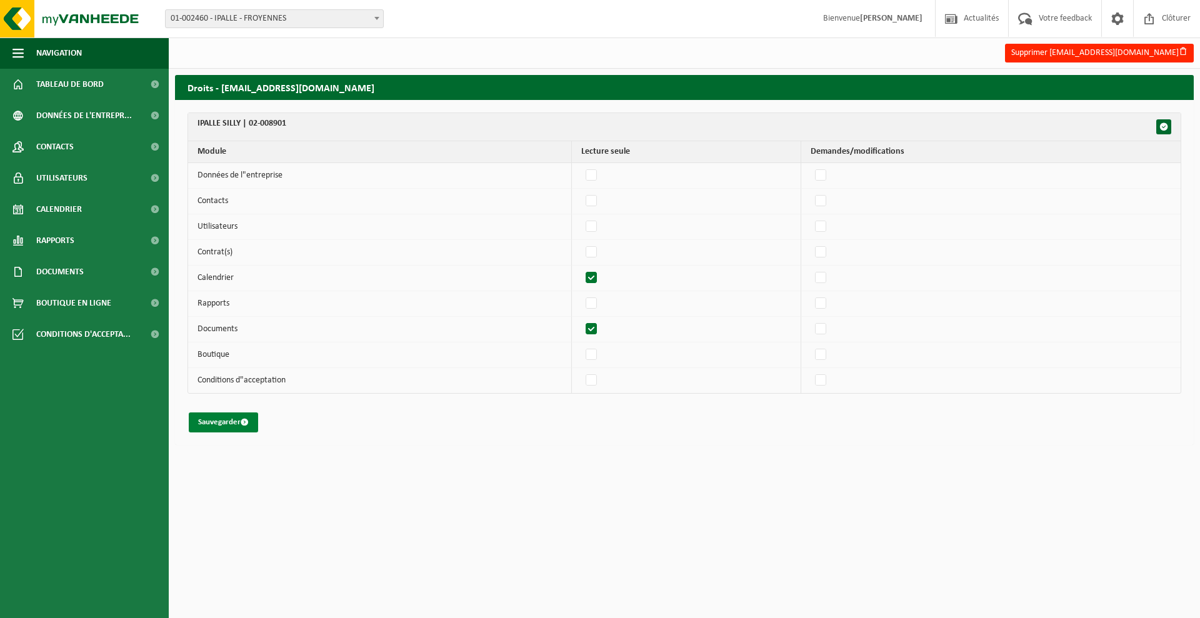
click at [218, 421] on button "Sauvegarder" at bounding box center [223, 423] width 69 height 20
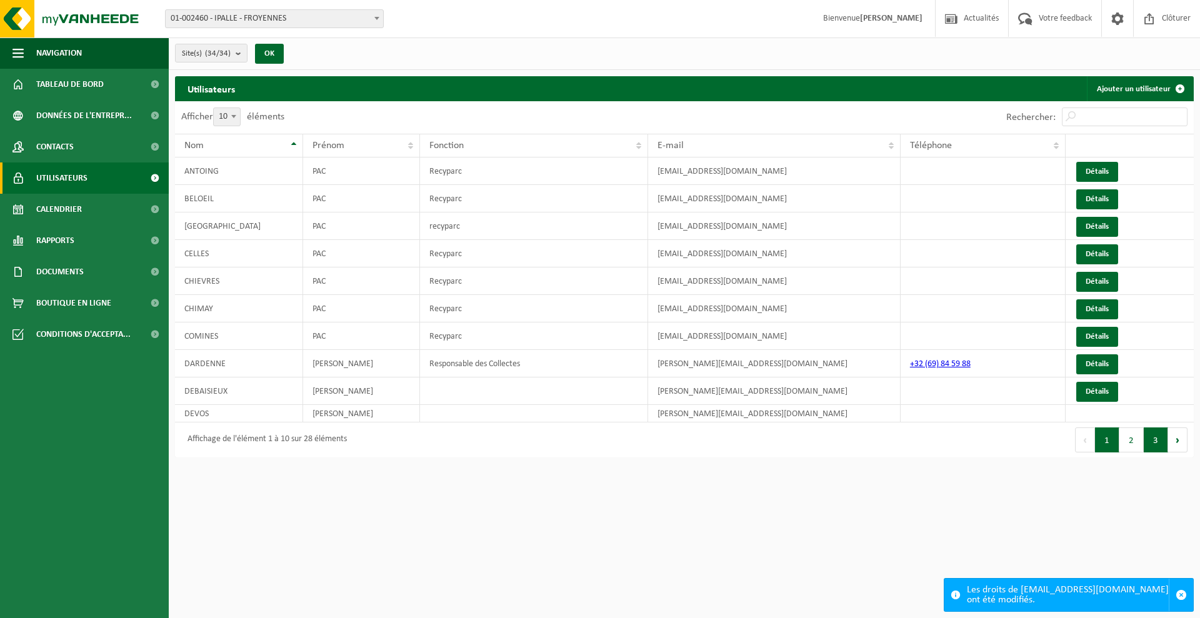
click at [1152, 448] on button "3" at bounding box center [1156, 440] width 24 height 25
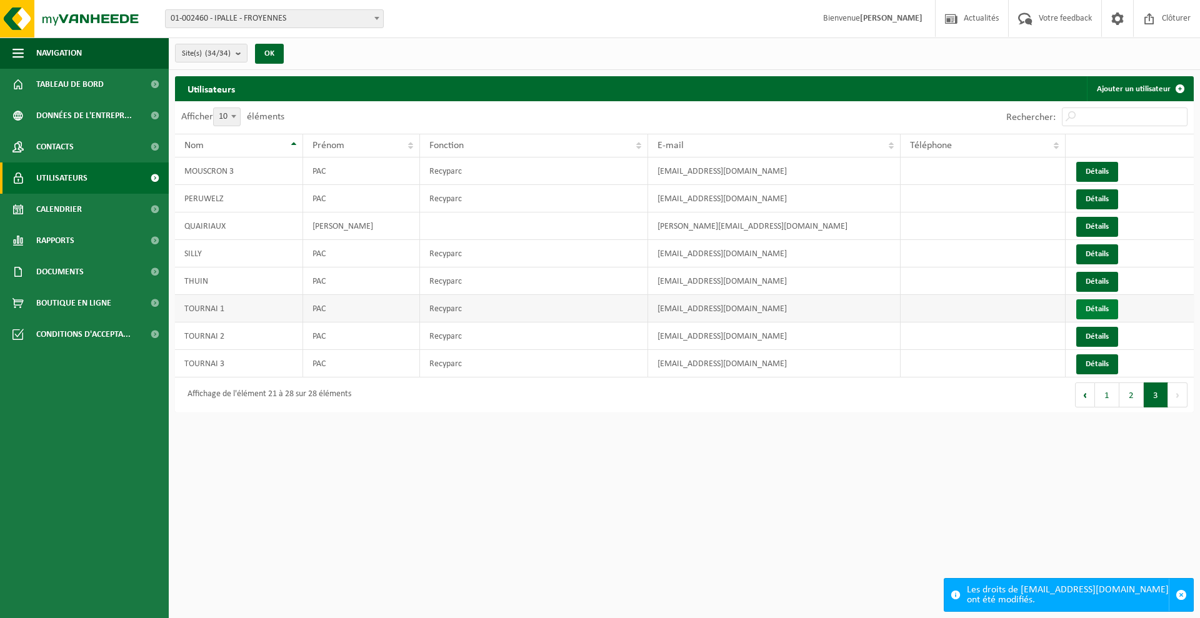
click at [1086, 310] on link "Détails" at bounding box center [1097, 309] width 42 height 20
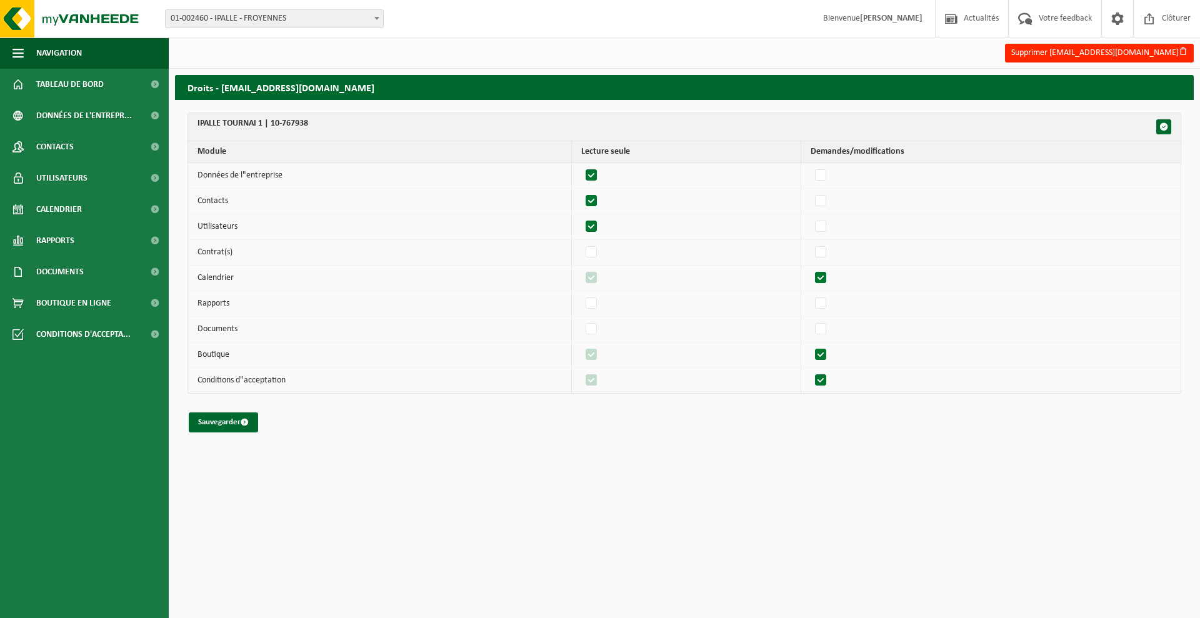
click at [598, 174] on label"] at bounding box center [592, 175] width 18 height 19
click at [581, 166] on input "checkbox" at bounding box center [581, 166] width 1 height 1
checkbox input "false"
click at [599, 196] on label"] at bounding box center [592, 201] width 18 height 19
click at [581, 192] on input "checkbox" at bounding box center [581, 191] width 1 height 1
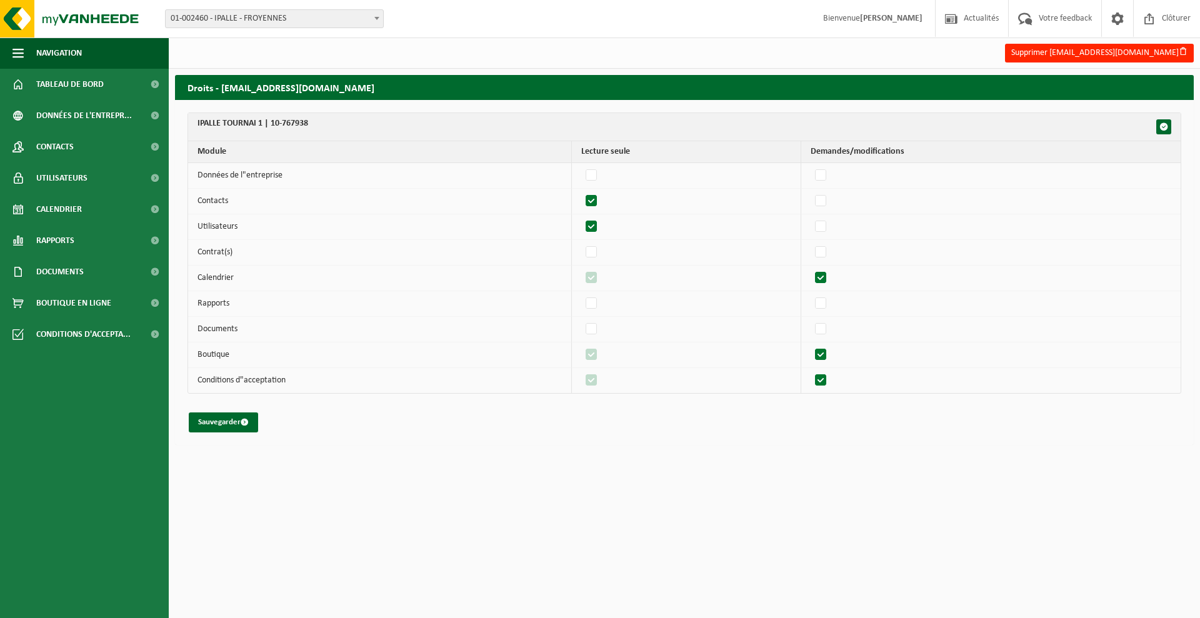
checkbox input "false"
click at [596, 228] on label"] at bounding box center [592, 227] width 18 height 19
click at [581, 218] on input "checkbox" at bounding box center [581, 217] width 1 height 1
checkbox input "false"
click at [830, 281] on label"] at bounding box center [822, 278] width 18 height 19
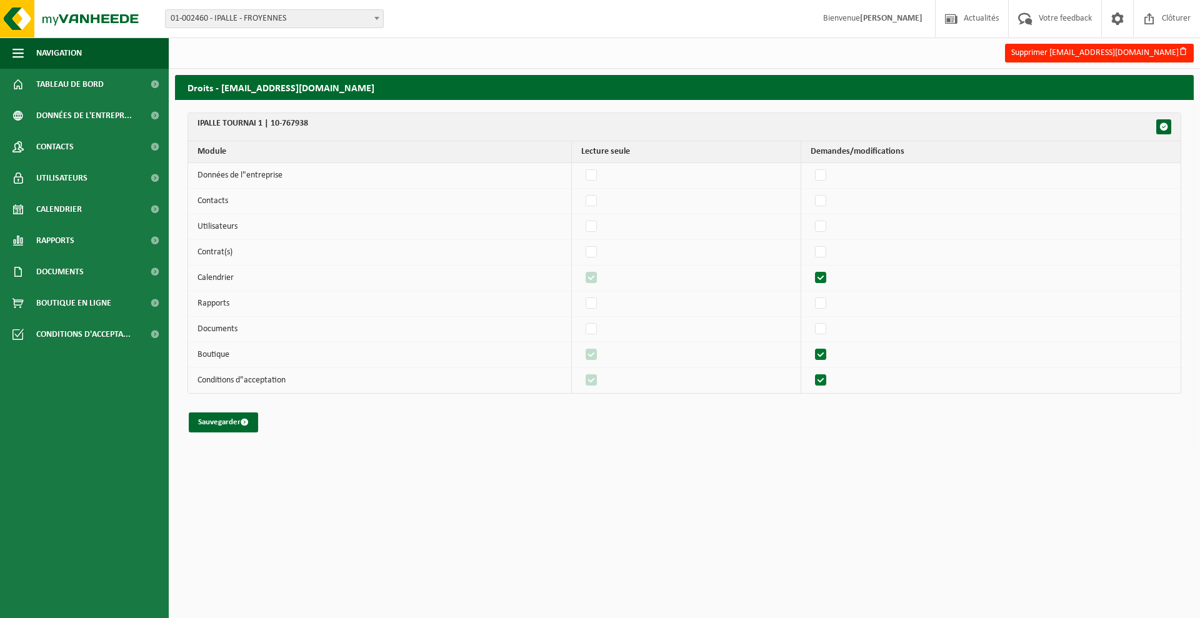
click at [811, 269] on input "checkbox" at bounding box center [810, 268] width 1 height 1
checkbox input "false"
click at [829, 328] on label"] at bounding box center [822, 329] width 18 height 19
click at [811, 320] on input "checkbox" at bounding box center [810, 319] width 1 height 1
checkbox input "true"
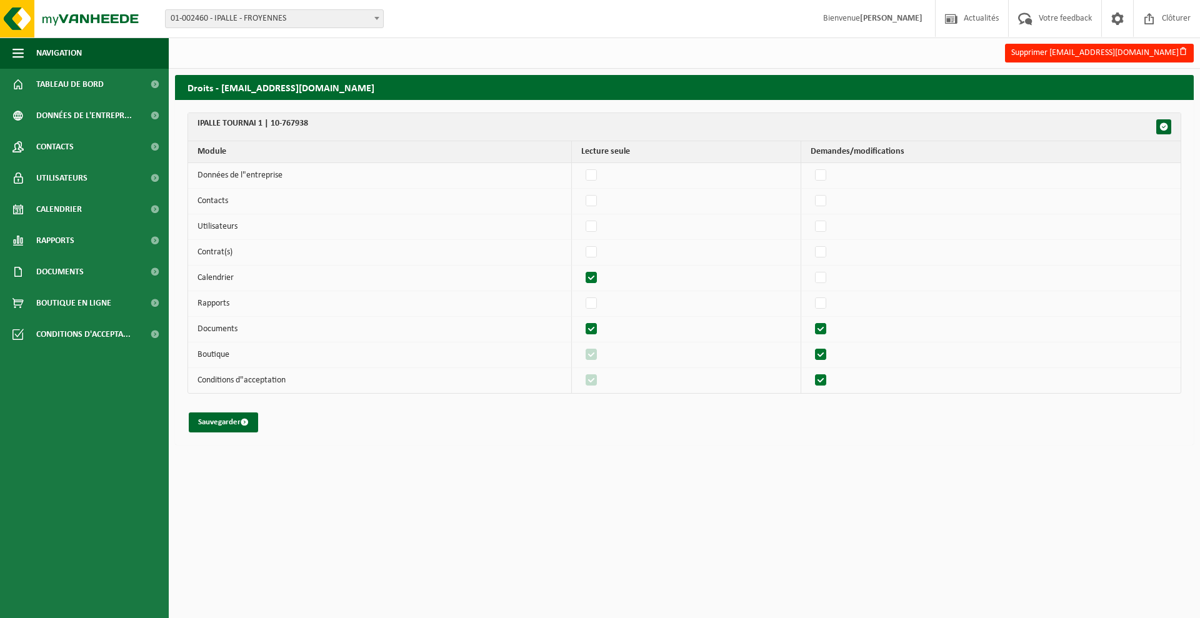
checkbox input "true"
click at [823, 328] on label"] at bounding box center [822, 329] width 18 height 19
click at [811, 320] on input "checkbox" at bounding box center [810, 319] width 1 height 1
checkbox input "false"
click at [821, 349] on label"] at bounding box center [822, 355] width 18 height 19
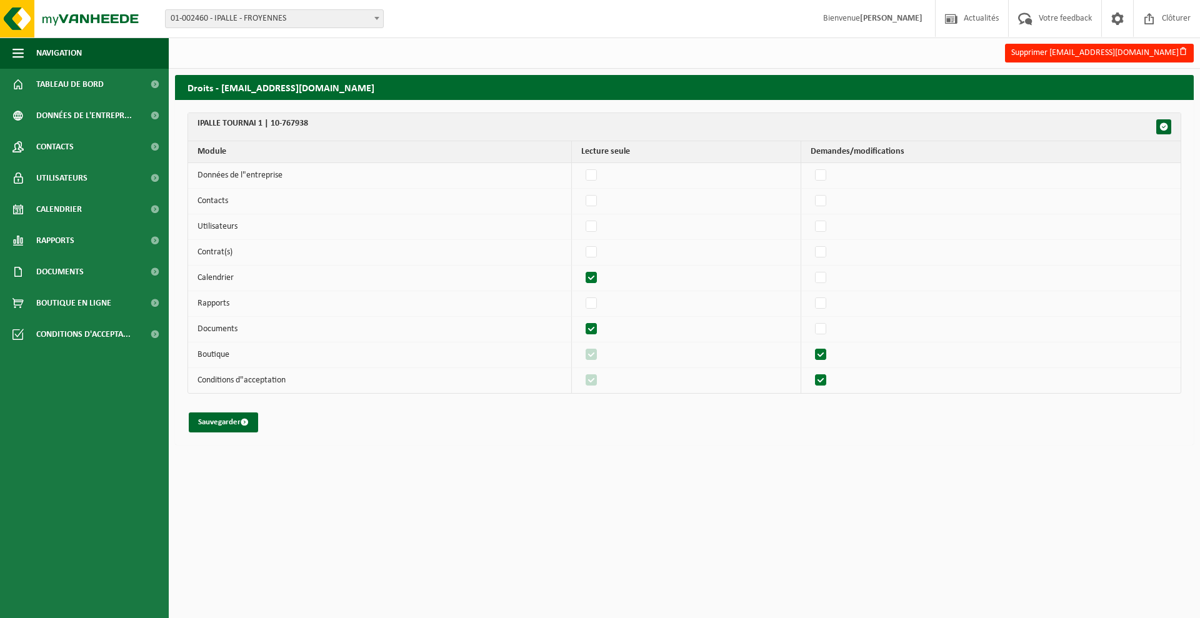
click at [811, 346] on input "checkbox" at bounding box center [810, 345] width 1 height 1
checkbox input "false"
click at [824, 378] on label"] at bounding box center [822, 380] width 18 height 19
click at [811, 371] on input "checkbox" at bounding box center [810, 371] width 1 height 1
checkbox input "false"
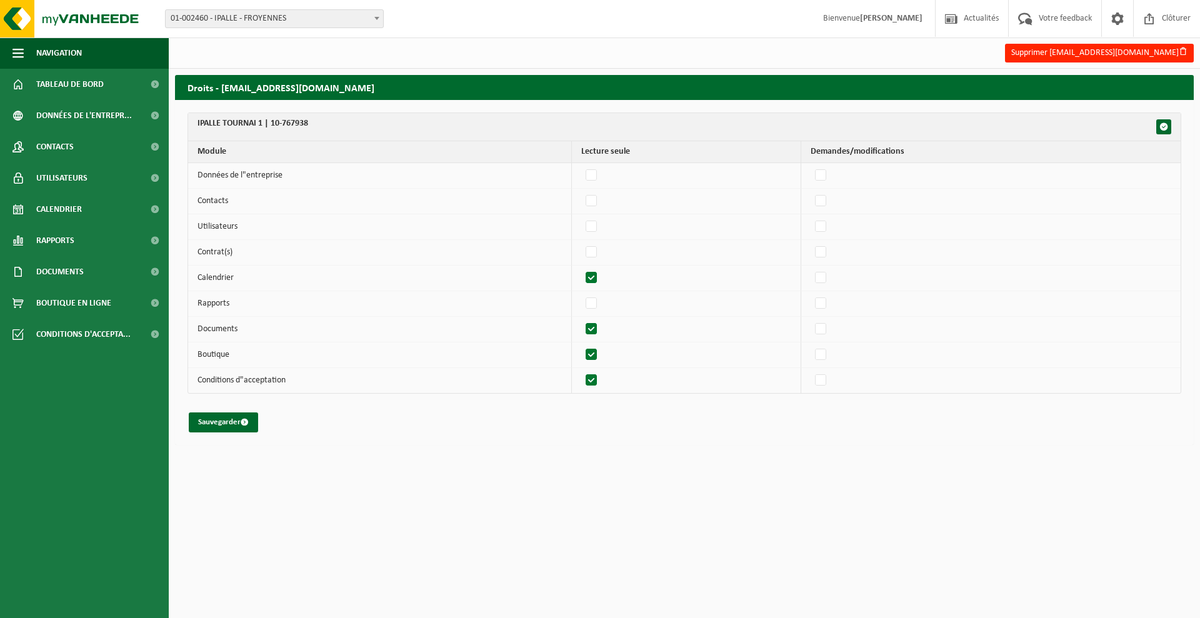
click at [592, 355] on label"] at bounding box center [592, 355] width 18 height 19
click at [581, 346] on input "checkbox" at bounding box center [581, 345] width 1 height 1
checkbox input "false"
click at [592, 380] on label"] at bounding box center [592, 380] width 18 height 19
click at [581, 371] on input "checkbox" at bounding box center [581, 371] width 1 height 1
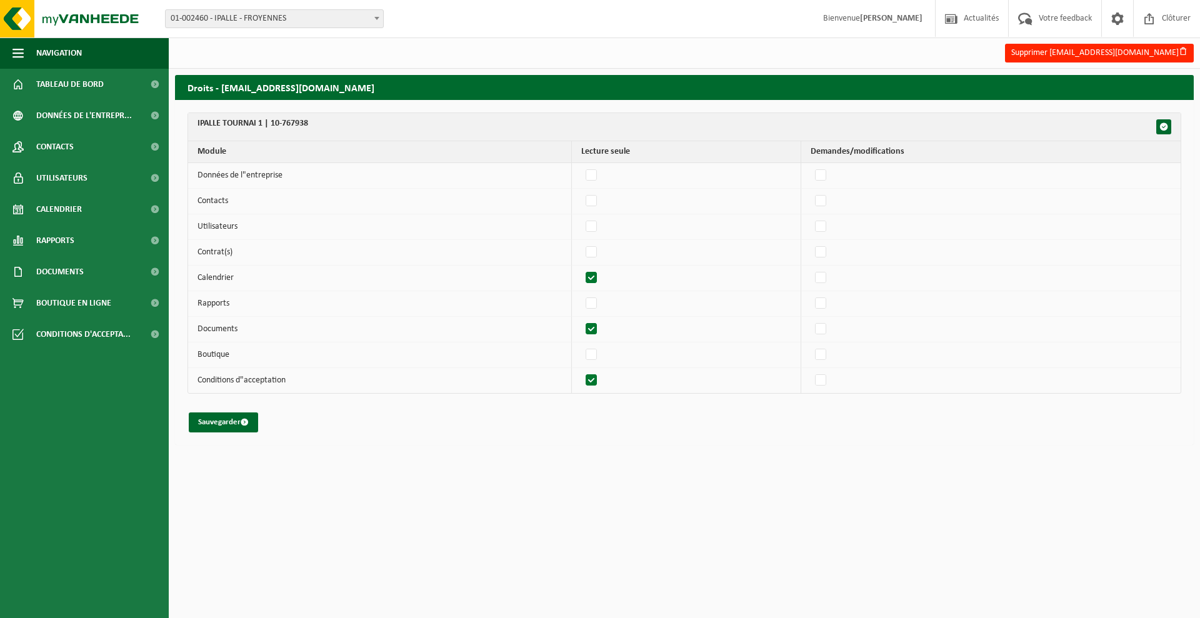
checkbox input "false"
click at [218, 423] on button "Sauvegarder" at bounding box center [223, 423] width 69 height 20
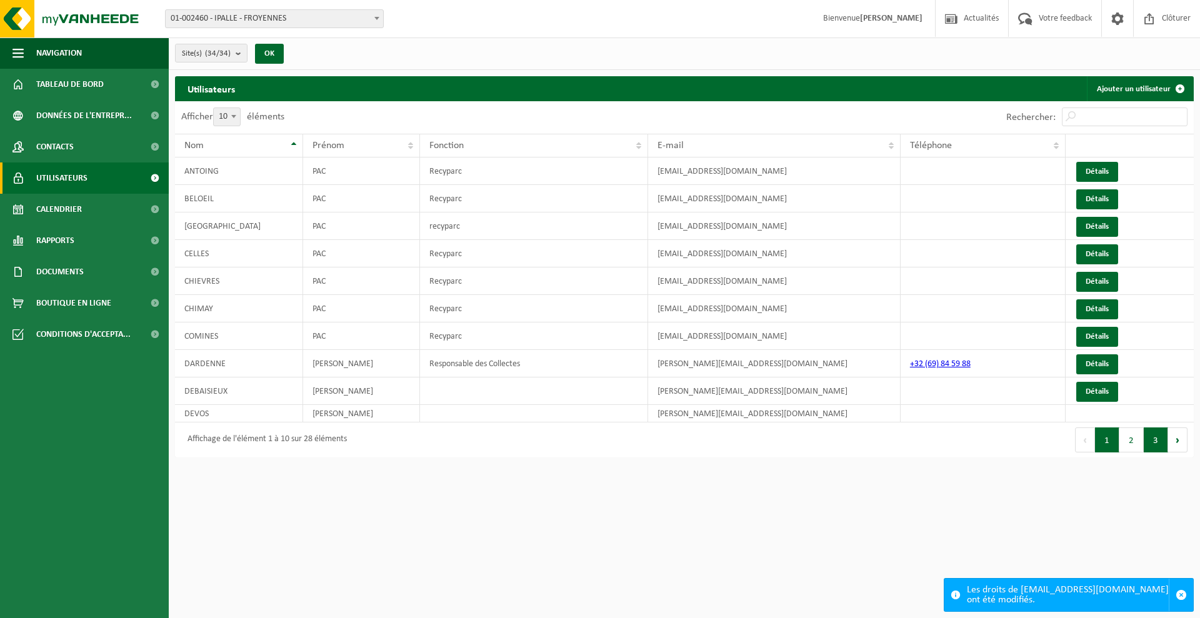
click at [1153, 439] on button "3" at bounding box center [1156, 440] width 24 height 25
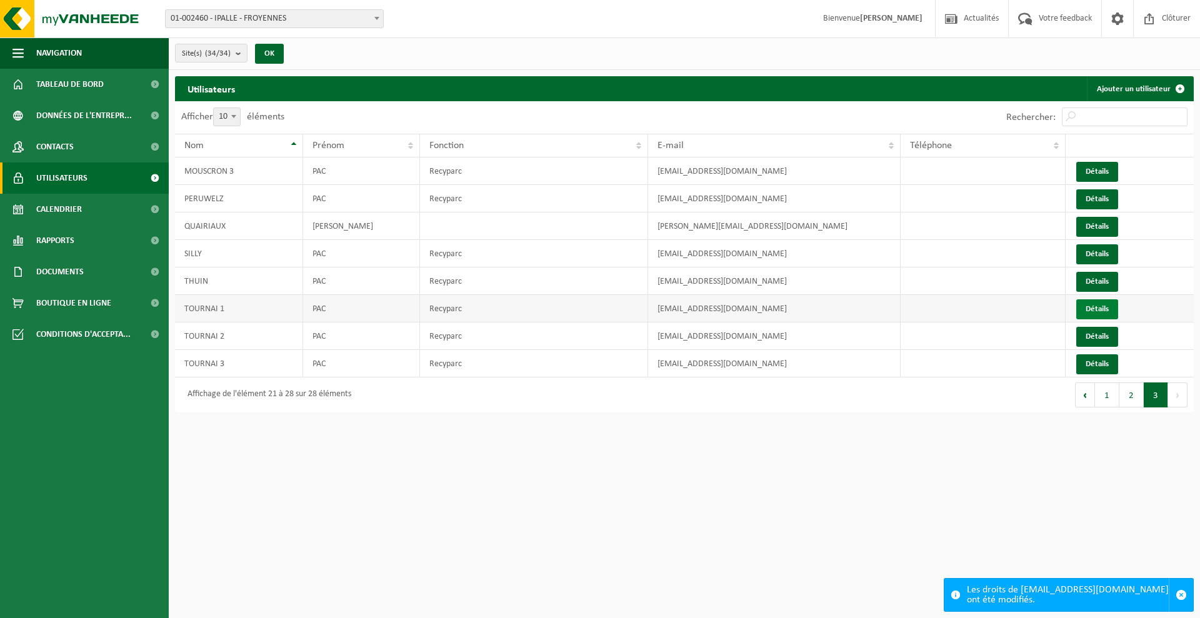
click at [1100, 311] on link "Détails" at bounding box center [1097, 309] width 42 height 20
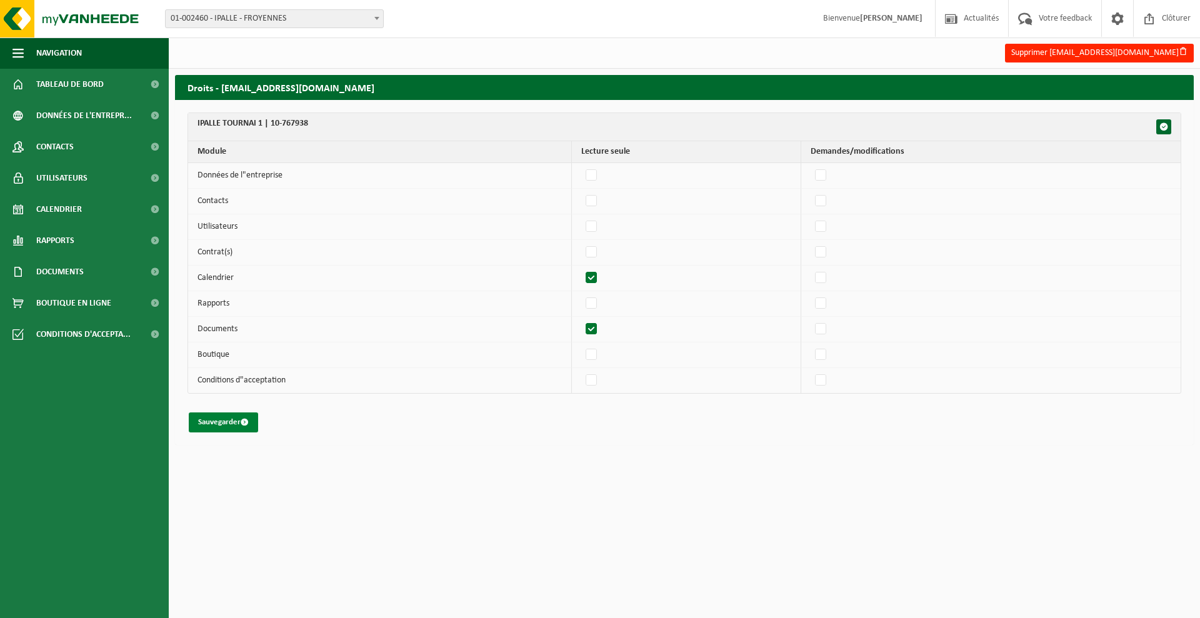
click at [222, 425] on button "Sauvegarder" at bounding box center [223, 423] width 69 height 20
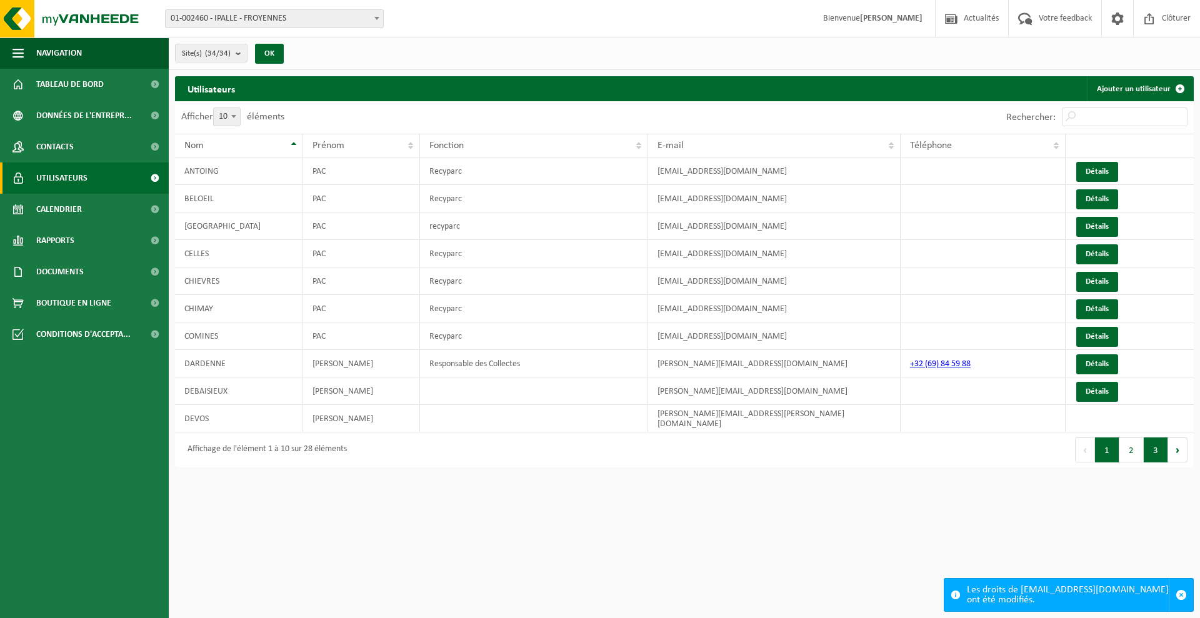
click at [1154, 446] on button "3" at bounding box center [1156, 450] width 24 height 25
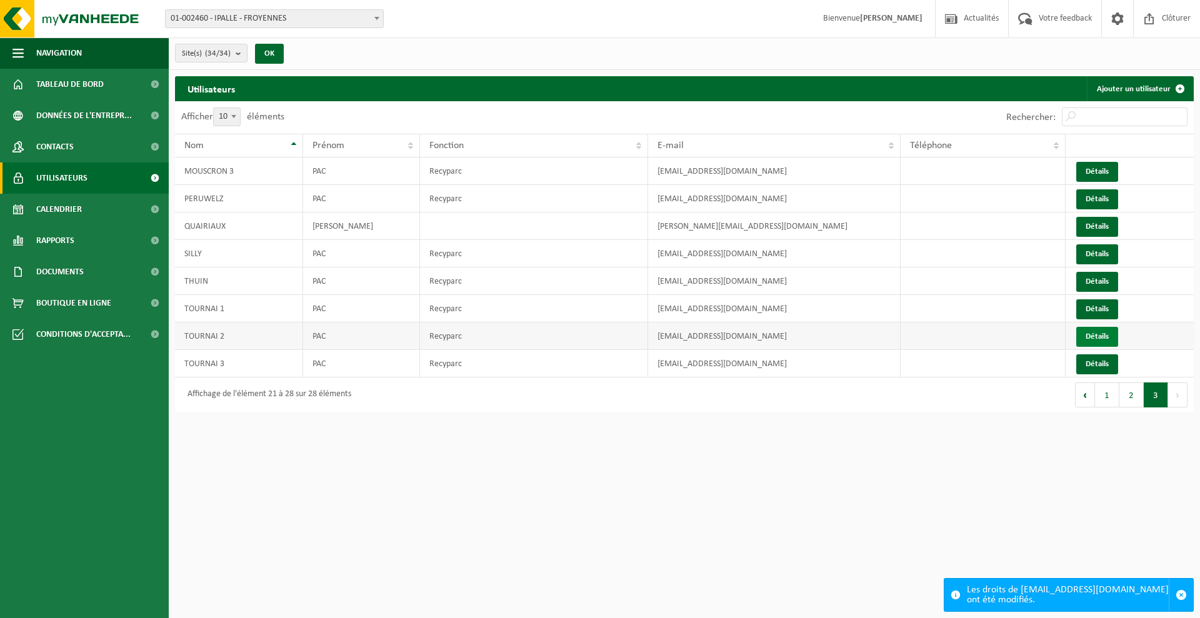
click at [1098, 334] on link "Détails" at bounding box center [1097, 337] width 42 height 20
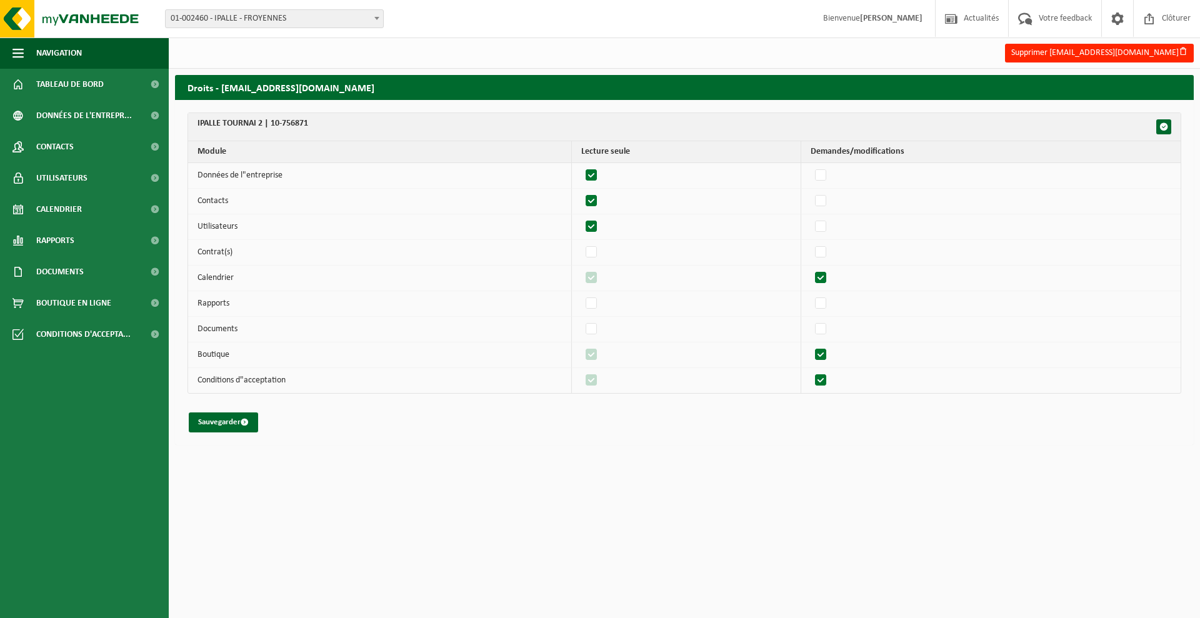
click at [601, 176] on label"] at bounding box center [592, 175] width 18 height 19
click at [581, 166] on input "checkbox" at bounding box center [581, 166] width 1 height 1
checkbox input "false"
click at [598, 197] on label"] at bounding box center [592, 201] width 18 height 19
click at [581, 192] on input "checkbox" at bounding box center [581, 191] width 1 height 1
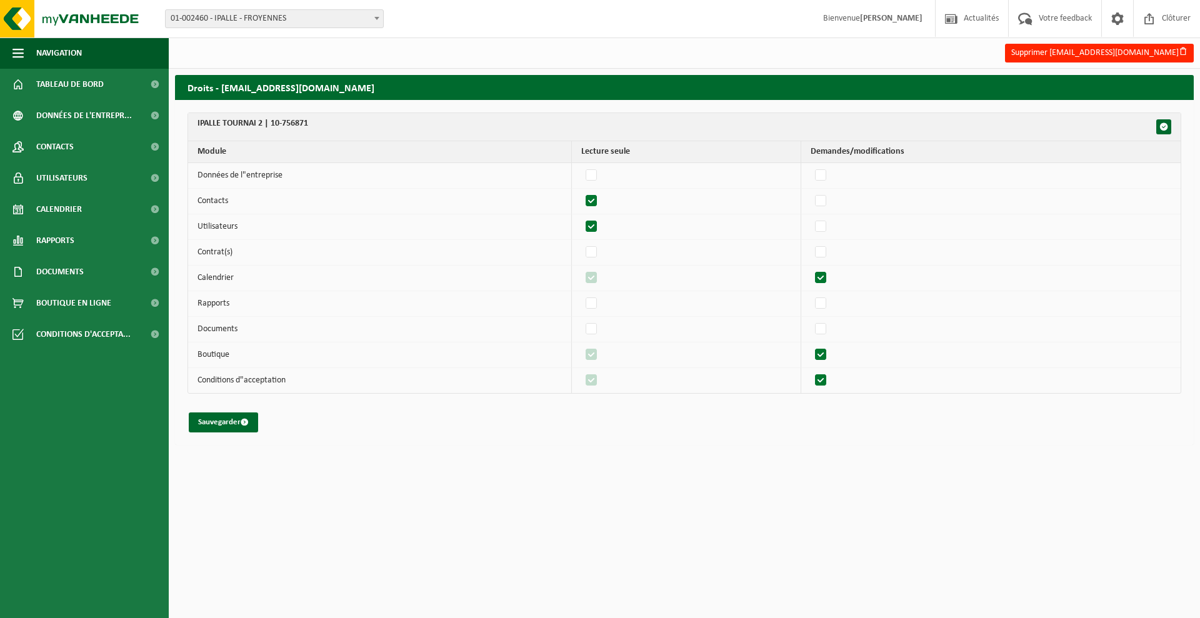
checkbox input "false"
click at [596, 229] on label"] at bounding box center [592, 227] width 18 height 19
click at [581, 218] on input "checkbox" at bounding box center [581, 217] width 1 height 1
checkbox input "false"
click at [825, 274] on label"] at bounding box center [822, 278] width 18 height 19
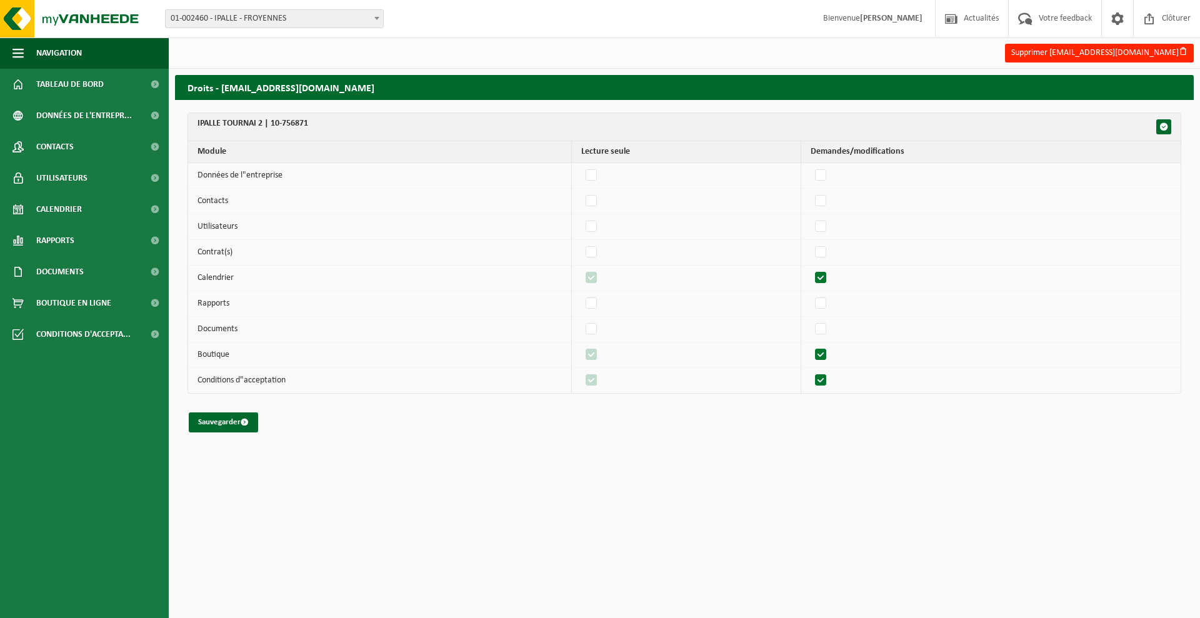
click at [811, 269] on input "checkbox" at bounding box center [810, 268] width 1 height 1
checkbox input "false"
click at [830, 331] on label"] at bounding box center [822, 329] width 18 height 19
click at [811, 320] on input "checkbox" at bounding box center [810, 319] width 1 height 1
checkbox input "true"
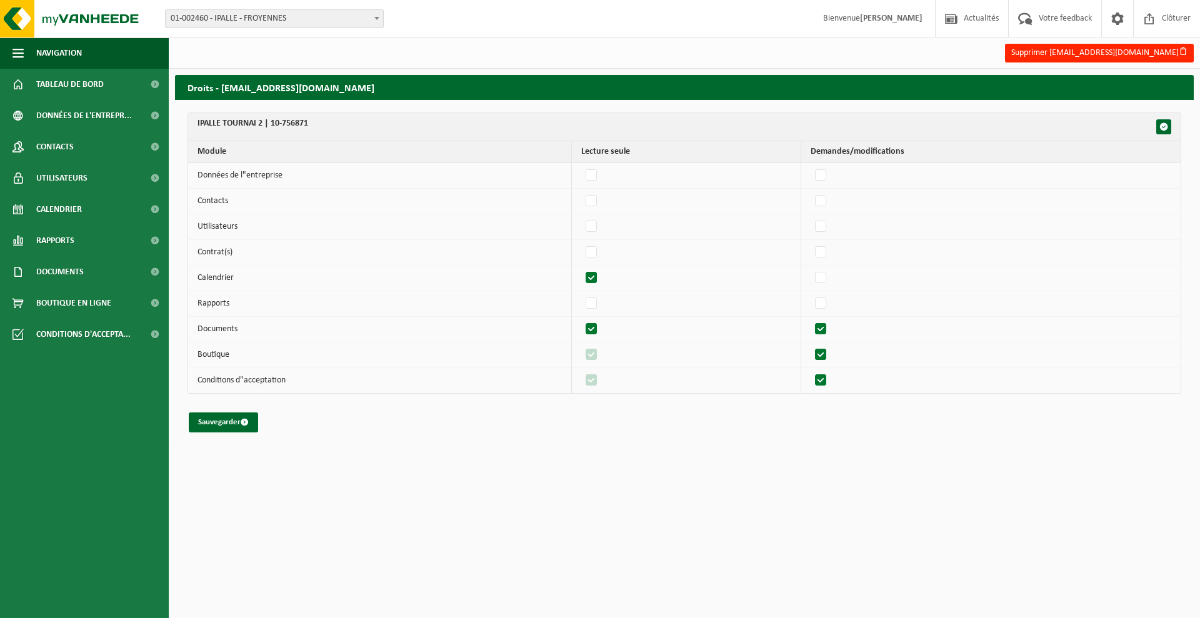
checkbox input "true"
click at [830, 331] on label"] at bounding box center [822, 329] width 18 height 19
click at [811, 320] on input "checkbox" at bounding box center [810, 319] width 1 height 1
checkbox input "false"
click at [829, 354] on label"] at bounding box center [822, 355] width 18 height 19
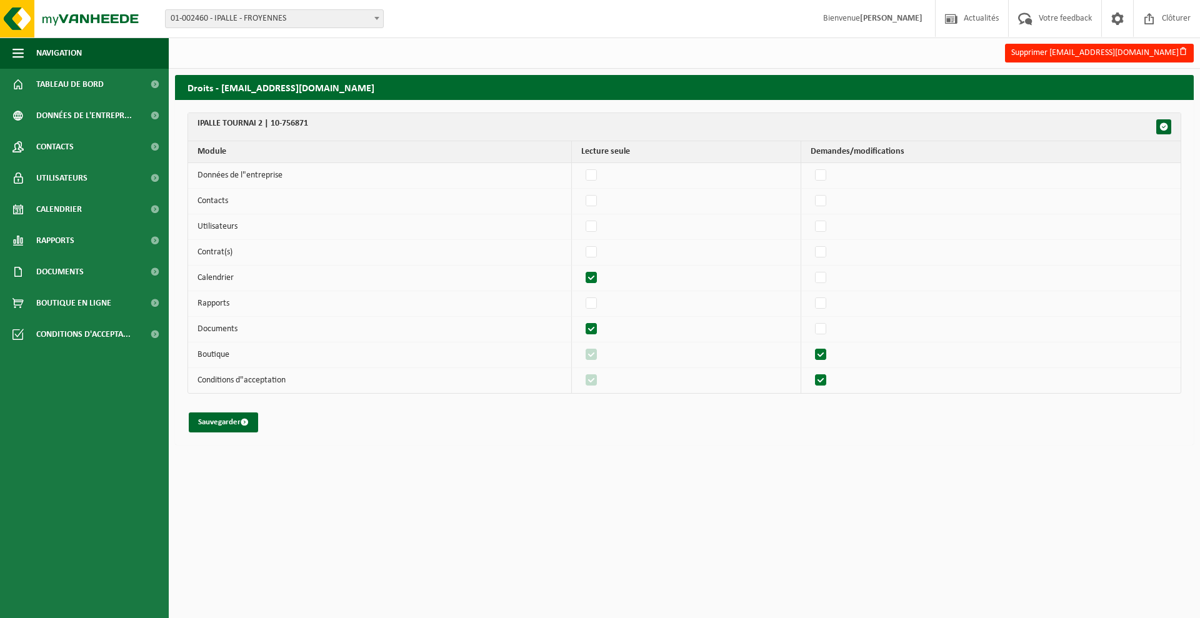
click at [811, 346] on input "checkbox" at bounding box center [810, 345] width 1 height 1
checkbox input "false"
click at [825, 379] on label"] at bounding box center [822, 380] width 18 height 19
click at [811, 371] on input "checkbox" at bounding box center [810, 371] width 1 height 1
checkbox input "false"
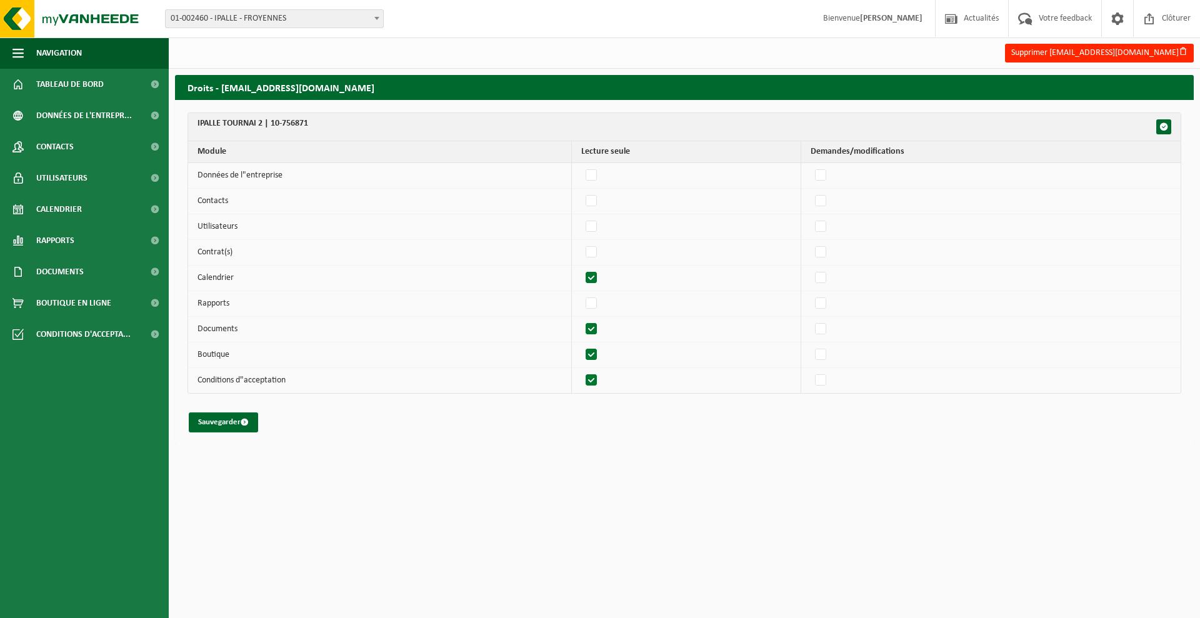
click at [595, 350] on label"] at bounding box center [592, 355] width 18 height 19
click at [581, 346] on input "checkbox" at bounding box center [581, 345] width 1 height 1
checkbox input "false"
click at [598, 383] on label"] at bounding box center [592, 380] width 18 height 19
click at [581, 371] on input "checkbox" at bounding box center [581, 371] width 1 height 1
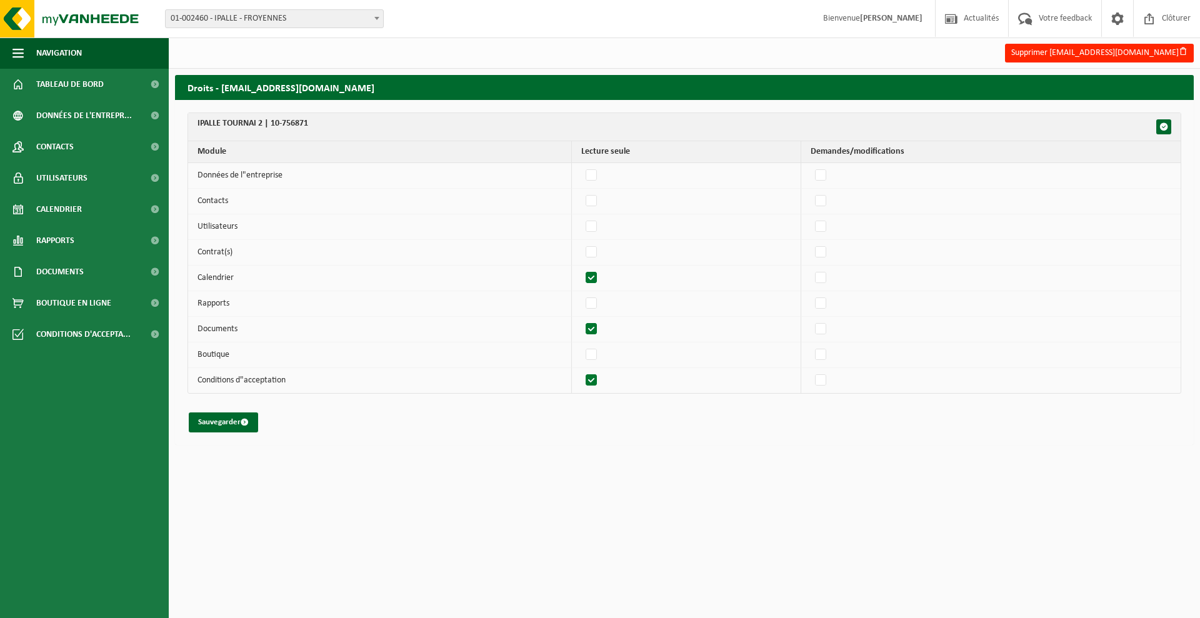
checkbox input "false"
click at [198, 424] on button "Sauvegarder" at bounding box center [223, 423] width 69 height 20
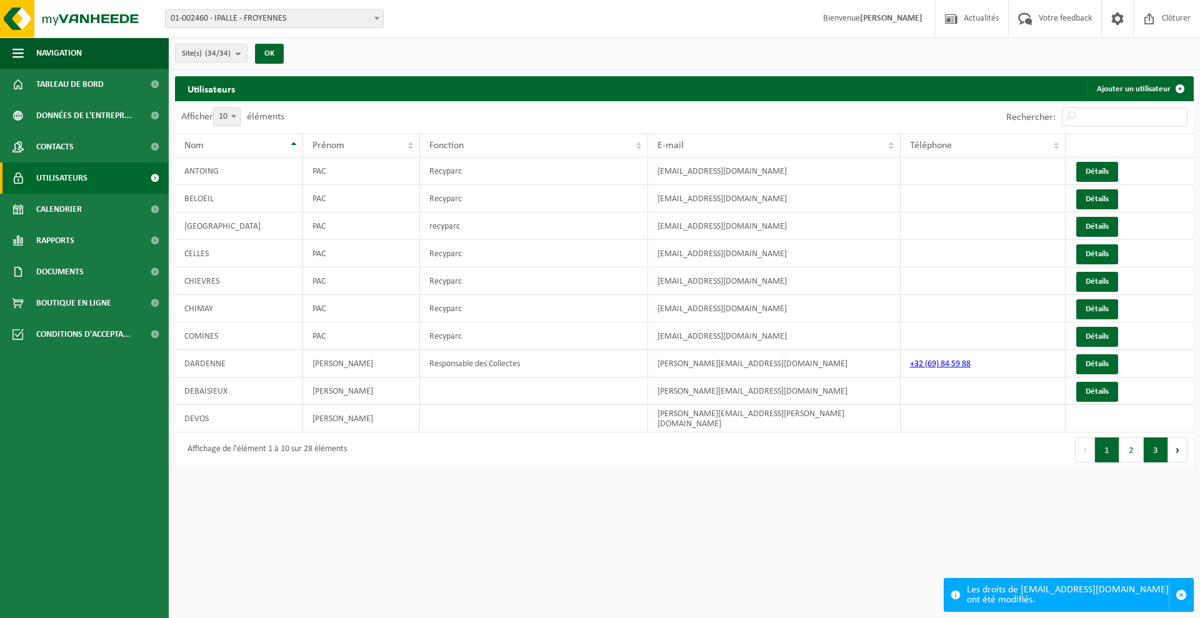
click at [1156, 446] on button "3" at bounding box center [1156, 450] width 24 height 25
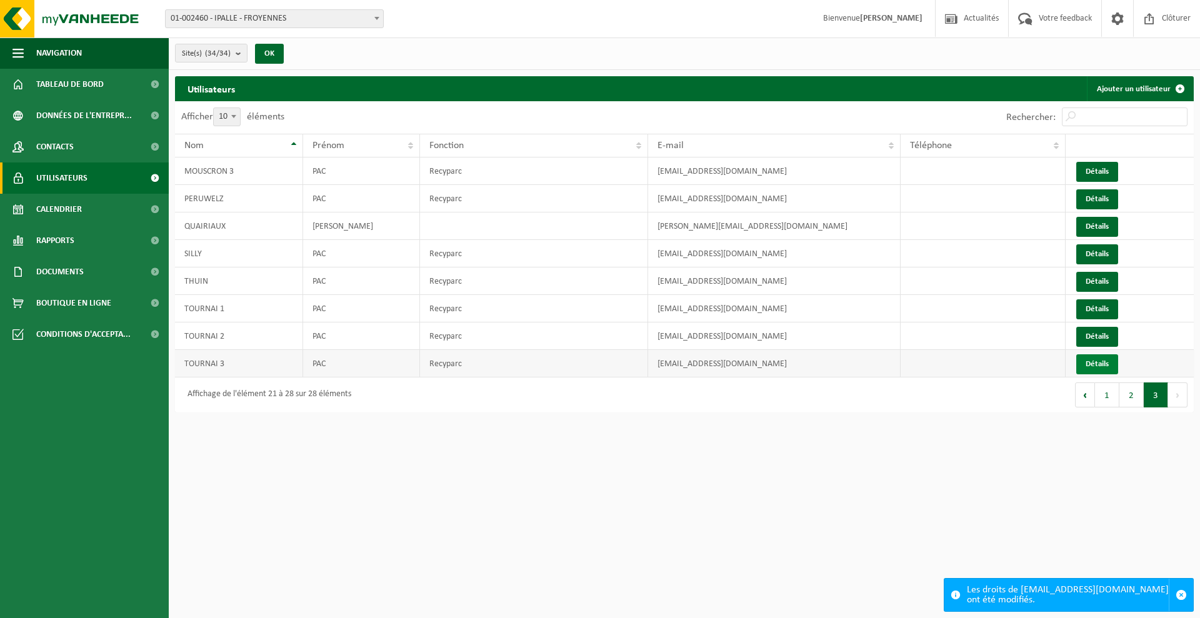
click at [1091, 360] on link "Détails" at bounding box center [1097, 364] width 42 height 20
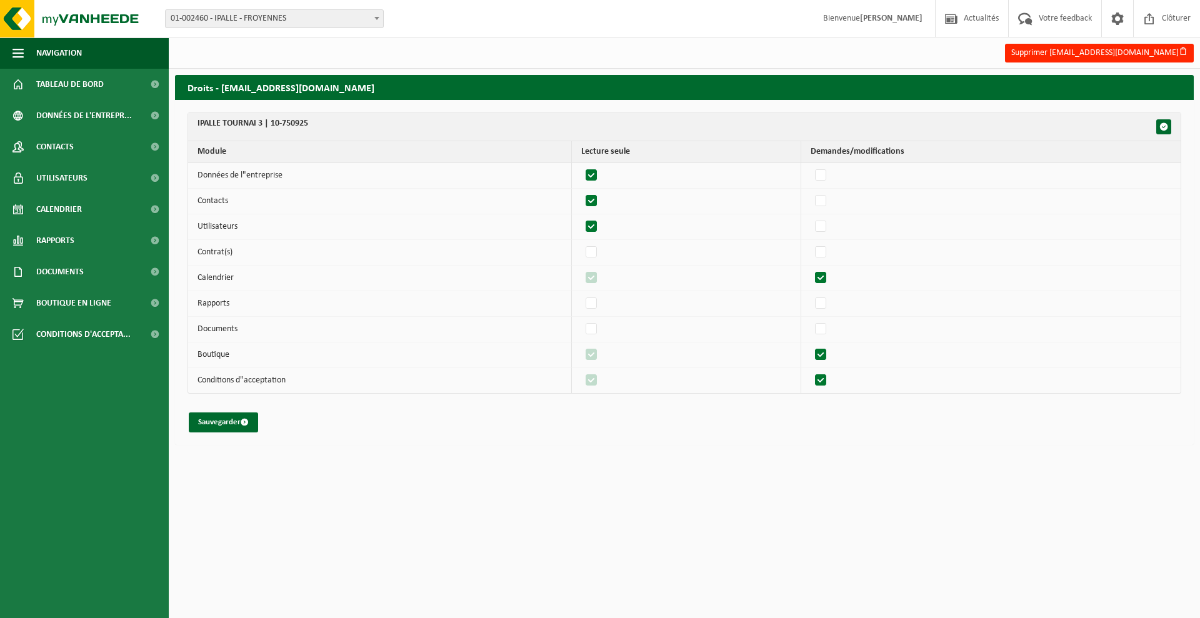
click at [599, 176] on label"] at bounding box center [592, 175] width 18 height 19
click at [581, 166] on input "checkbox" at bounding box center [581, 166] width 1 height 1
checkbox input "false"
click at [598, 196] on label"] at bounding box center [592, 201] width 18 height 19
click at [581, 192] on input "checkbox" at bounding box center [581, 191] width 1 height 1
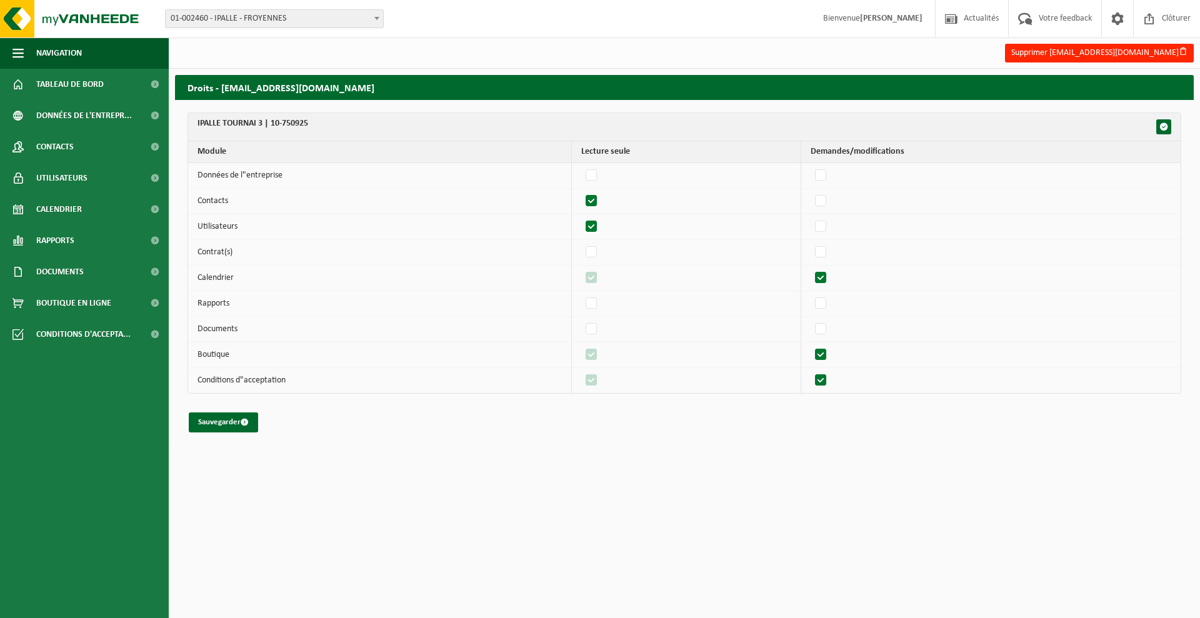
checkbox input "false"
click at [595, 221] on label"] at bounding box center [592, 227] width 18 height 19
click at [581, 218] on input "checkbox" at bounding box center [581, 217] width 1 height 1
checkbox input "false"
click at [826, 274] on label"] at bounding box center [822, 278] width 18 height 19
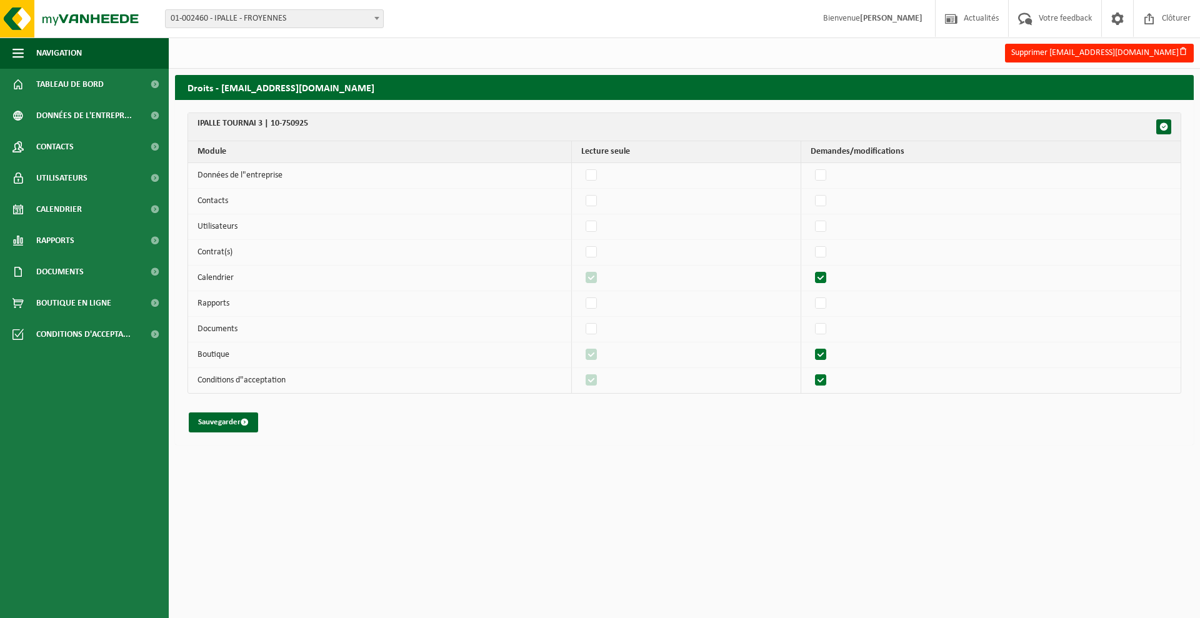
click at [811, 269] on input "checkbox" at bounding box center [810, 268] width 1 height 1
checkbox input "false"
click at [827, 324] on label"] at bounding box center [822, 329] width 18 height 19
click at [811, 320] on input "checkbox" at bounding box center [810, 319] width 1 height 1
checkbox input "true"
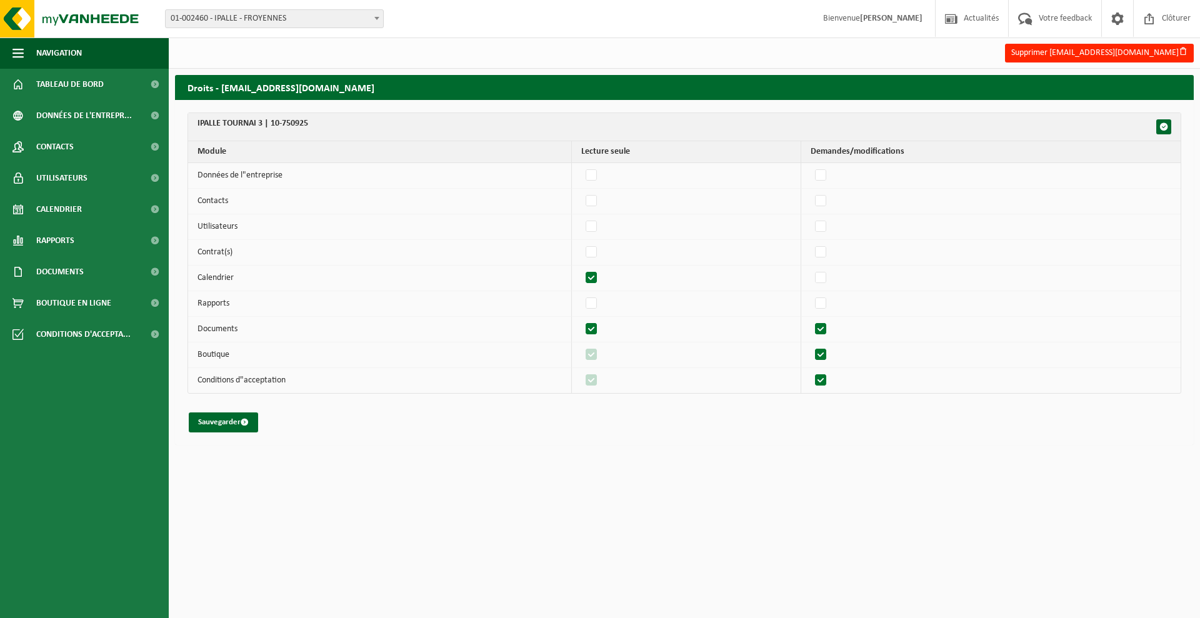
checkbox input "true"
click at [827, 324] on label"] at bounding box center [822, 329] width 18 height 19
click at [811, 320] on input "checkbox" at bounding box center [810, 319] width 1 height 1
checkbox input "false"
click at [825, 350] on label"] at bounding box center [822, 355] width 18 height 19
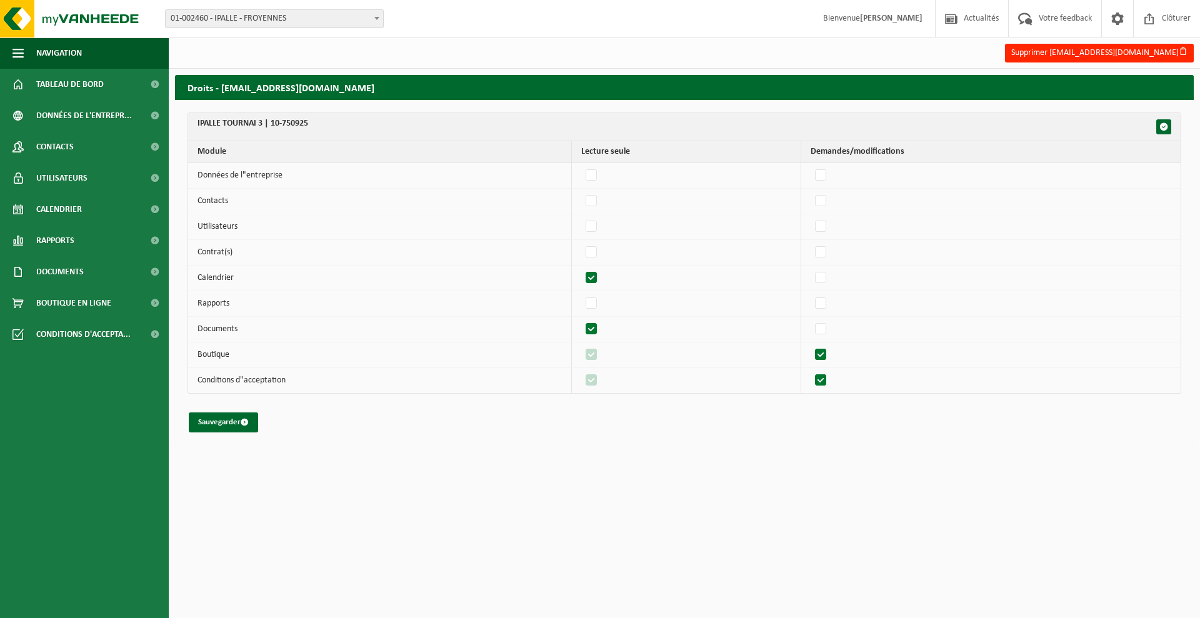
click at [811, 346] on input "checkbox" at bounding box center [810, 345] width 1 height 1
checkbox input "false"
click at [830, 379] on label"] at bounding box center [822, 380] width 18 height 19
click at [811, 371] on input "checkbox" at bounding box center [810, 371] width 1 height 1
checkbox input "false"
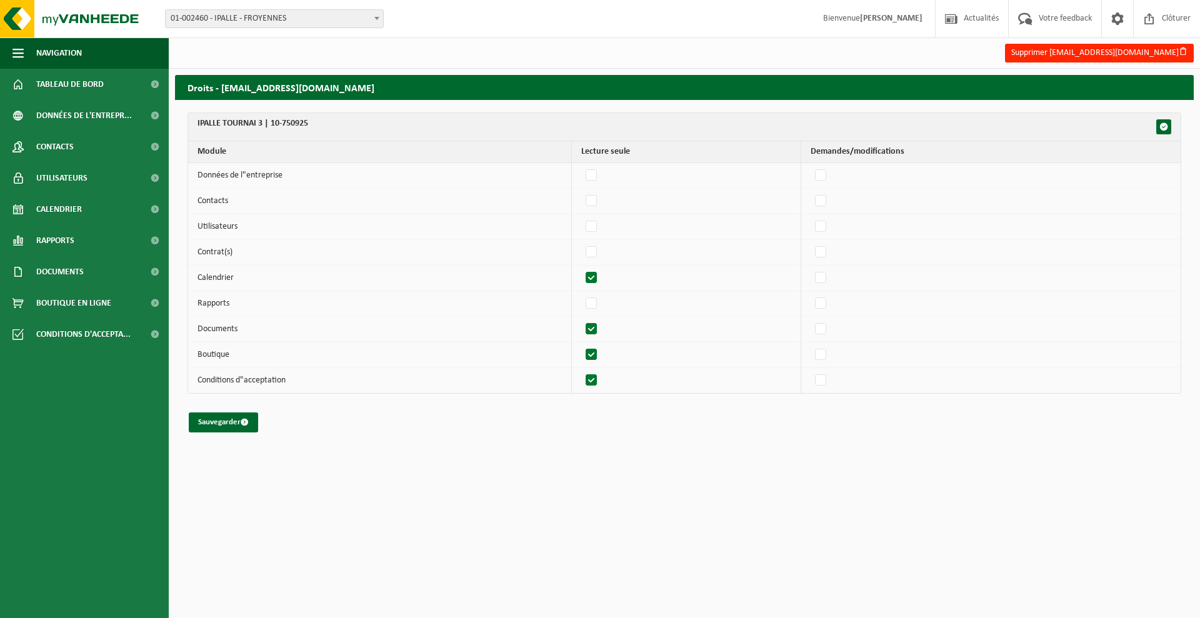
click at [596, 351] on label"] at bounding box center [592, 355] width 18 height 19
click at [581, 346] on input "checkbox" at bounding box center [581, 345] width 1 height 1
checkbox input "false"
click at [598, 382] on label"] at bounding box center [592, 380] width 18 height 19
click at [581, 371] on input "checkbox" at bounding box center [581, 371] width 1 height 1
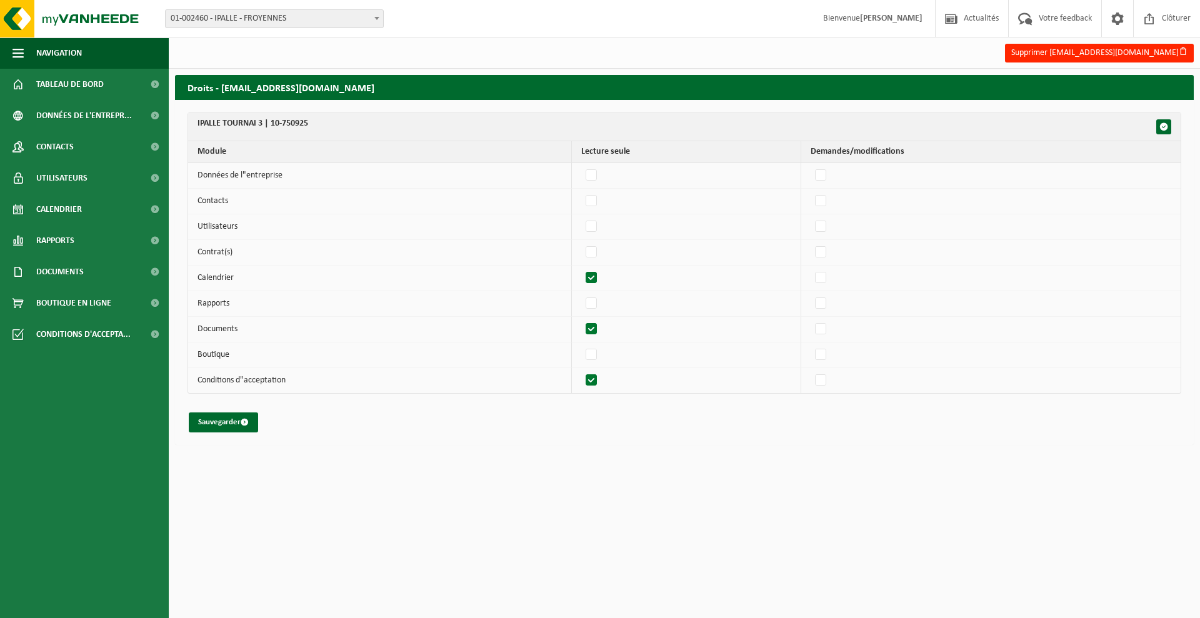
checkbox input "false"
click at [211, 421] on button "Sauvegarder" at bounding box center [223, 423] width 69 height 20
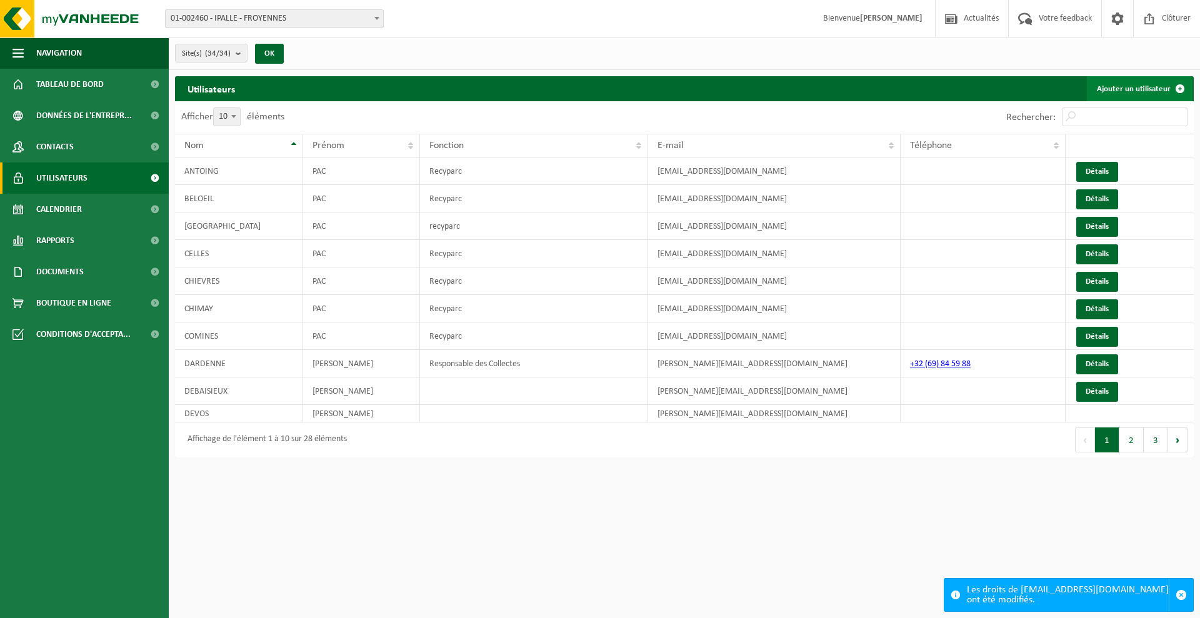
click at [1132, 90] on link "Ajouter un utilisateur" at bounding box center [1140, 88] width 106 height 25
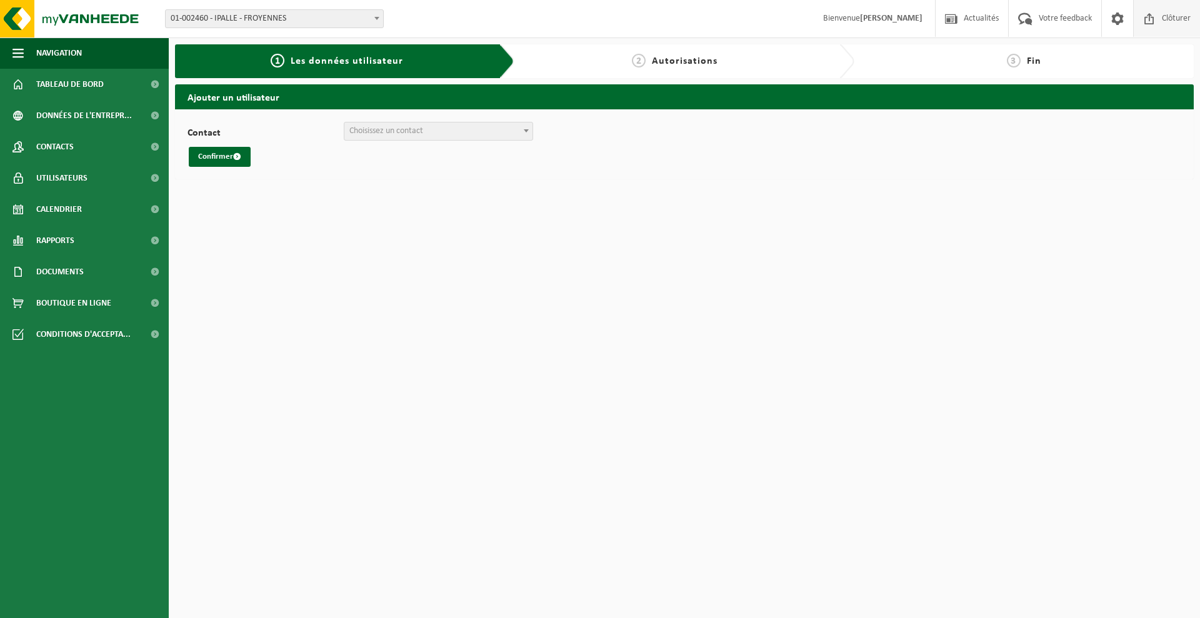
click at [1192, 19] on span "Clôturer" at bounding box center [1176, 18] width 35 height 37
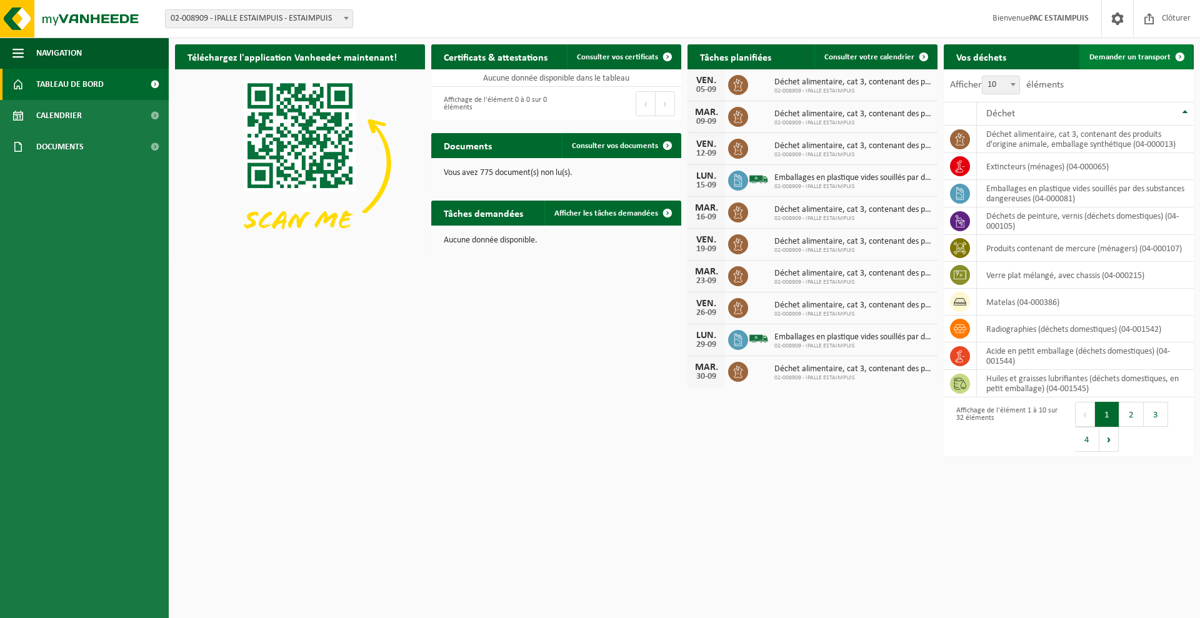
click at [1151, 53] on span "Demander un transport" at bounding box center [1129, 57] width 81 height 8
click at [1168, 25] on span "Clôturer" at bounding box center [1176, 18] width 35 height 37
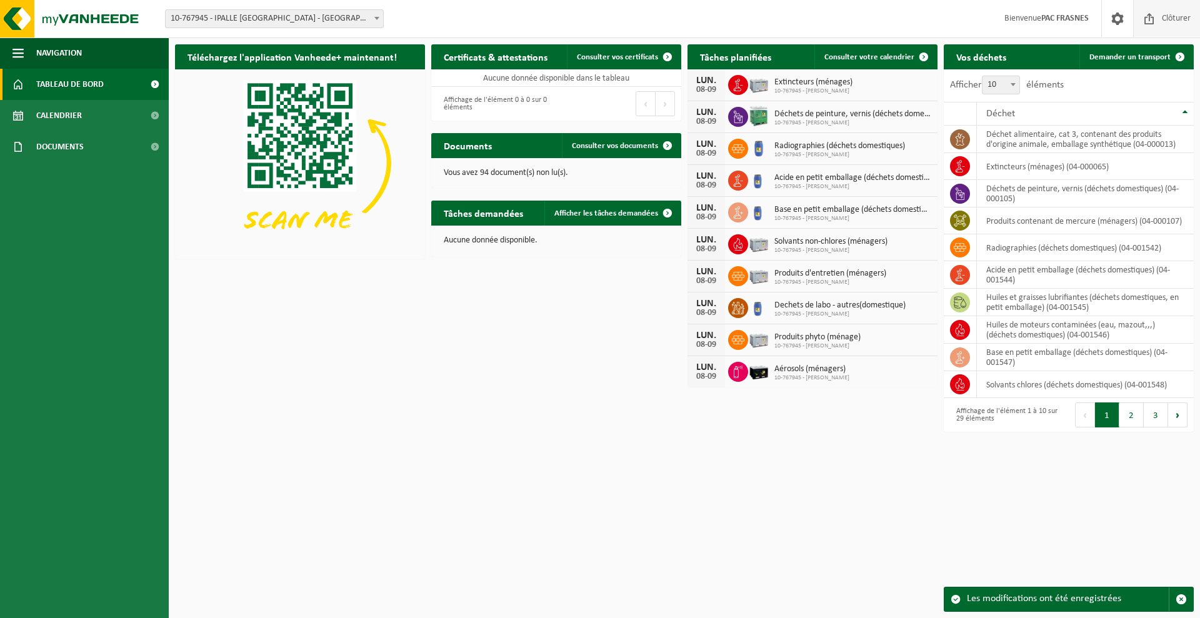
click at [1165, 22] on span "Clôturer" at bounding box center [1176, 18] width 35 height 37
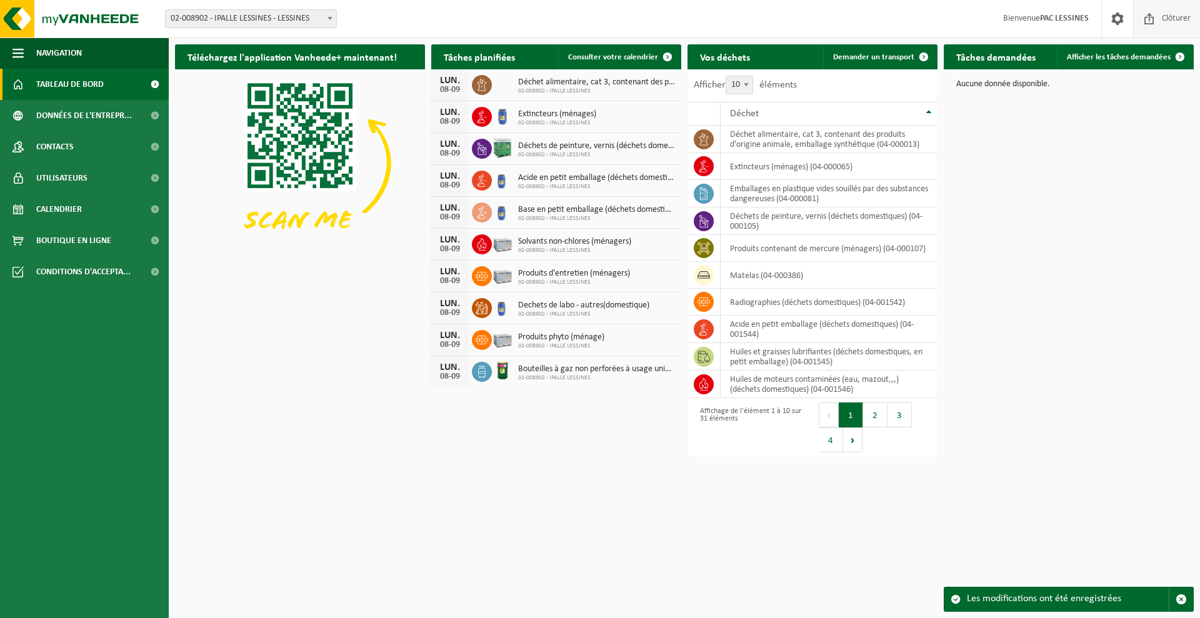
click at [1178, 23] on span "Clôturer" at bounding box center [1176, 18] width 35 height 37
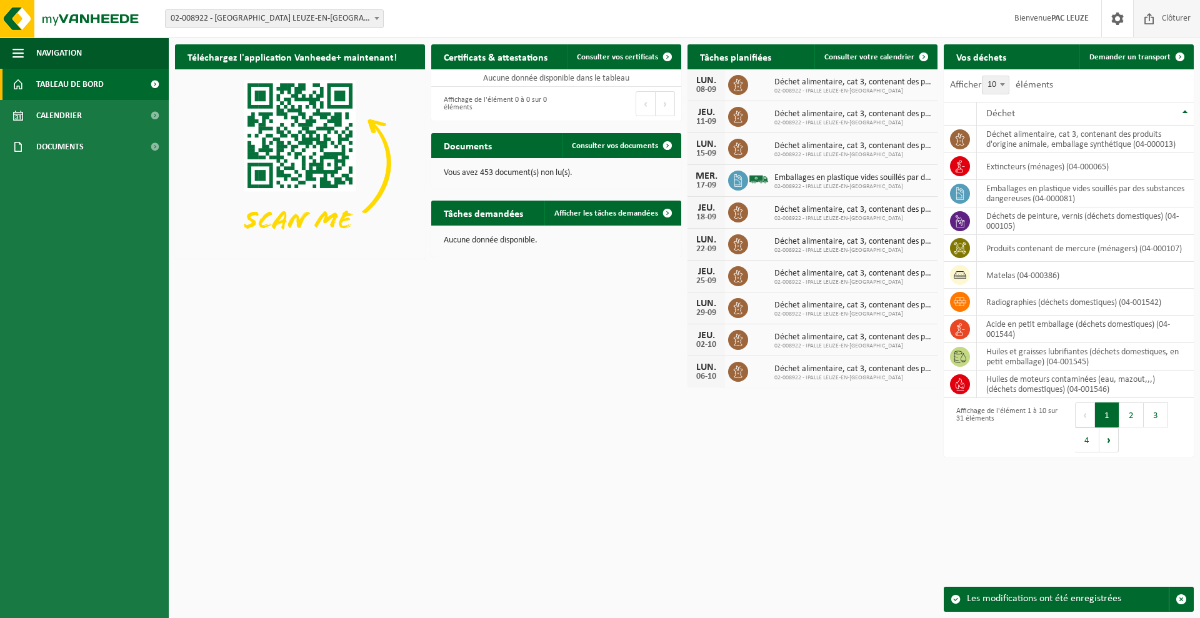
click at [1164, 21] on span "Clôturer" at bounding box center [1176, 18] width 35 height 37
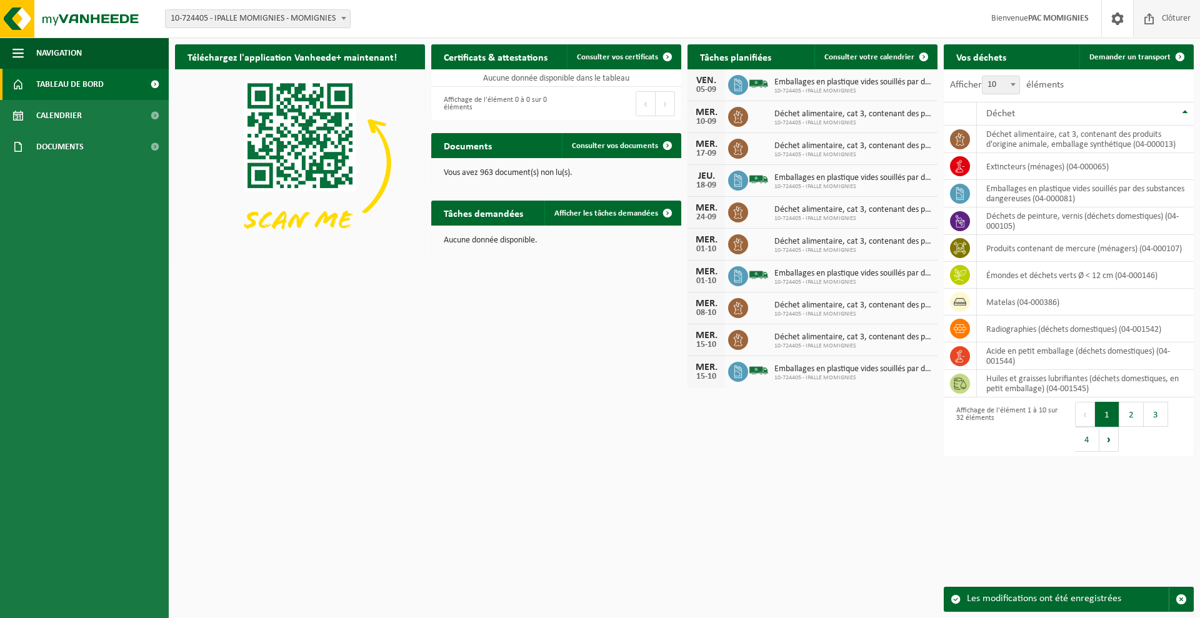
click at [1193, 23] on span "Clôturer" at bounding box center [1176, 18] width 35 height 37
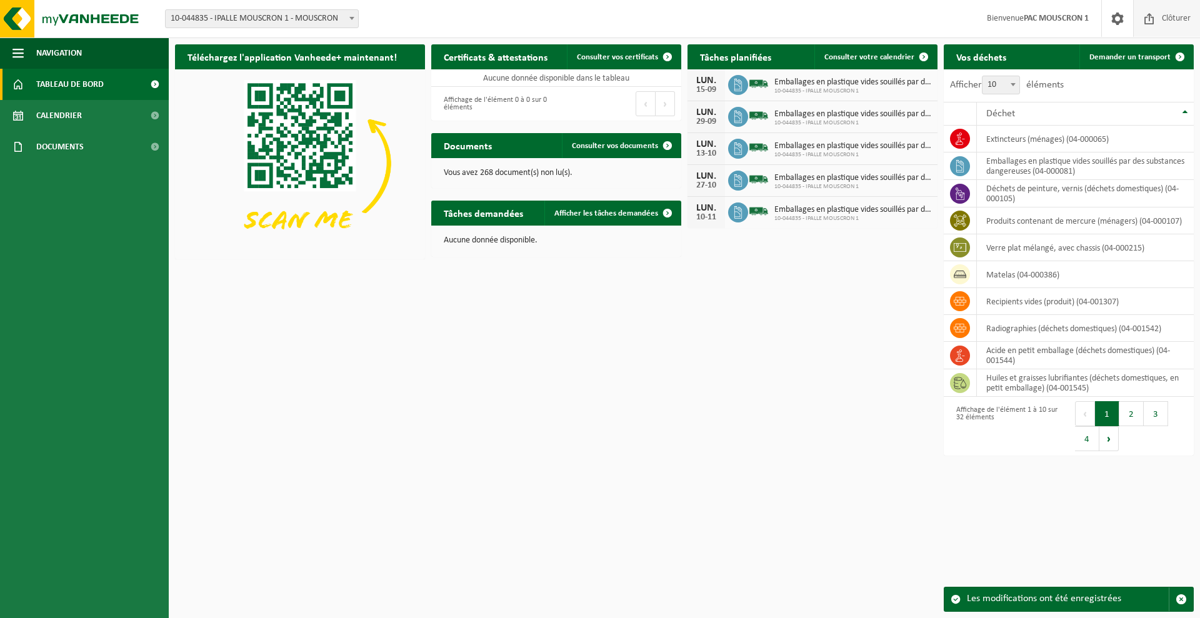
click at [1171, 19] on span "Clôturer" at bounding box center [1176, 18] width 35 height 37
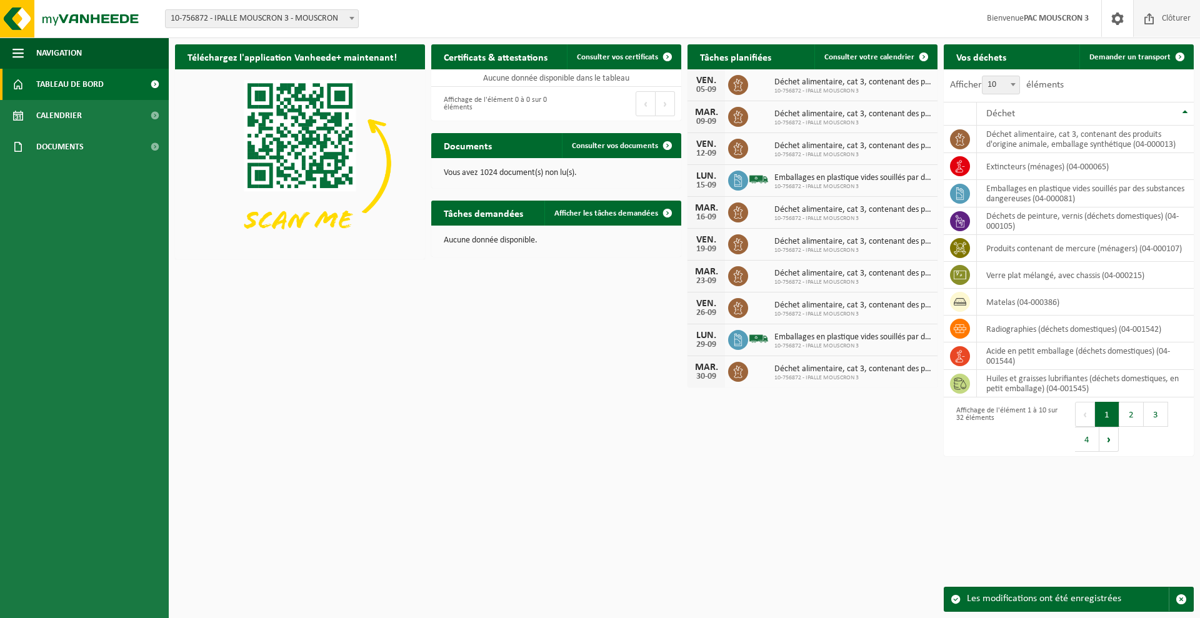
click at [1173, 18] on span "Clôturer" at bounding box center [1176, 18] width 35 height 37
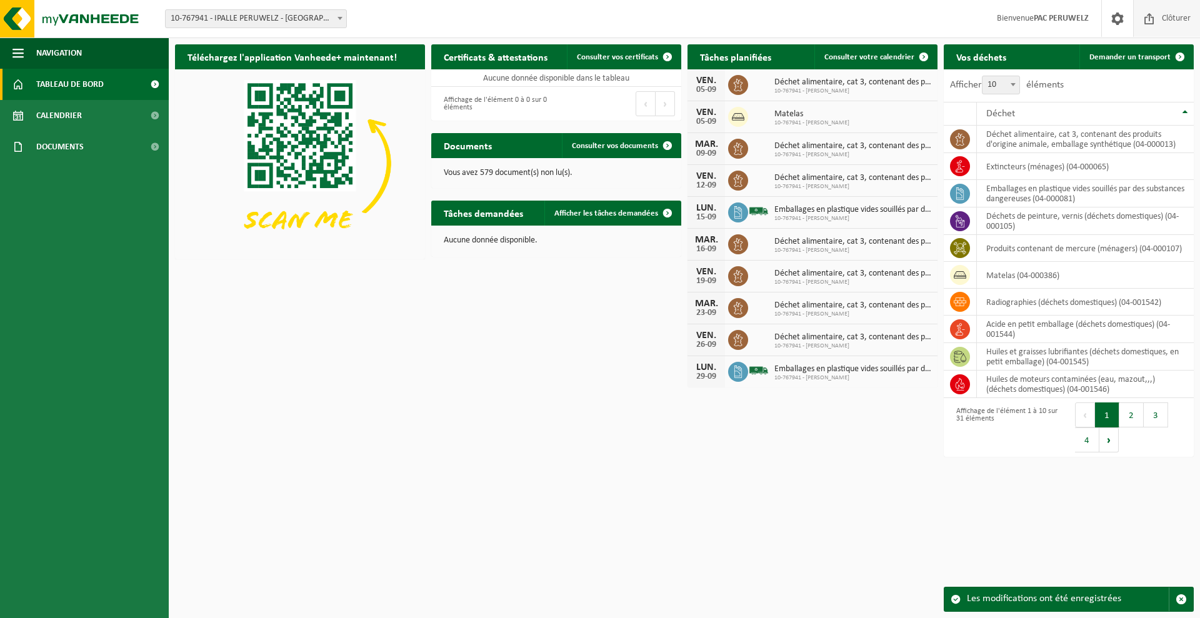
click at [1176, 18] on span "Clôturer" at bounding box center [1176, 18] width 35 height 37
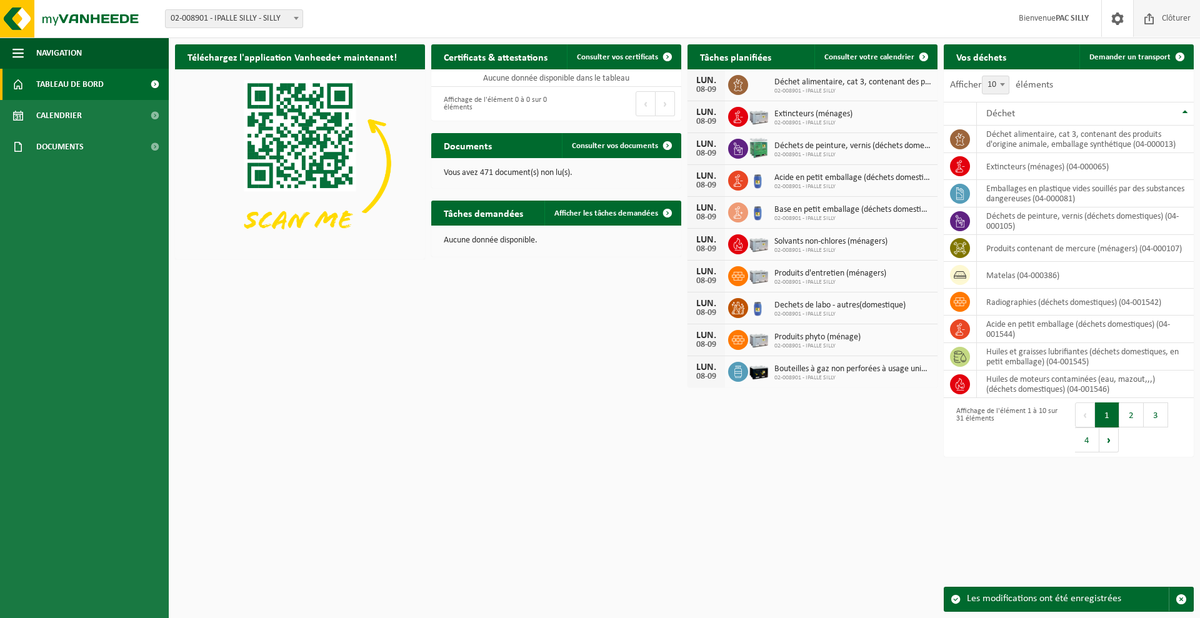
click at [1176, 21] on span "Clôturer" at bounding box center [1176, 18] width 35 height 37
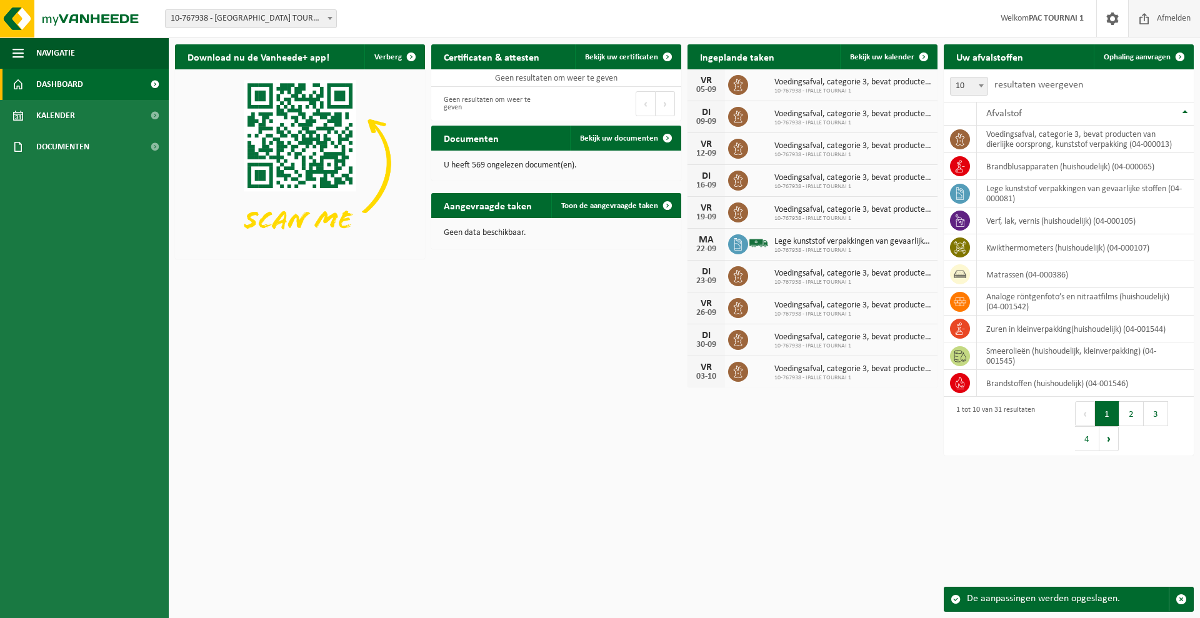
click at [1187, 26] on span "Afmelden" at bounding box center [1174, 18] width 40 height 37
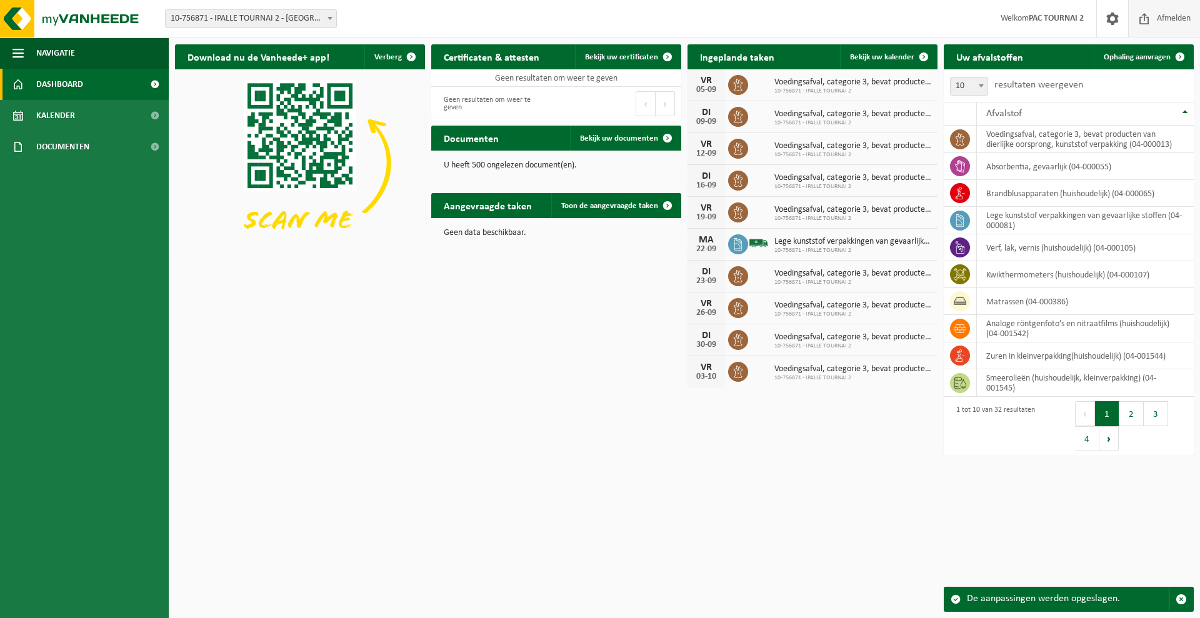
click at [1168, 23] on span "Afmelden" at bounding box center [1174, 18] width 40 height 37
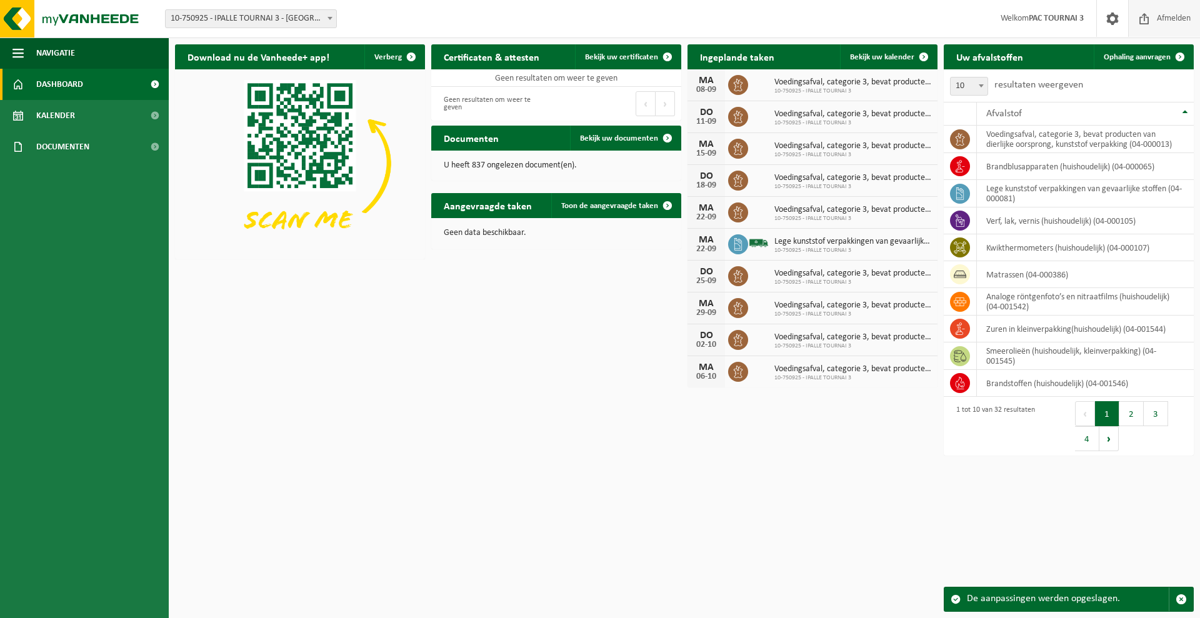
click at [1168, 15] on span "Afmelden" at bounding box center [1174, 18] width 40 height 37
